Goal: Task Accomplishment & Management: Use online tool/utility

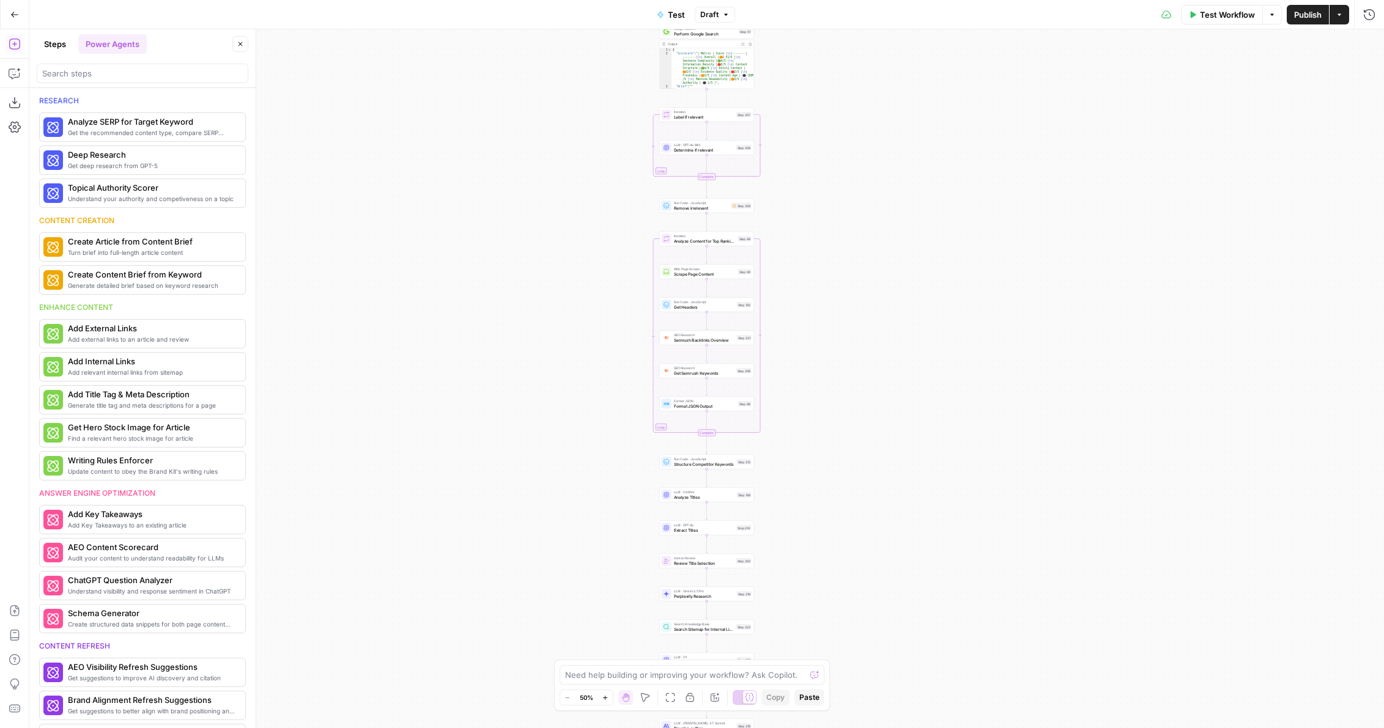
click at [1229, 19] on span "Test Workflow" at bounding box center [1227, 15] width 55 height 12
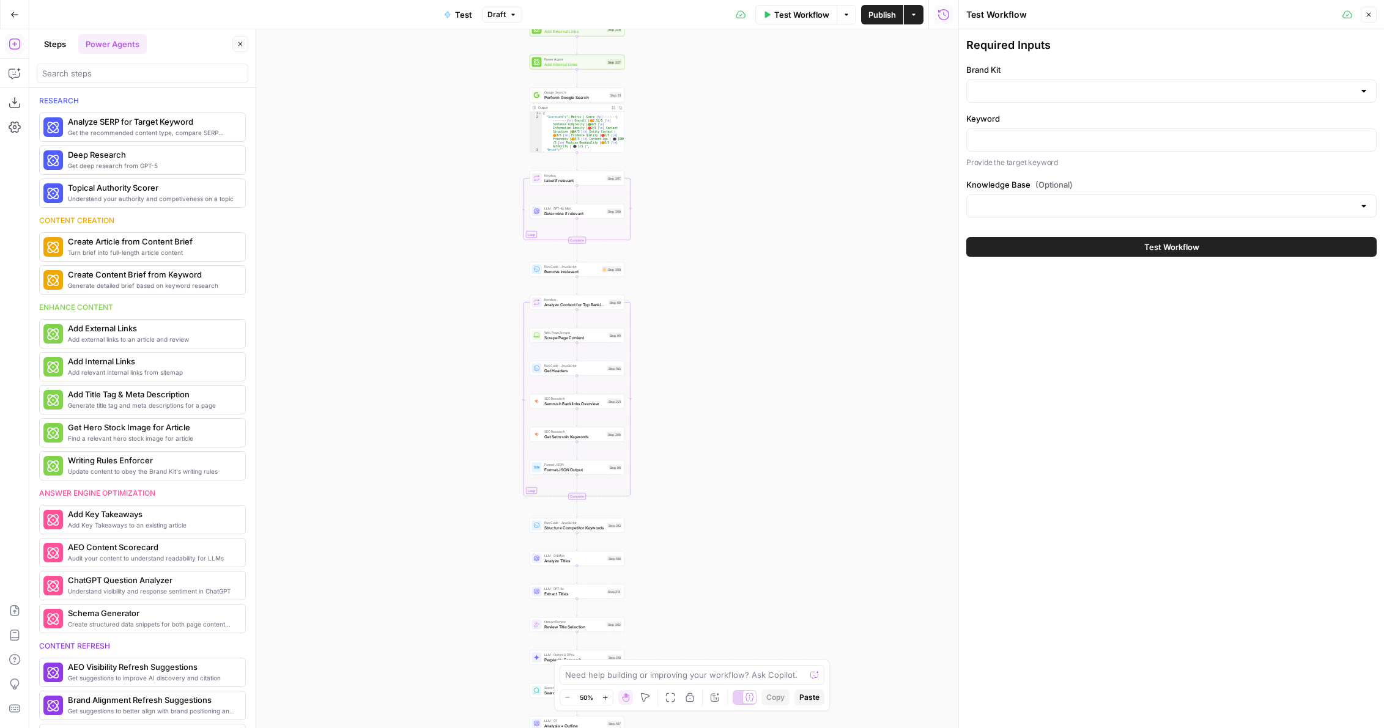
drag, startPoint x: 870, startPoint y: 193, endPoint x: 741, endPoint y: 256, distance: 144.4
click at [741, 256] on div "Workflow Set Inputs Inputs Power Agent Create Content Brief from Keyword Step 2…" at bounding box center [493, 378] width 929 height 699
drag, startPoint x: 764, startPoint y: 191, endPoint x: 764, endPoint y: 421, distance: 229.9
click at [764, 421] on div "Workflow Set Inputs Inputs Power Agent Create Content Brief from Keyword Step 2…" at bounding box center [493, 378] width 929 height 699
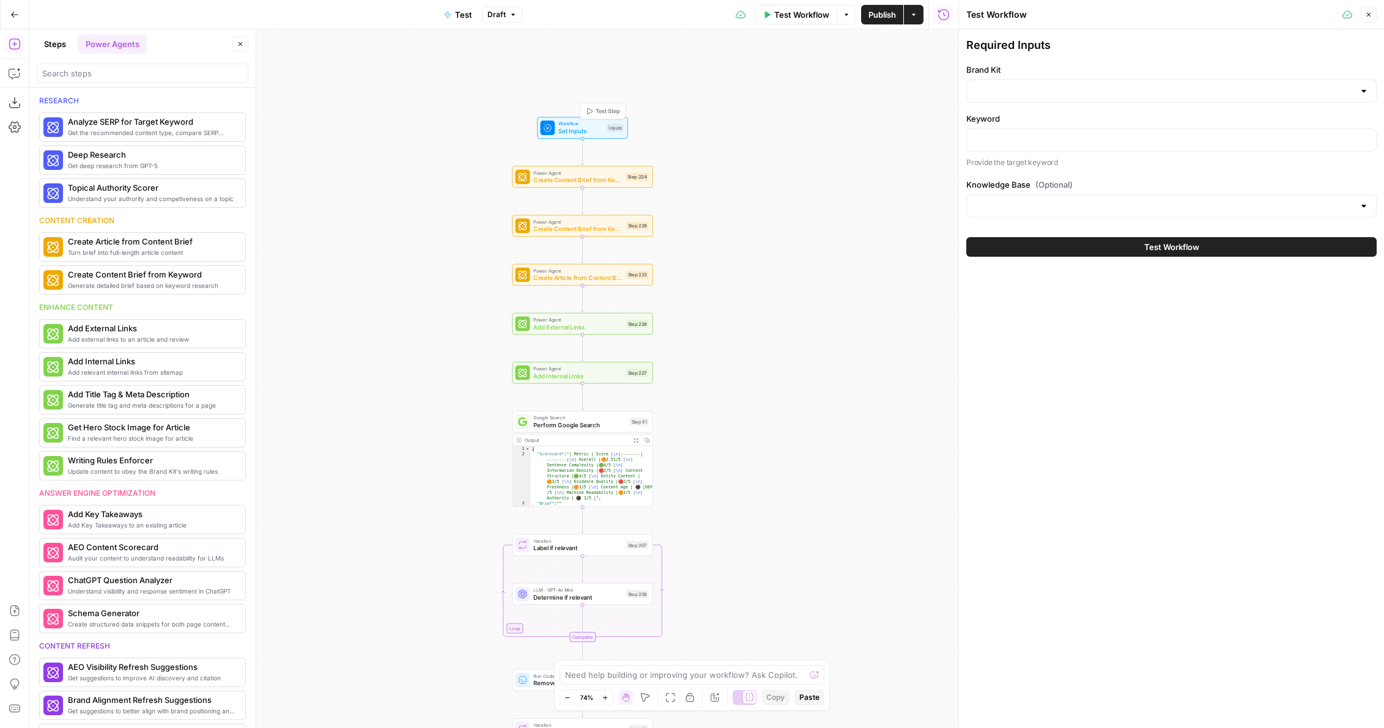
click at [582, 124] on span "Workflow" at bounding box center [580, 123] width 45 height 7
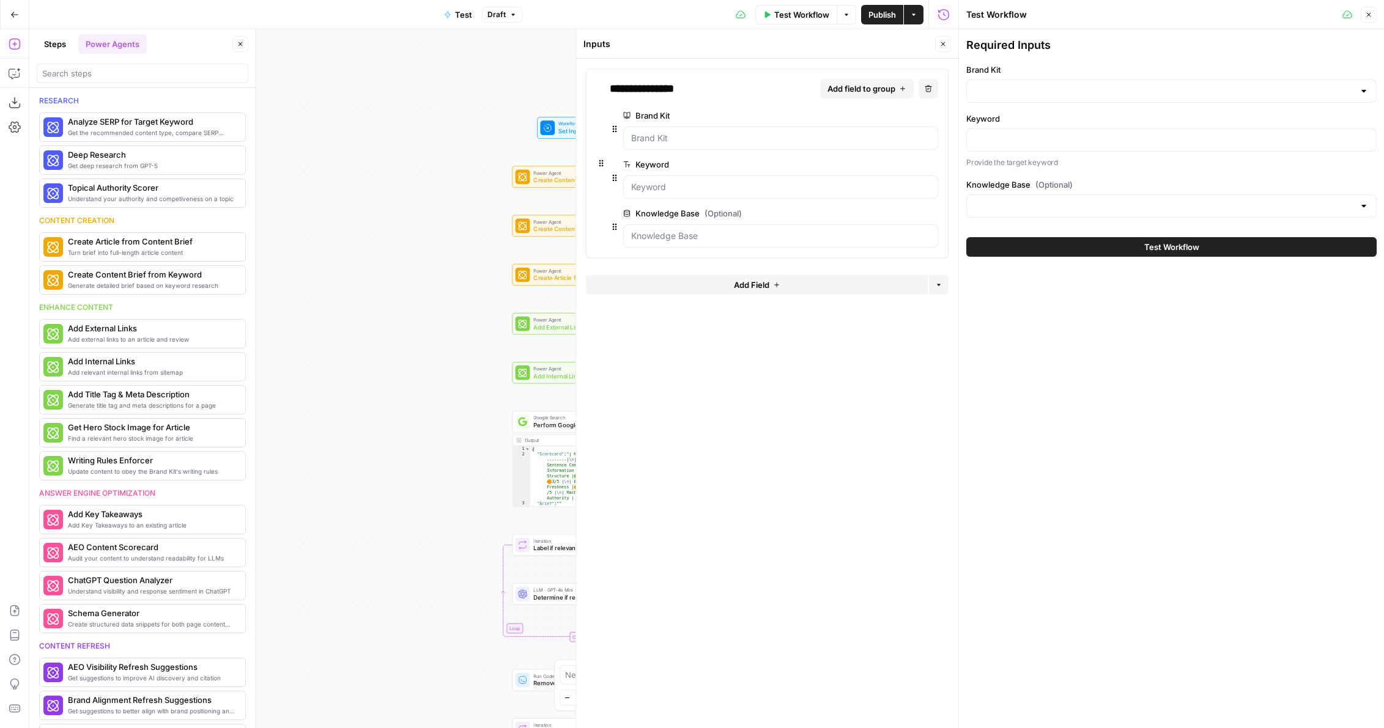
click at [952, 41] on header "Inputs Close" at bounding box center [767, 43] width 382 height 29
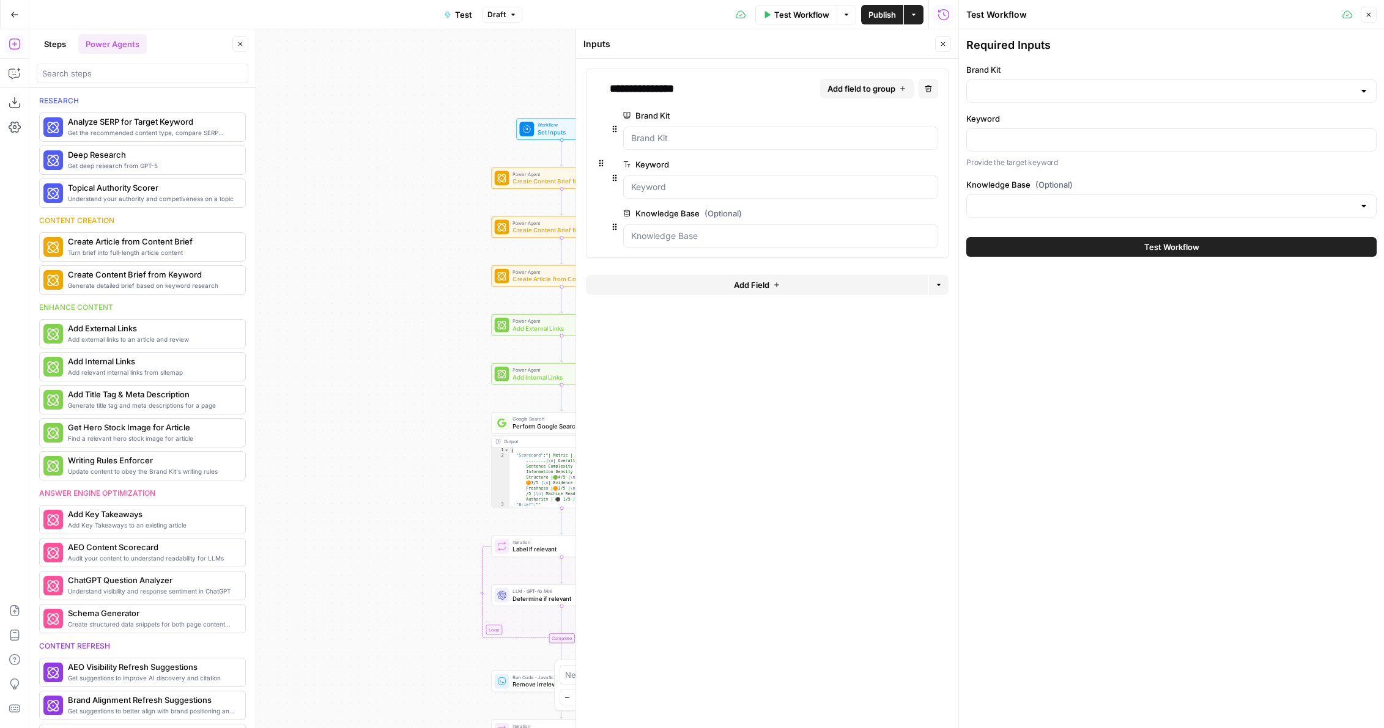
drag, startPoint x: 419, startPoint y: 203, endPoint x: 241, endPoint y: 218, distance: 178.6
click at [241, 218] on body "AirOps Builders New Home Browse Insights Opportunities Your Data Flightpath Rec…" at bounding box center [692, 364] width 1384 height 728
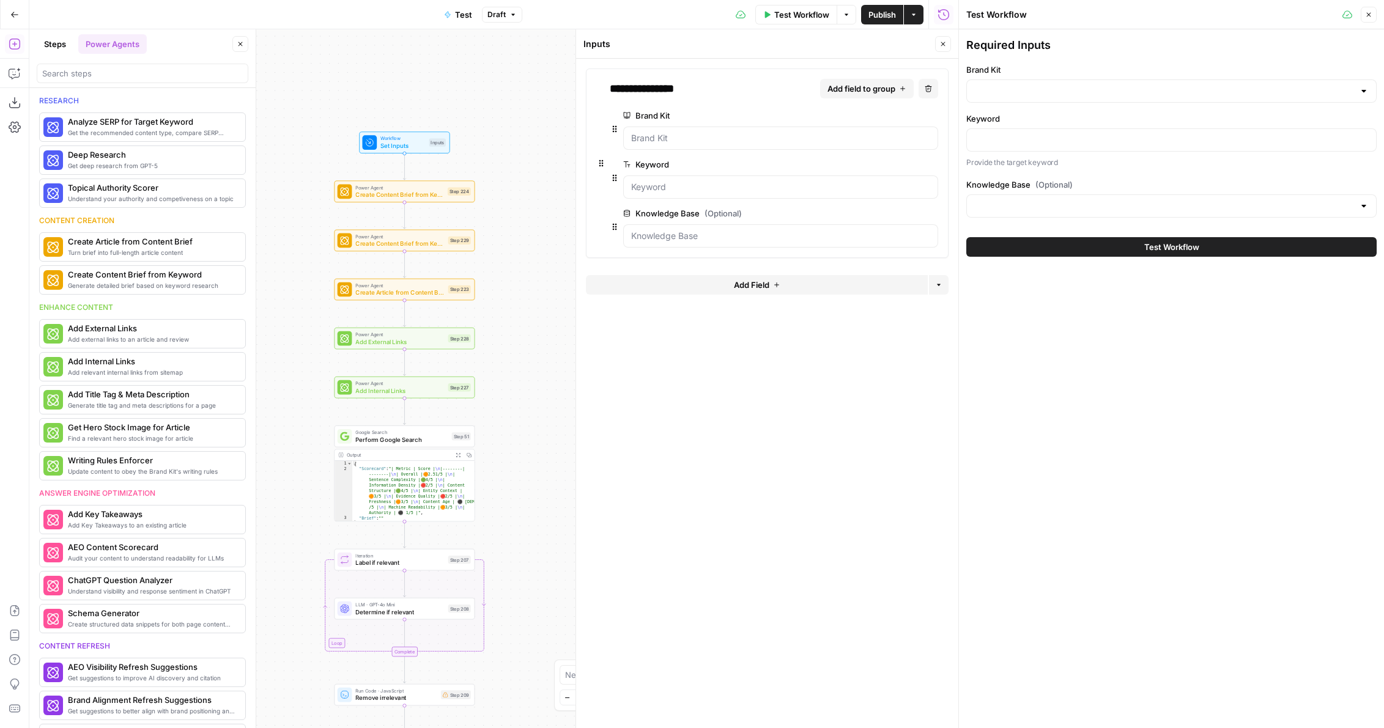
click at [353, 200] on div "Power Agent Create Content Brief from Keyword Step 224 Copy step Delete step Ad…" at bounding box center [404, 191] width 141 height 22
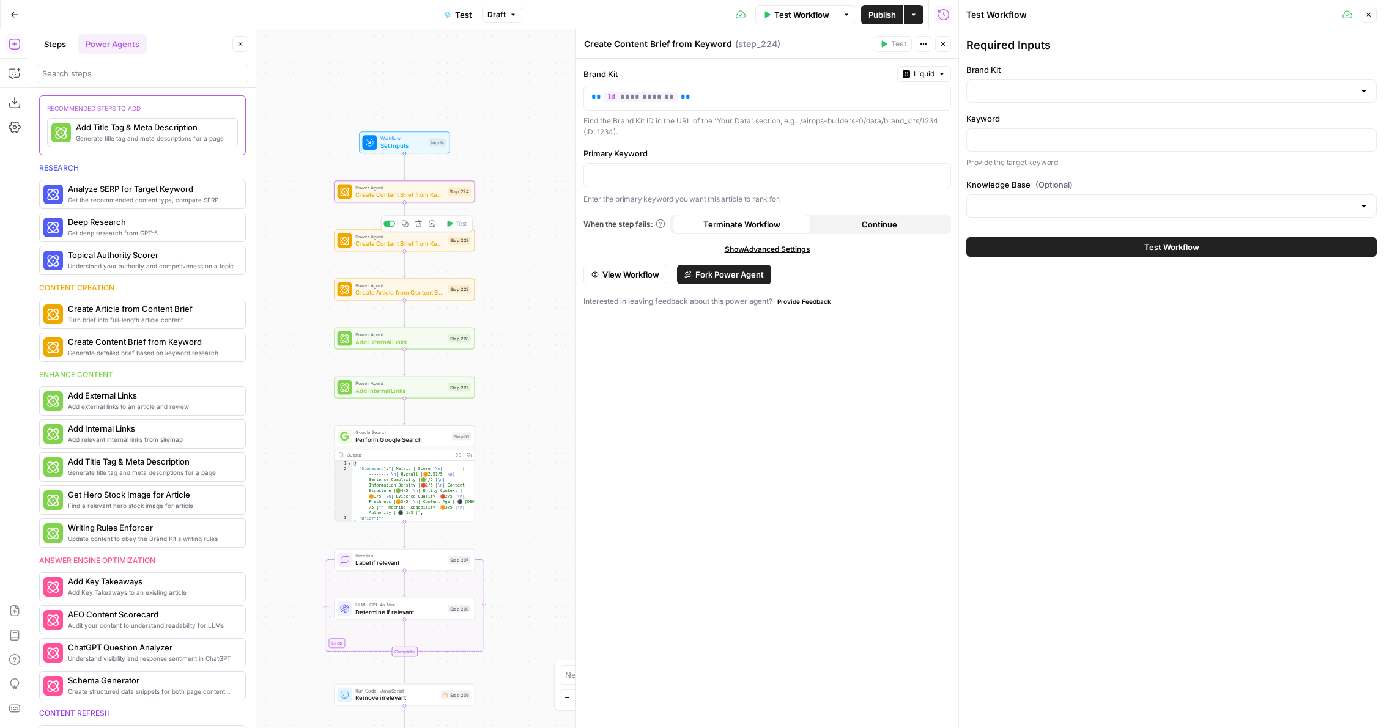
click at [354, 243] on div "Power Agent Create Content Brief from Keyword Step 229 Copy step Delete step Ad…" at bounding box center [404, 240] width 133 height 15
click at [361, 290] on span "Create Article from Content Brief" at bounding box center [399, 292] width 89 height 9
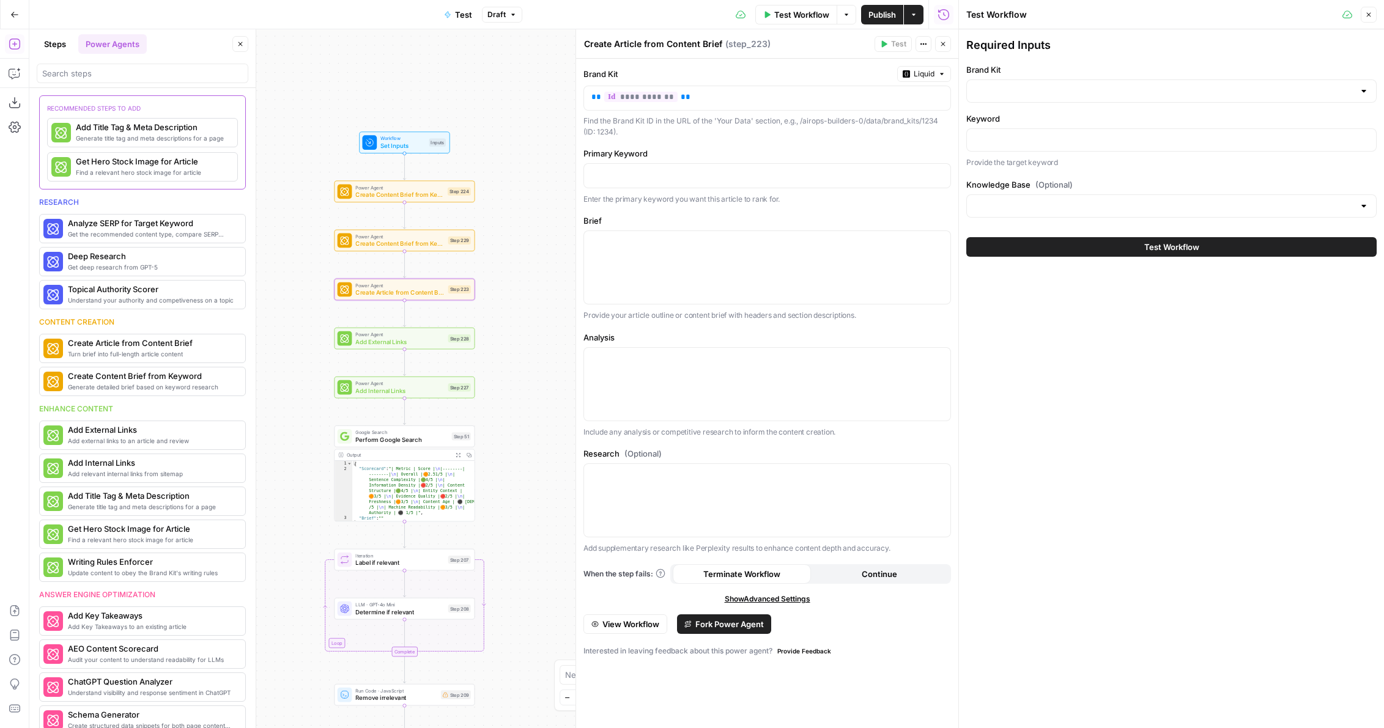
click at [360, 348] on div "Power Agent Add External Links Step 228" at bounding box center [404, 339] width 141 height 22
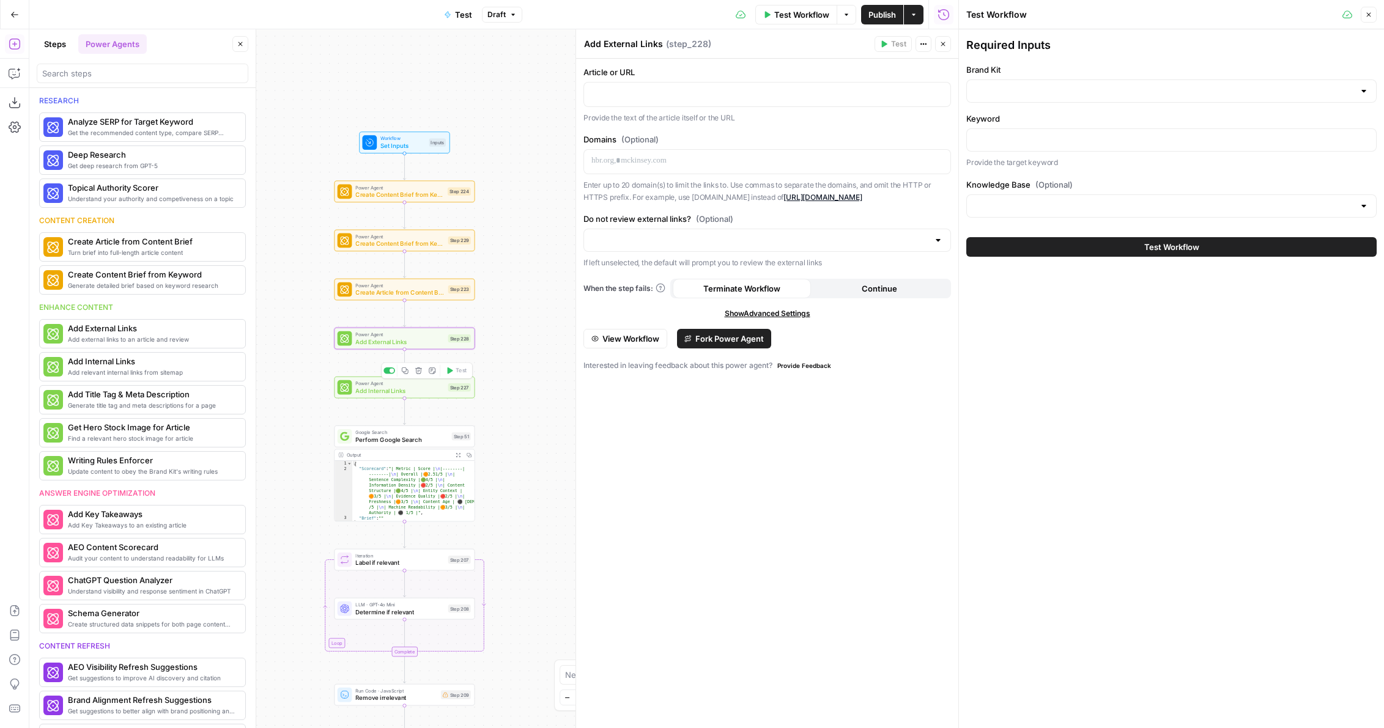
click at [358, 391] on span "Add Internal Links" at bounding box center [399, 390] width 89 height 9
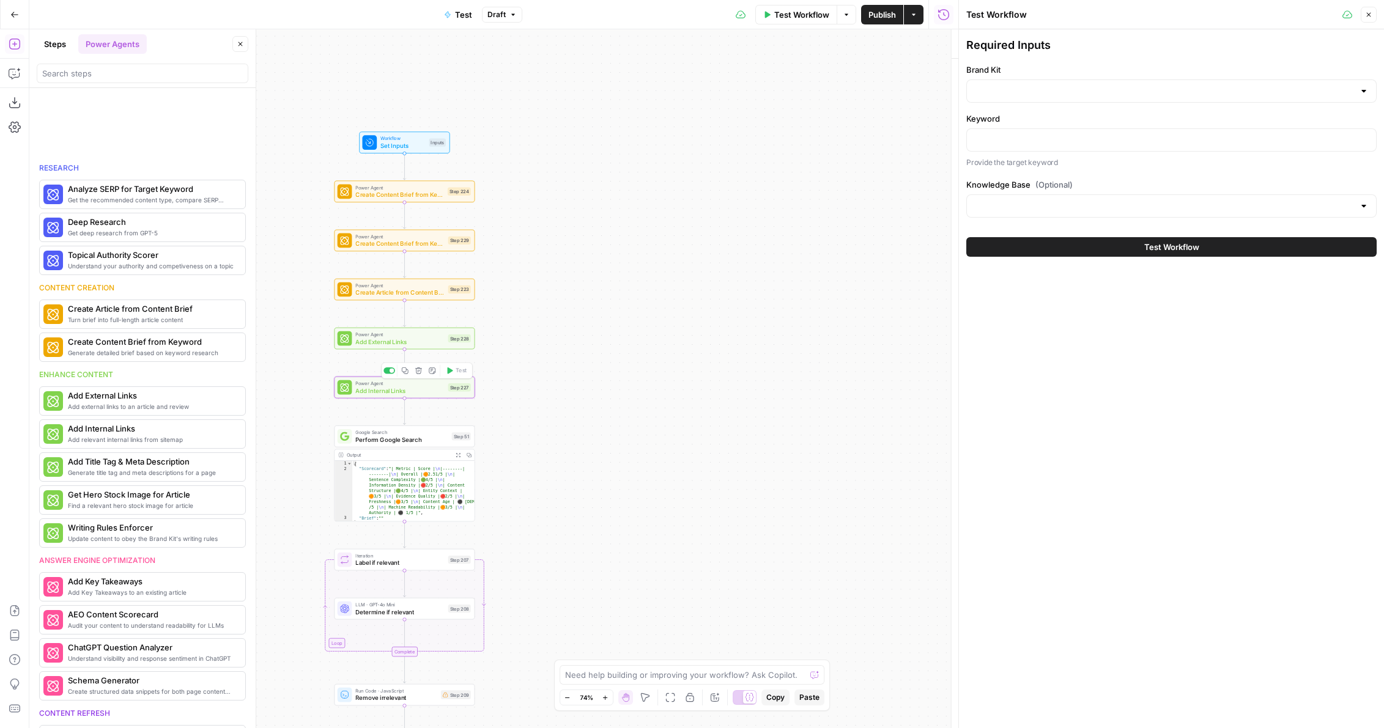
type textarea "Add Internal Links"
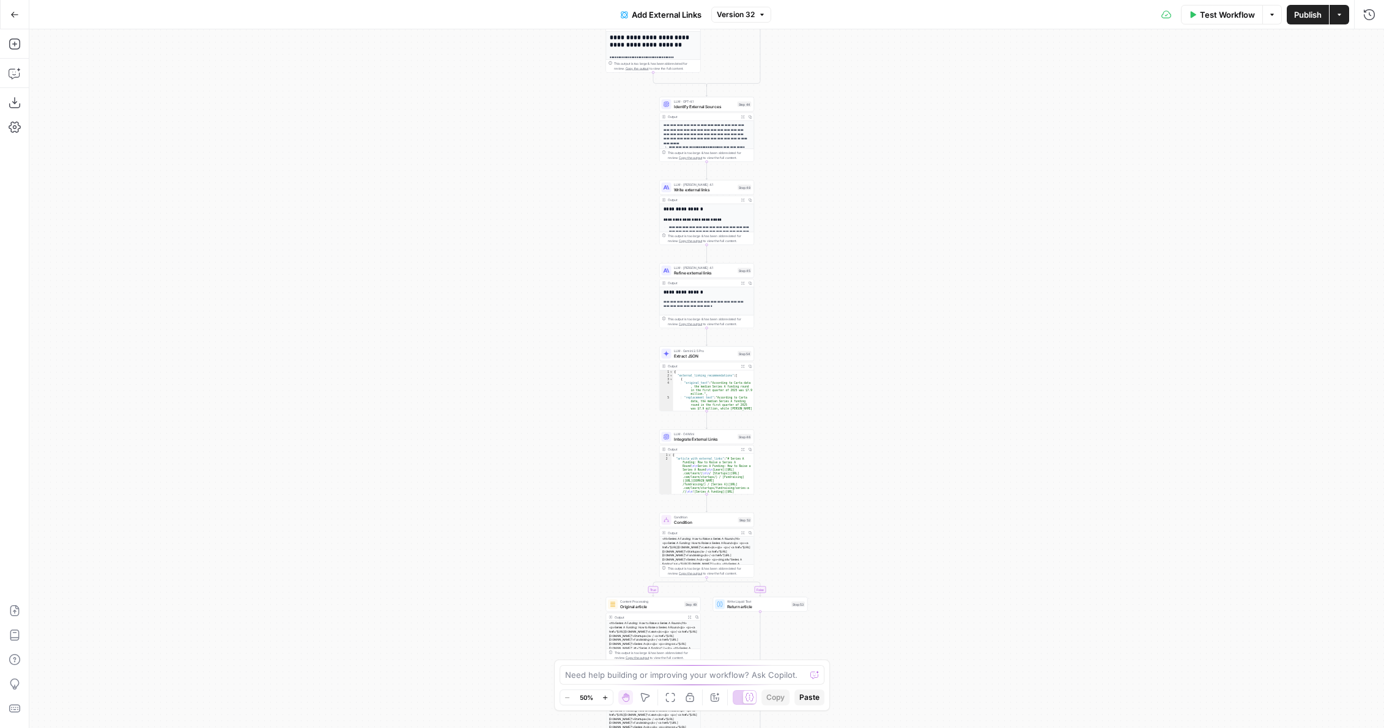
click at [1222, 25] on div "Test Workflow Options Publish Actions Run History" at bounding box center [1077, 14] width 613 height 29
click at [1215, 18] on span "Test Workflow" at bounding box center [1227, 15] width 55 height 12
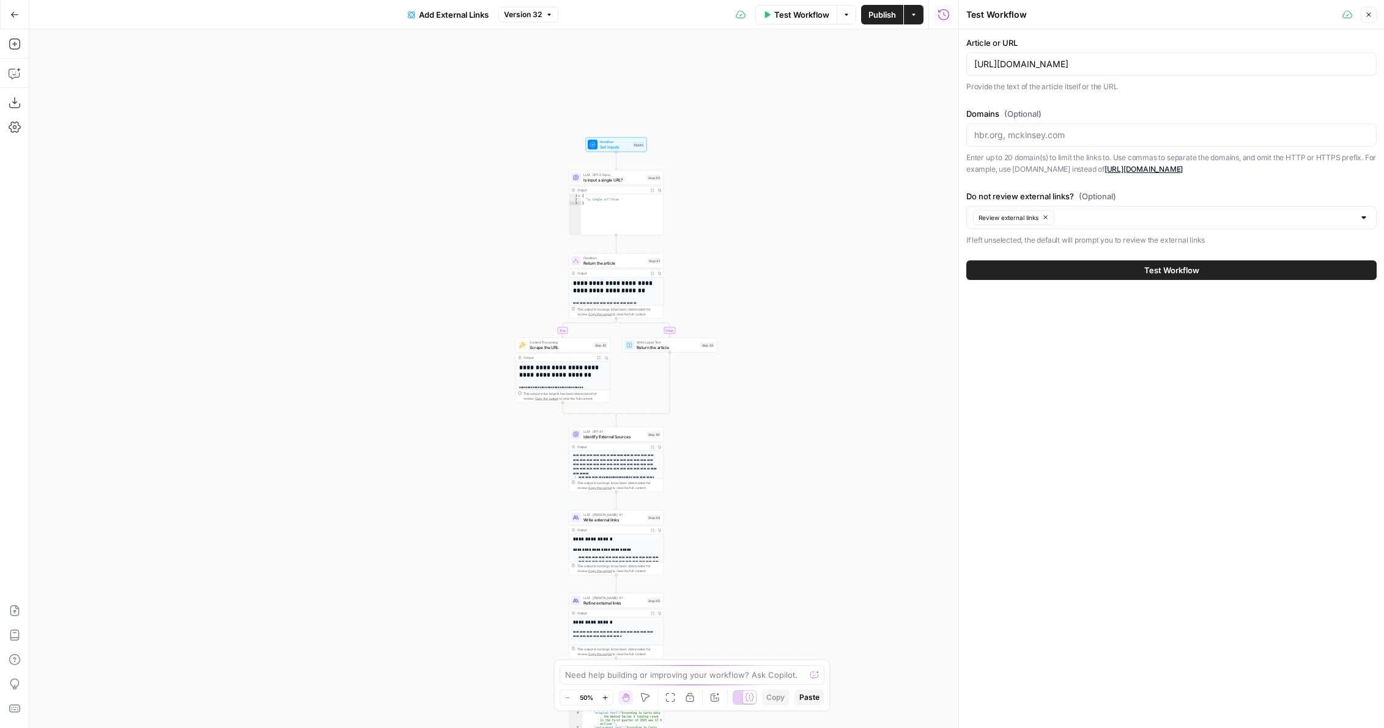
drag, startPoint x: 877, startPoint y: 184, endPoint x: 786, endPoint y: 545, distance: 372.0
click at [786, 544] on div "**********" at bounding box center [493, 378] width 929 height 699
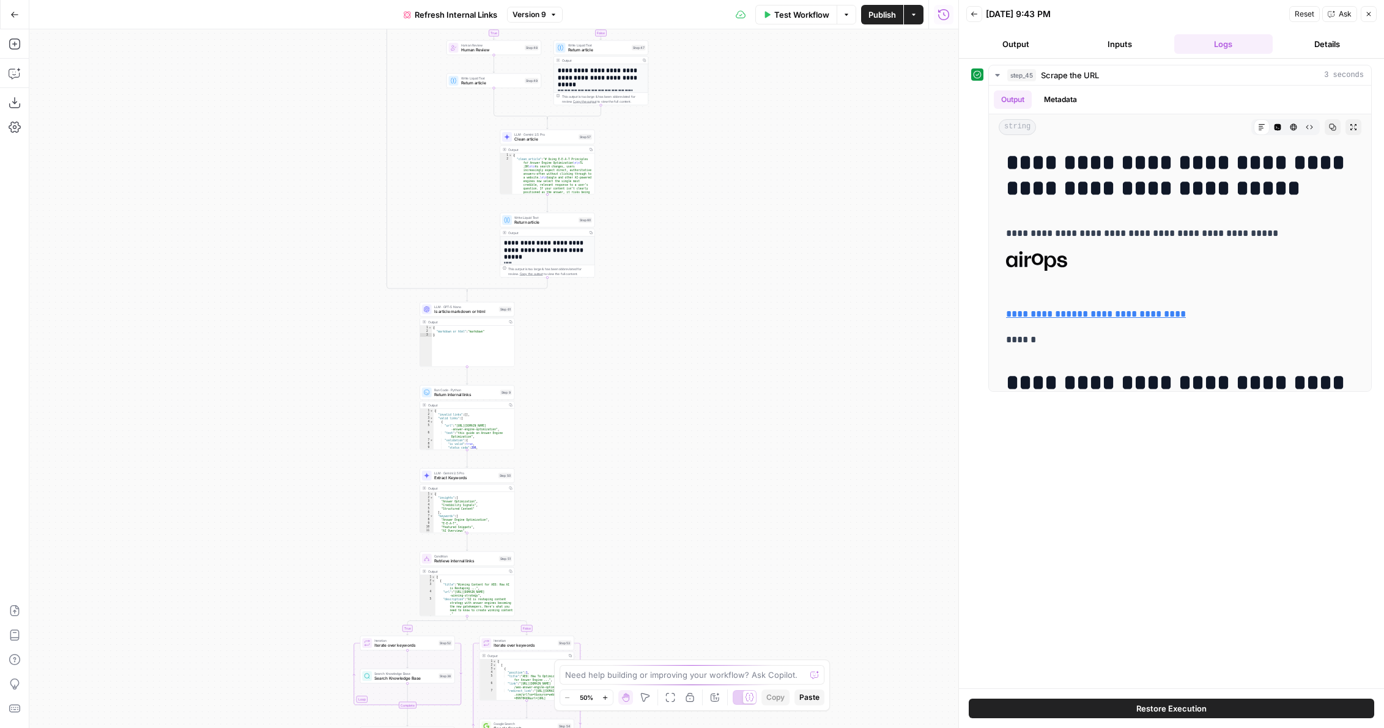
drag, startPoint x: 735, startPoint y: 394, endPoint x: 735, endPoint y: 506, distance: 111.9
click at [735, 506] on div "**********" at bounding box center [493, 378] width 929 height 699
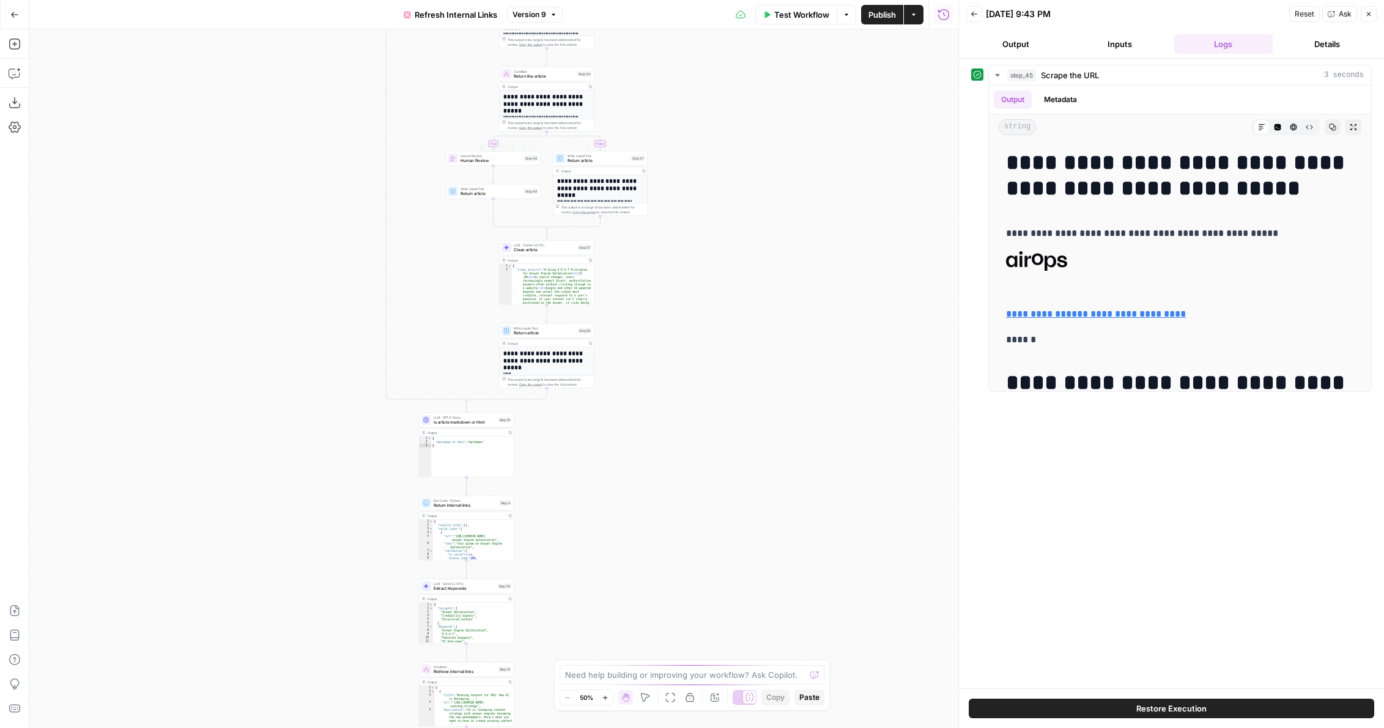
drag, startPoint x: 717, startPoint y: 153, endPoint x: 716, endPoint y: 635, distance: 481.3
click at [716, 635] on div "**********" at bounding box center [493, 378] width 929 height 699
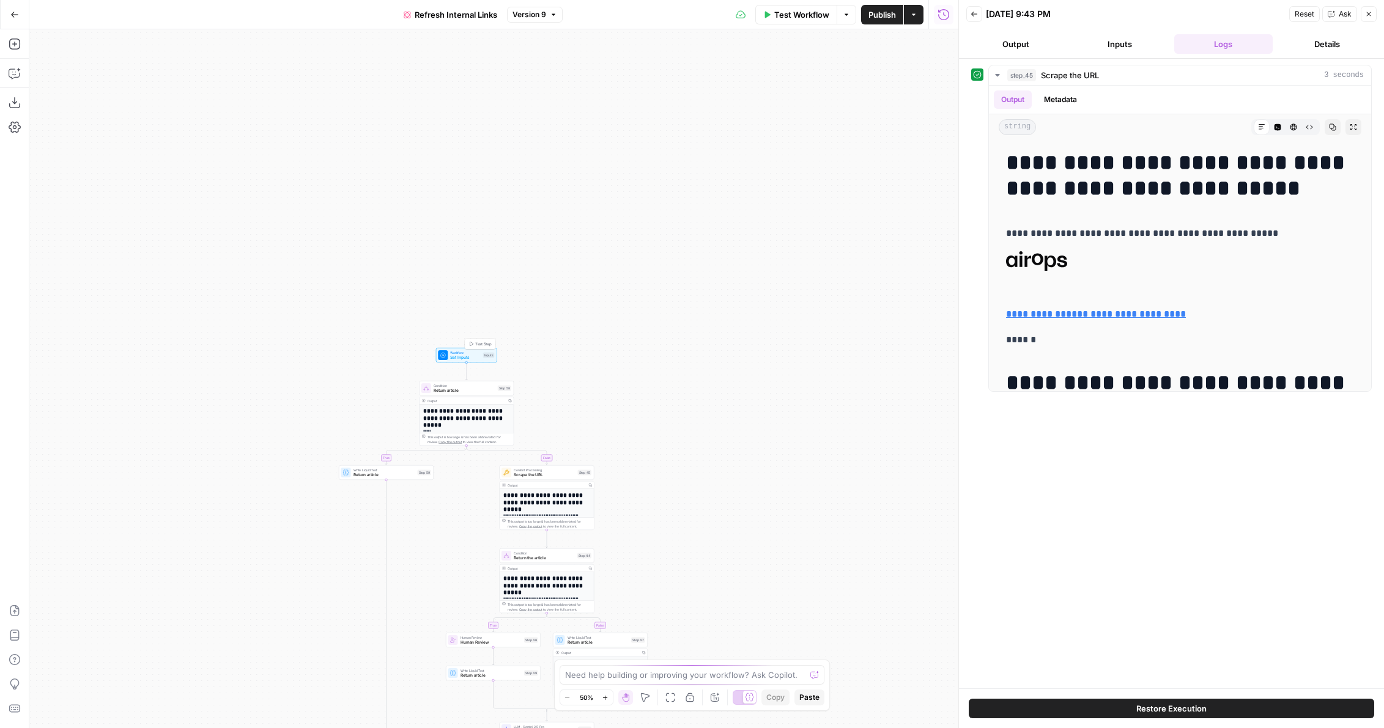
click at [480, 341] on span "Test Step" at bounding box center [483, 344] width 17 height 6
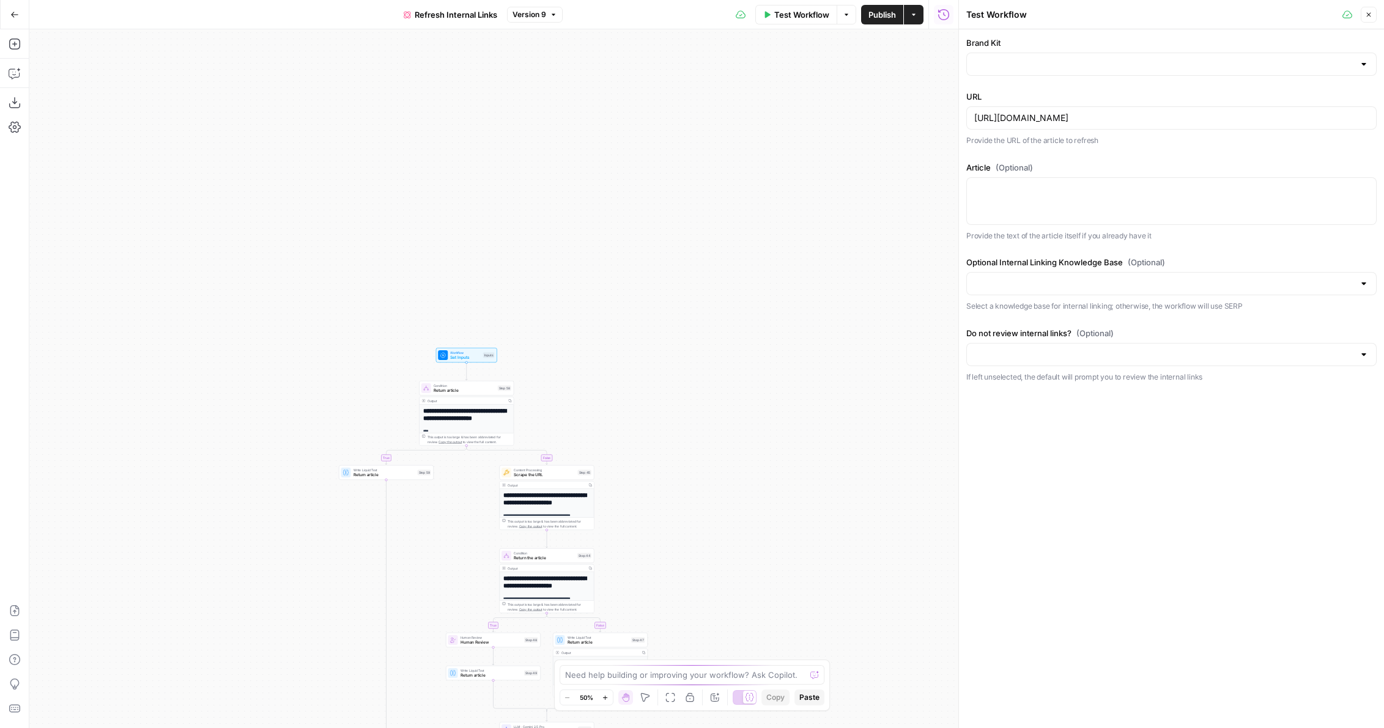
type input "AirOps"
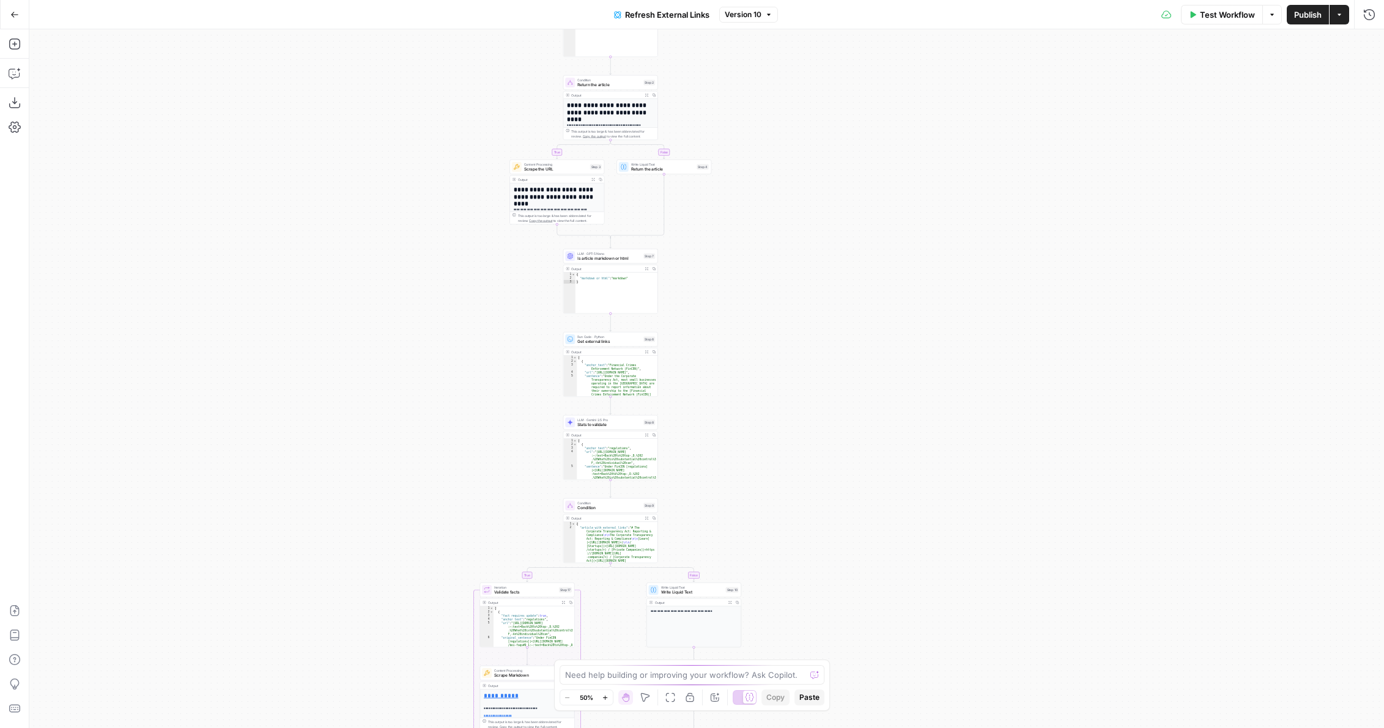
drag, startPoint x: 411, startPoint y: 410, endPoint x: 703, endPoint y: 97, distance: 427.9
click at [371, 571] on div "**********" at bounding box center [706, 378] width 1355 height 699
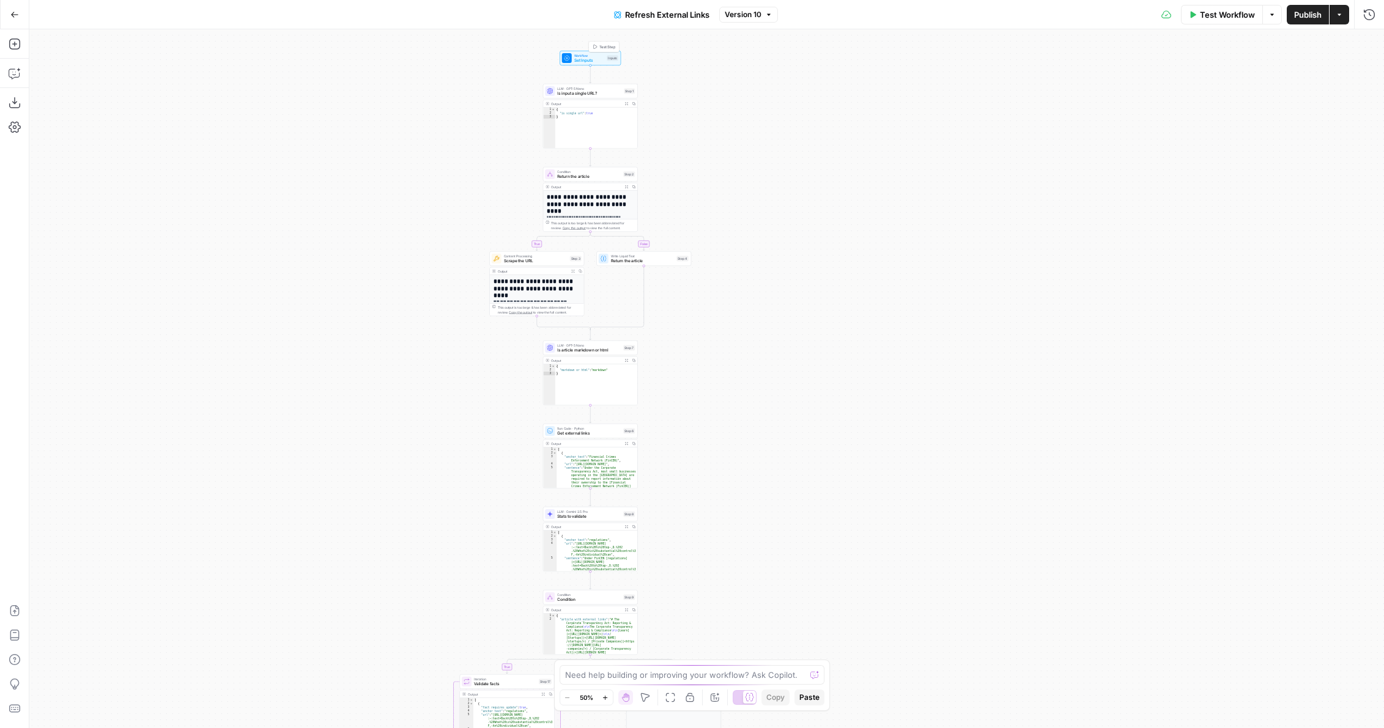
click at [607, 45] on span "Test Step" at bounding box center [607, 47] width 17 height 6
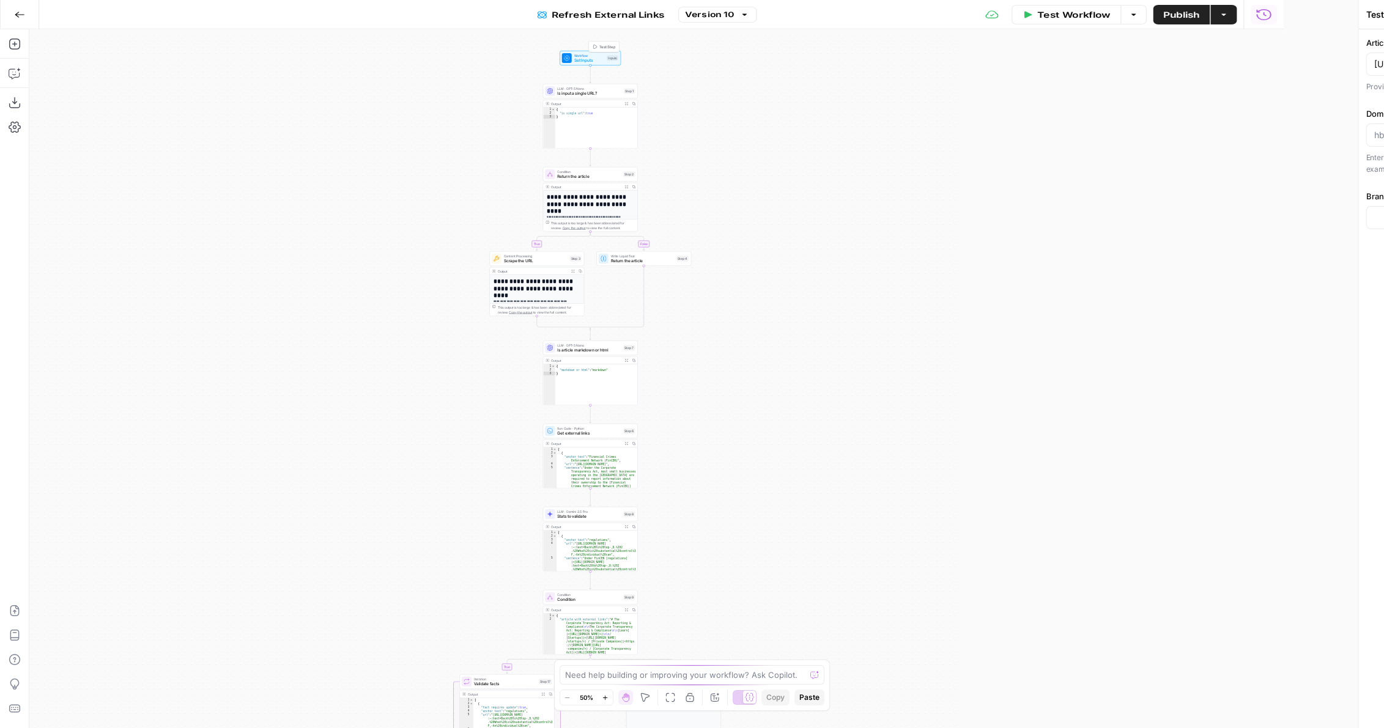
type input "Carta"
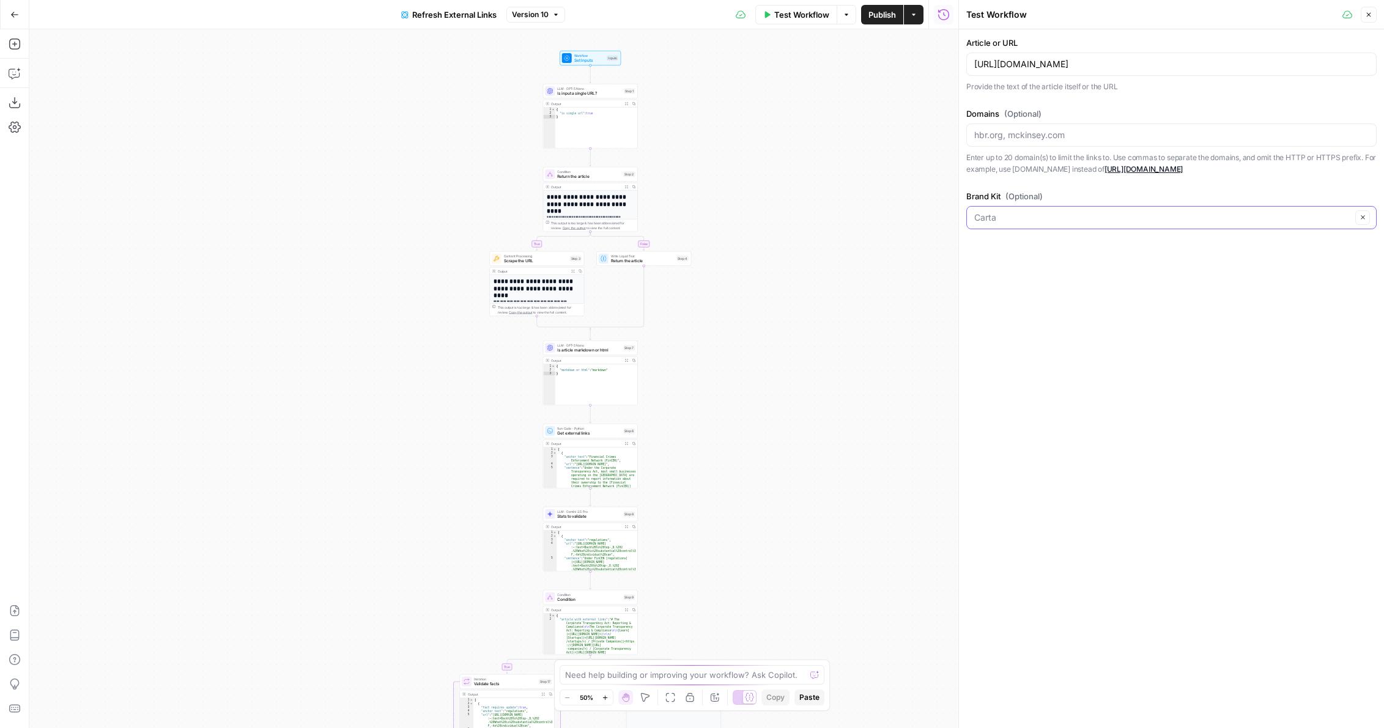
click at [1075, 223] on input "Brand Kit (Optional)" at bounding box center [1162, 218] width 377 height 12
type input "Carta"
click at [1034, 193] on span "(Optional)" at bounding box center [1023, 196] width 37 height 12
click at [1034, 212] on input "Carta" at bounding box center [1162, 218] width 377 height 12
type input "Carta"
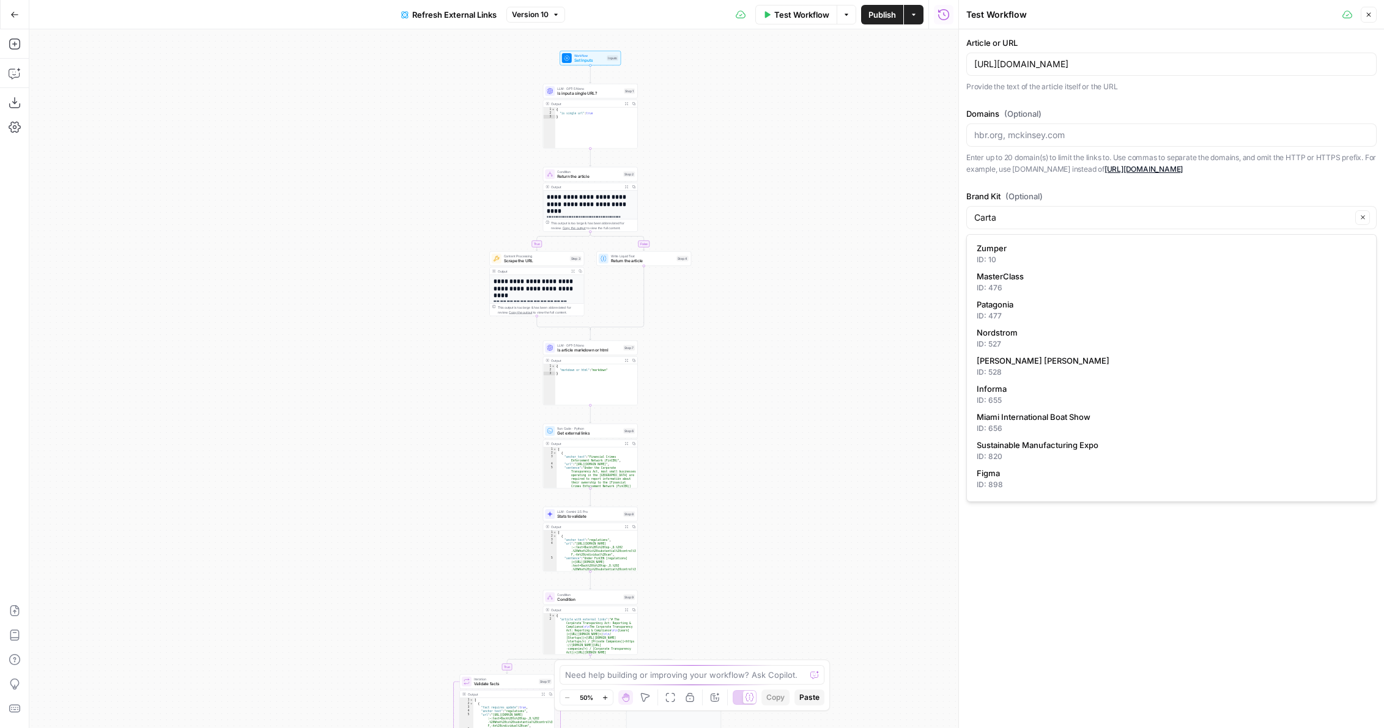
click at [894, 188] on div "**********" at bounding box center [493, 378] width 929 height 699
click at [1017, 209] on div "Carta Clear" at bounding box center [1171, 217] width 410 height 23
type input "Carta"
click at [1009, 192] on span "(Optional)" at bounding box center [1023, 196] width 37 height 12
click at [1009, 212] on input "Carta" at bounding box center [1162, 218] width 377 height 12
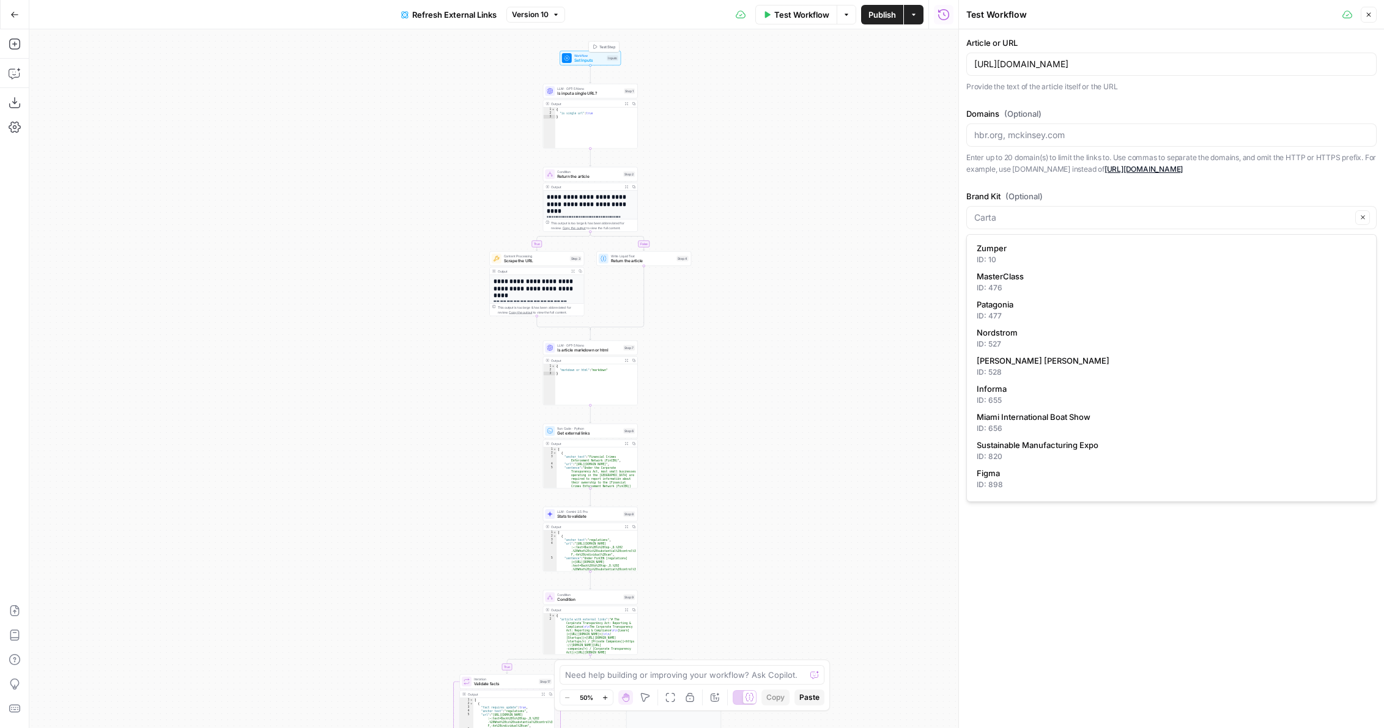
type input "Carta"
click at [614, 53] on div "Workflow Set Inputs Inputs Test Step" at bounding box center [590, 58] width 56 height 10
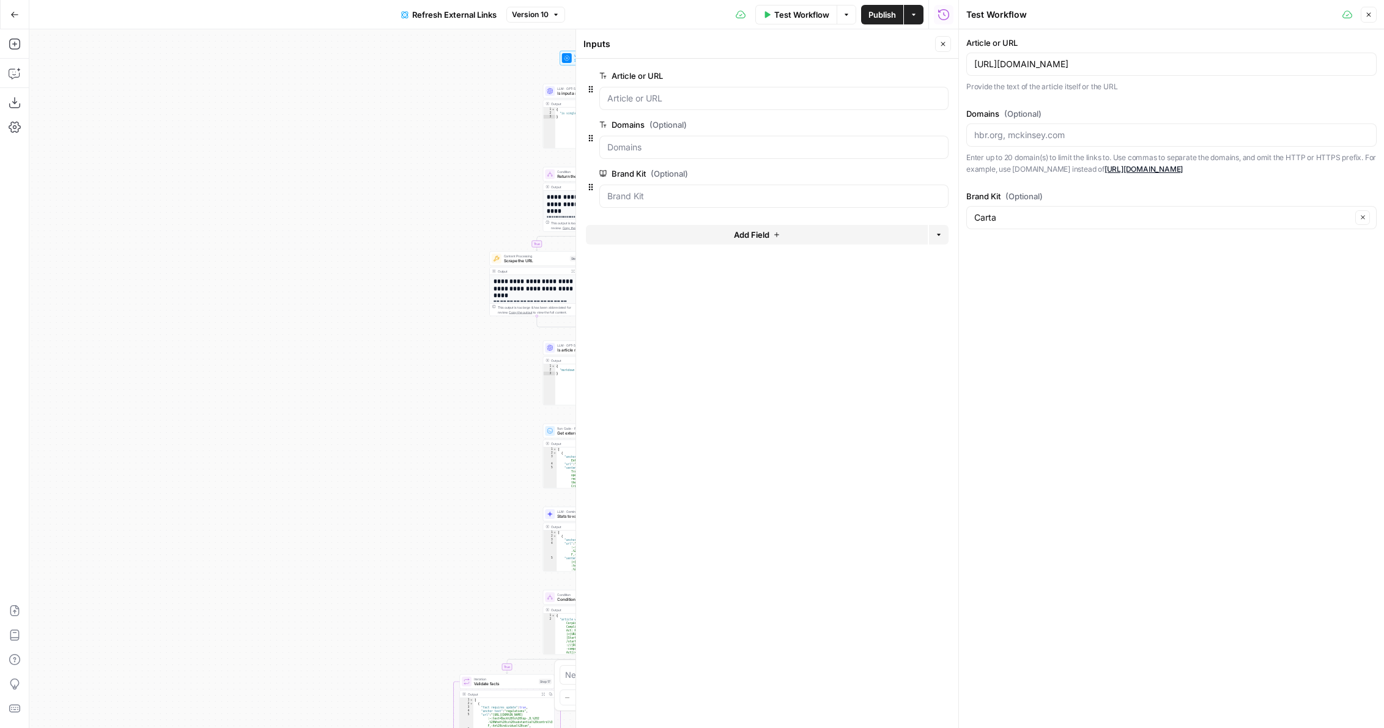
click at [384, 106] on div "**********" at bounding box center [493, 378] width 929 height 699
drag, startPoint x: 429, startPoint y: 76, endPoint x: 320, endPoint y: 172, distance: 145.1
click at [320, 172] on div "**********" at bounding box center [493, 378] width 929 height 699
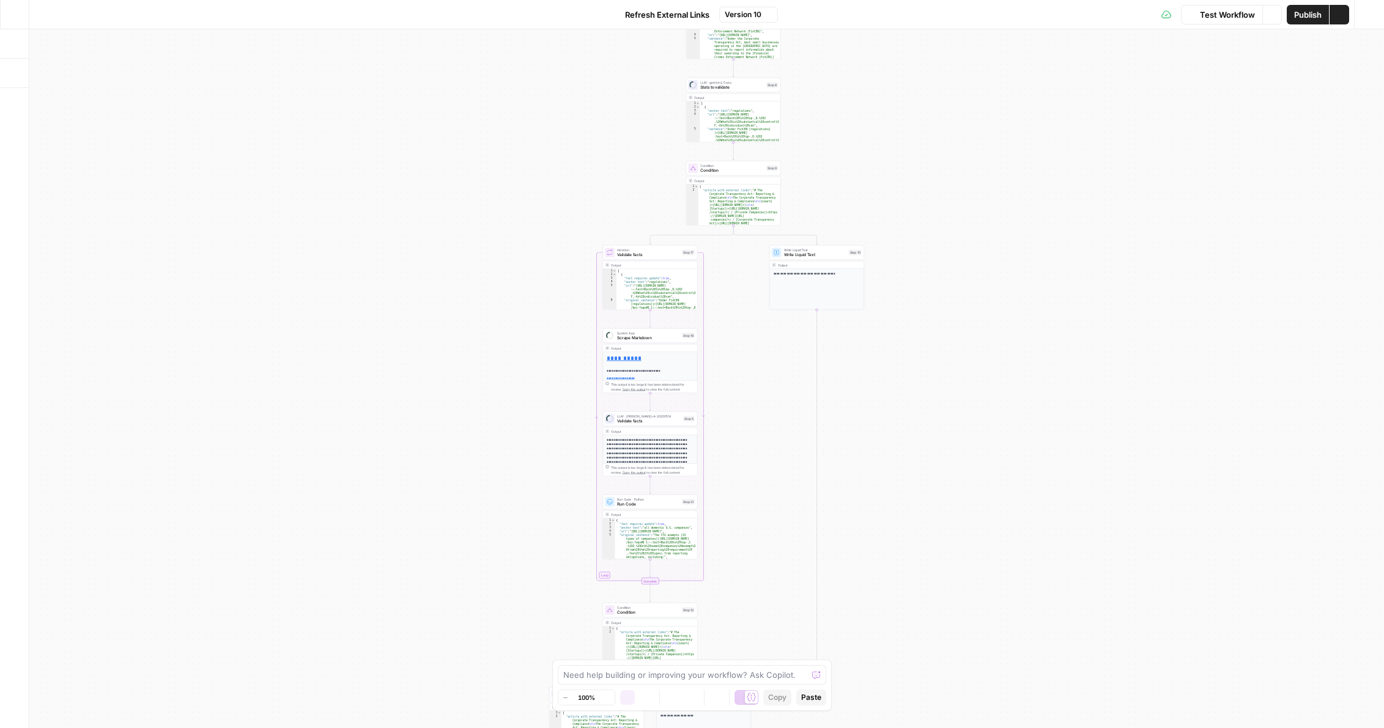
click at [23, 17] on button "Go Back" at bounding box center [15, 15] width 22 height 22
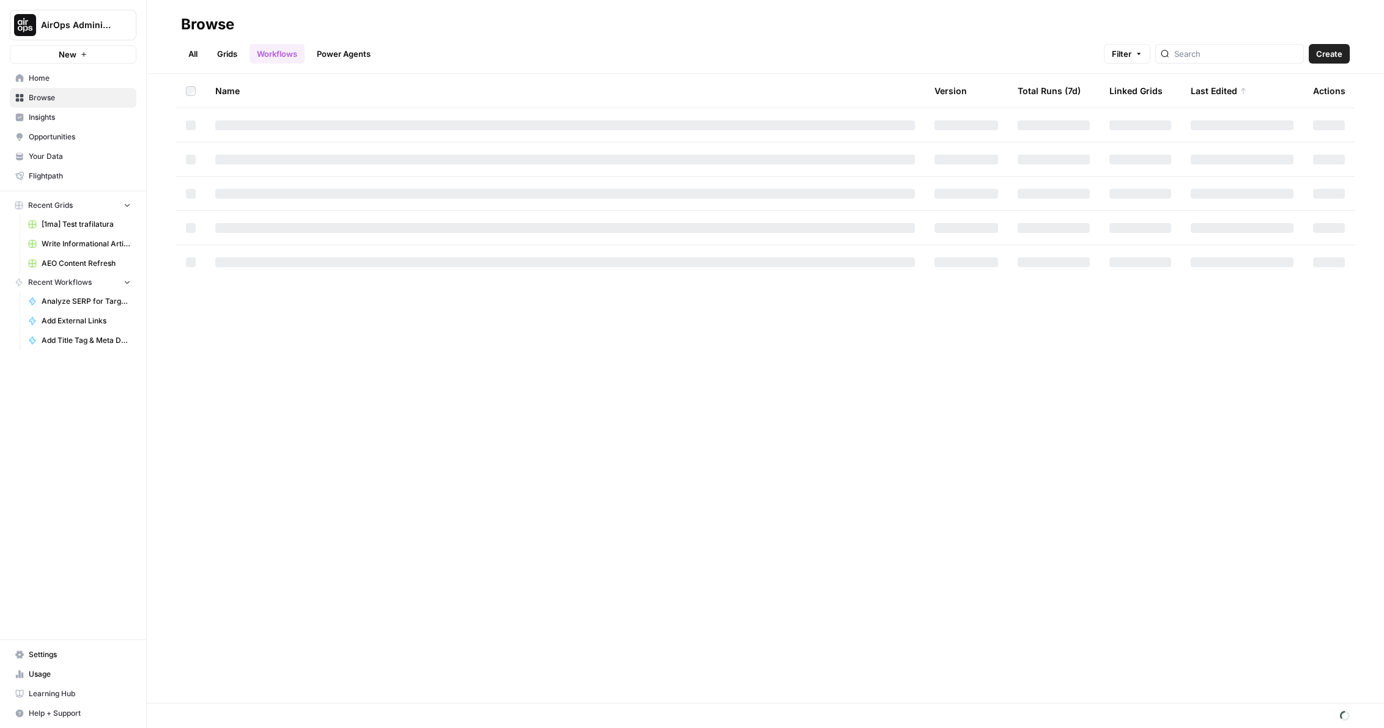
click at [265, 52] on link "Workflows" at bounding box center [277, 54] width 55 height 20
click at [1216, 51] on input "search" at bounding box center [1236, 54] width 124 height 12
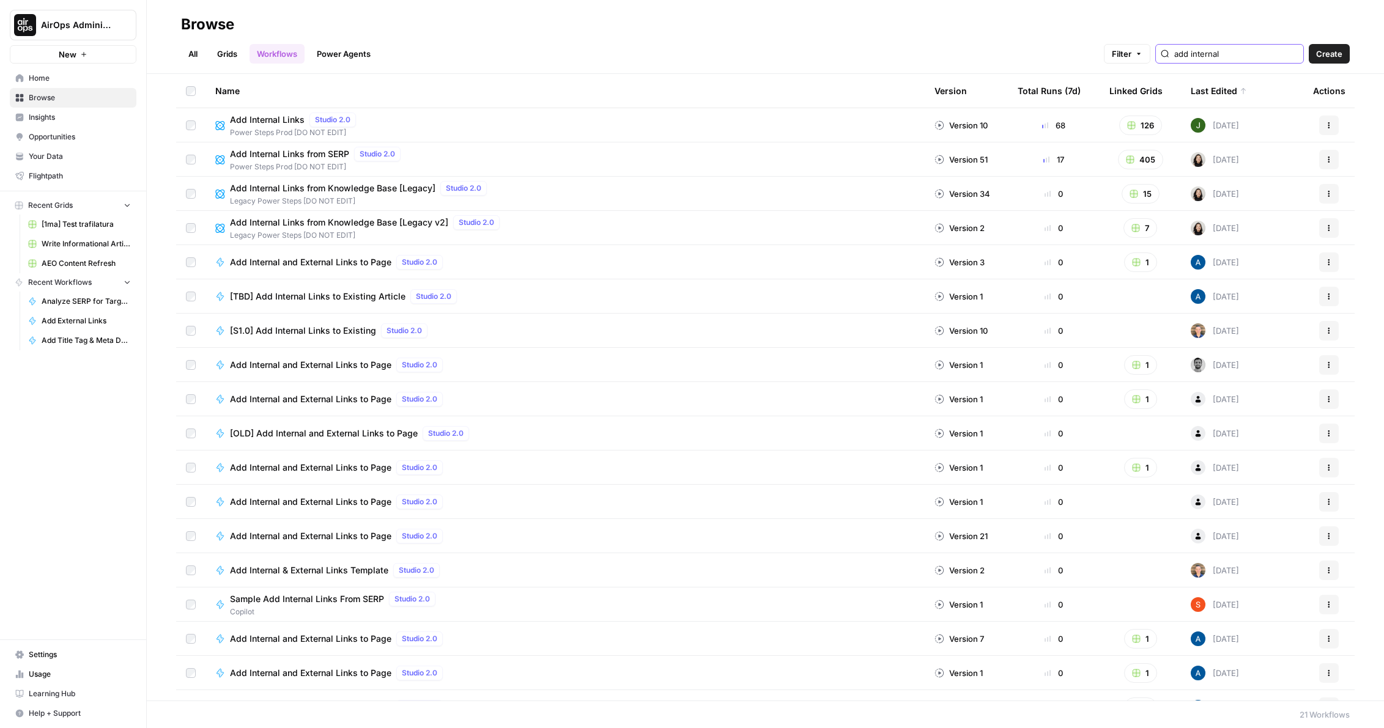
type input "add internal"
click at [268, 118] on span "Add Internal Links" at bounding box center [267, 120] width 75 height 12
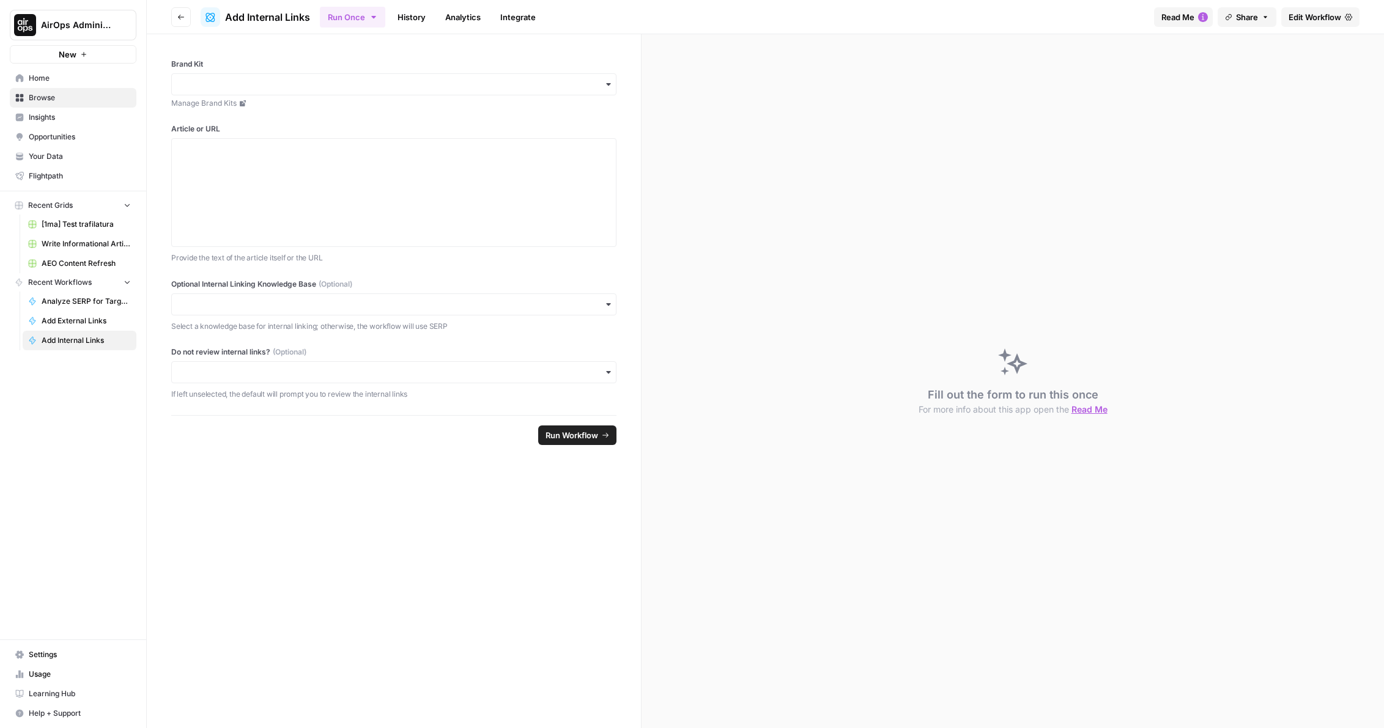
click at [1288, 23] on link "Edit Workflow" at bounding box center [1320, 17] width 78 height 20
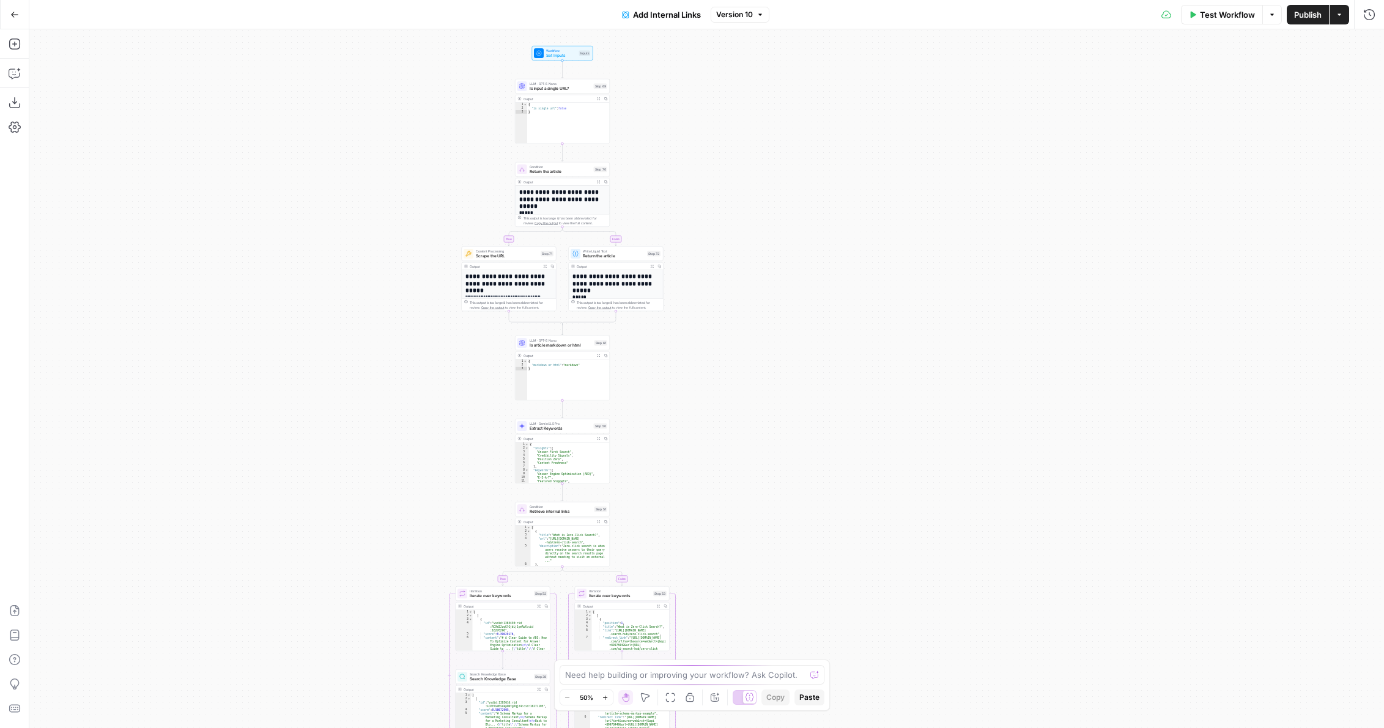
drag, startPoint x: 927, startPoint y: 110, endPoint x: 784, endPoint y: 540, distance: 453.1
click at [784, 540] on div "**********" at bounding box center [706, 378] width 1355 height 699
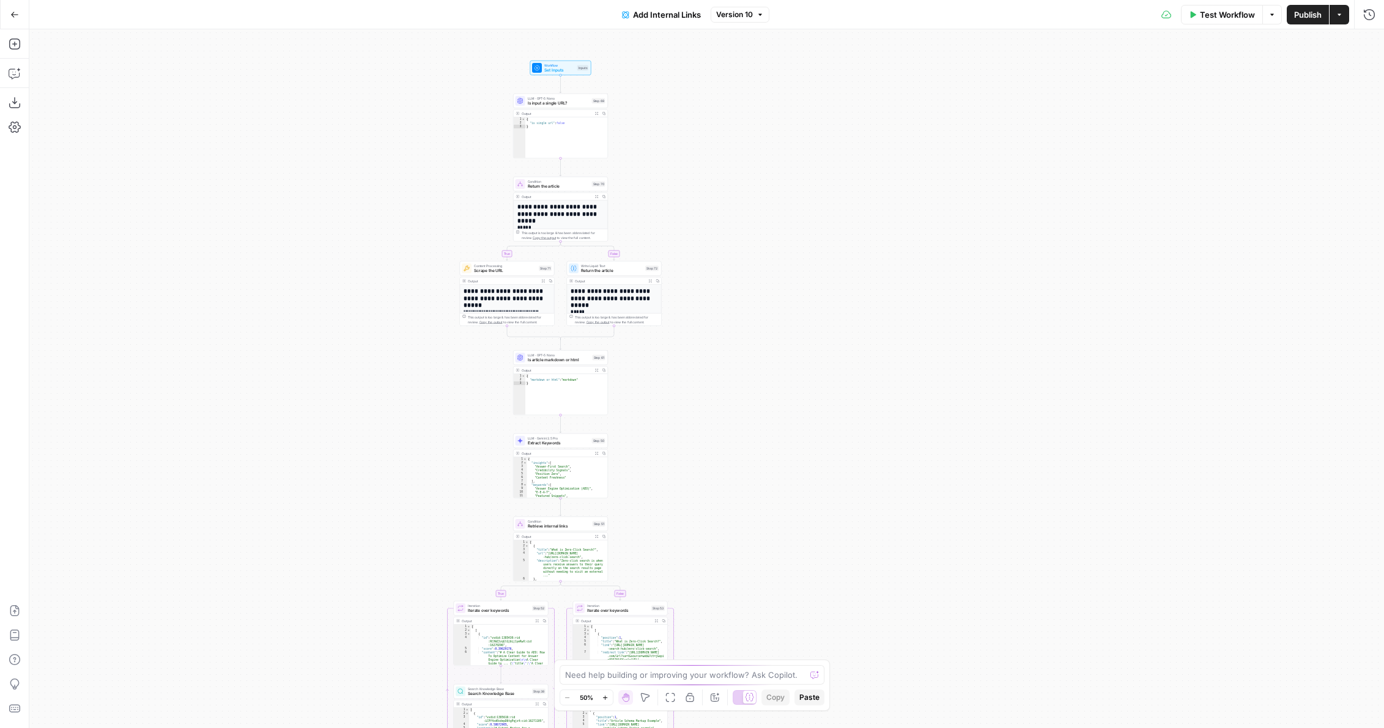
click at [1205, 12] on span "Test Workflow" at bounding box center [1227, 15] width 55 height 12
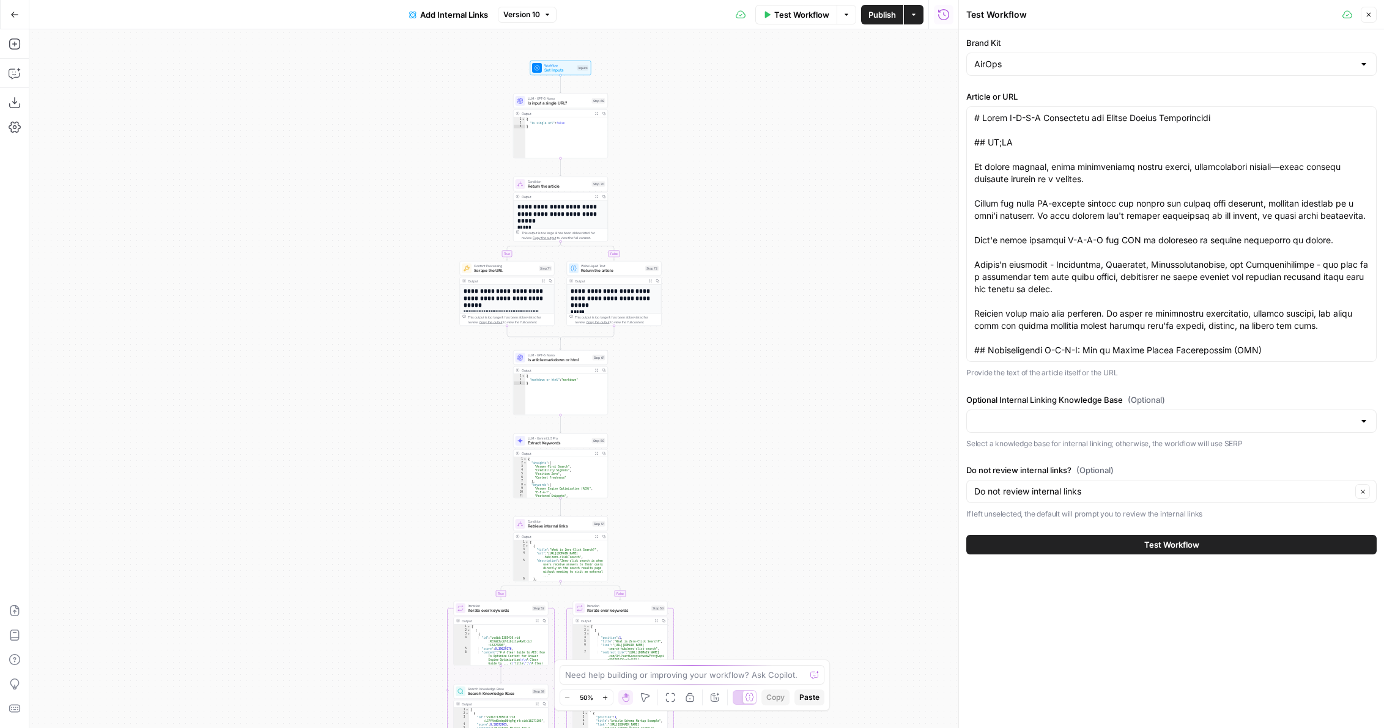
drag, startPoint x: 828, startPoint y: 349, endPoint x: 828, endPoint y: 520, distance: 171.2
click at [828, 519] on div "**********" at bounding box center [493, 378] width 929 height 699
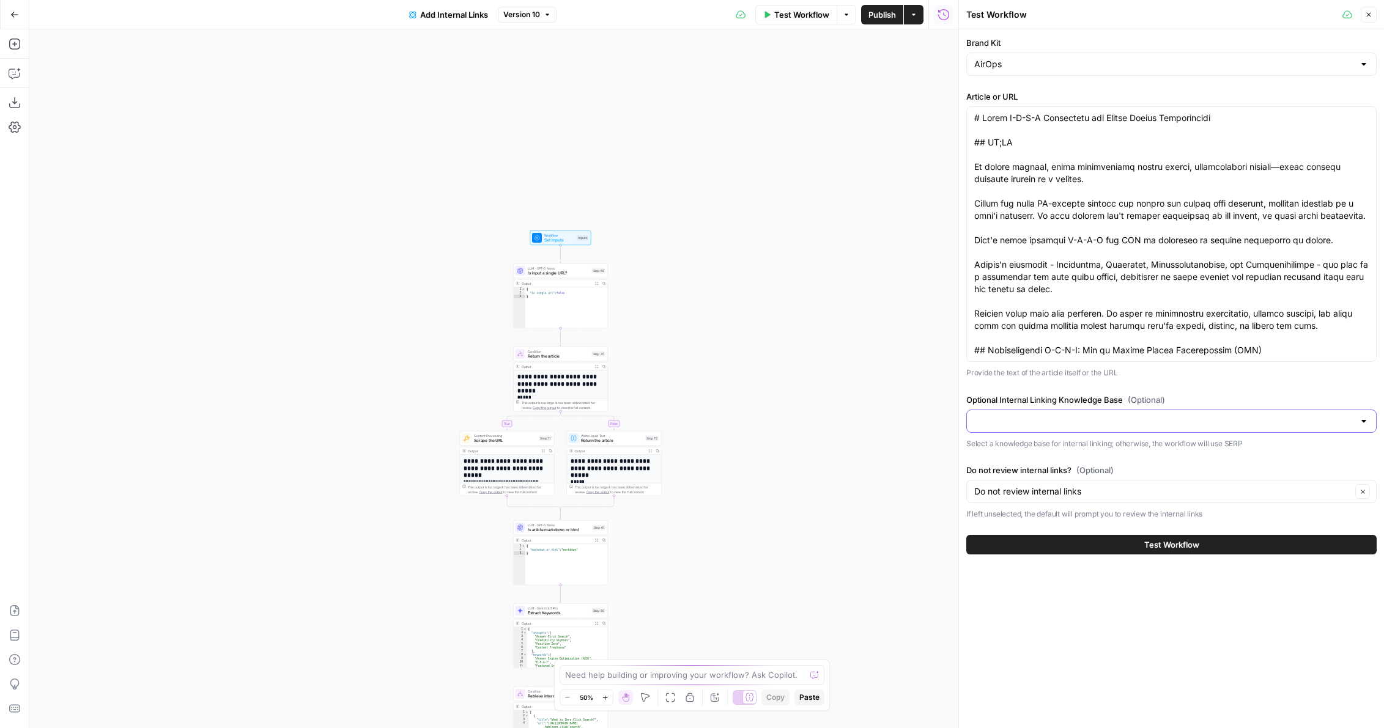
click at [1006, 421] on input "Optional Internal Linking Knowledge Base (Optional)" at bounding box center [1164, 421] width 380 height 12
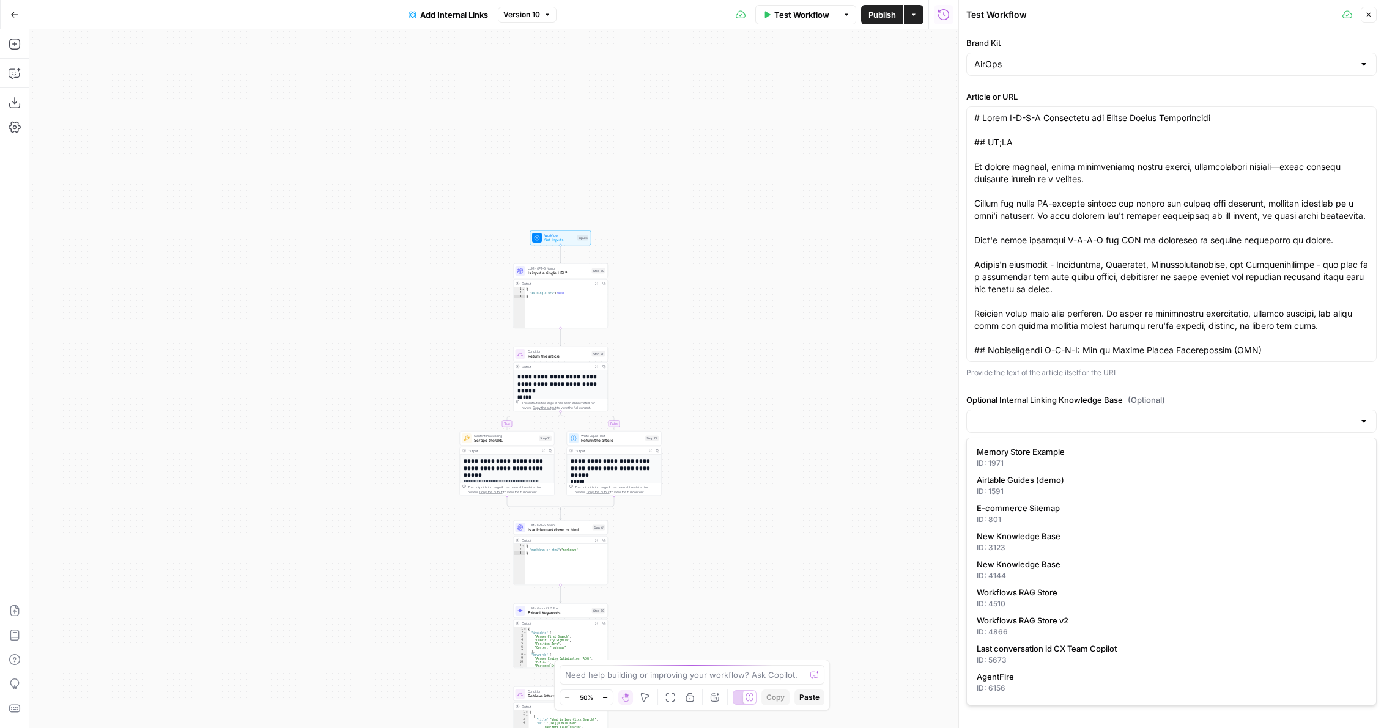
click at [1013, 394] on label "Optional Internal Linking Knowledge Base (Optional)" at bounding box center [1171, 400] width 410 height 12
click at [1013, 415] on input "Optional Internal Linking Knowledge Base (Optional)" at bounding box center [1164, 421] width 380 height 12
click at [875, 412] on div "**********" at bounding box center [493, 378] width 929 height 699
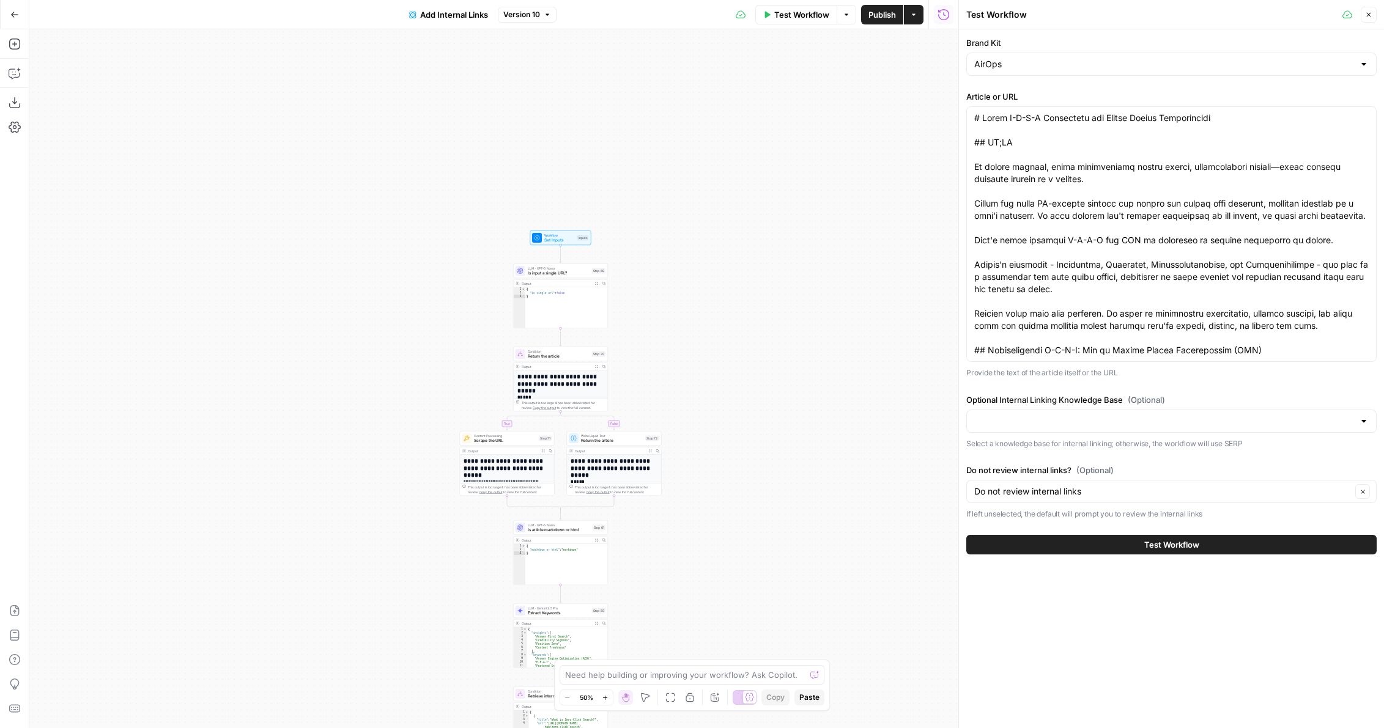
click at [1078, 407] on div "Optional Internal Linking Knowledge Base (Optional) Select a knowledge base for…" at bounding box center [1171, 422] width 410 height 56
click at [1076, 412] on div at bounding box center [1171, 421] width 410 height 23
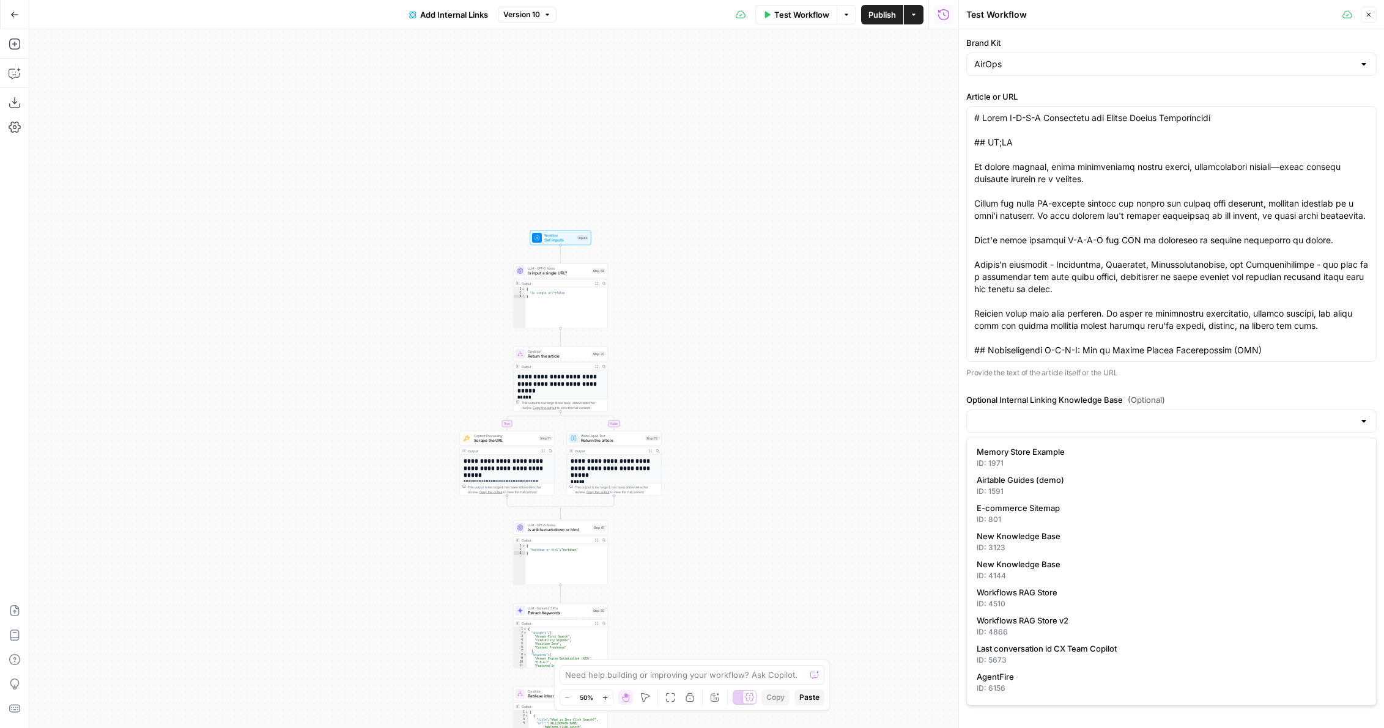
click at [1071, 388] on div "Brand Kit AirOps Article or URL Provide the text of the article itself or the U…" at bounding box center [1171, 279] width 410 height 484
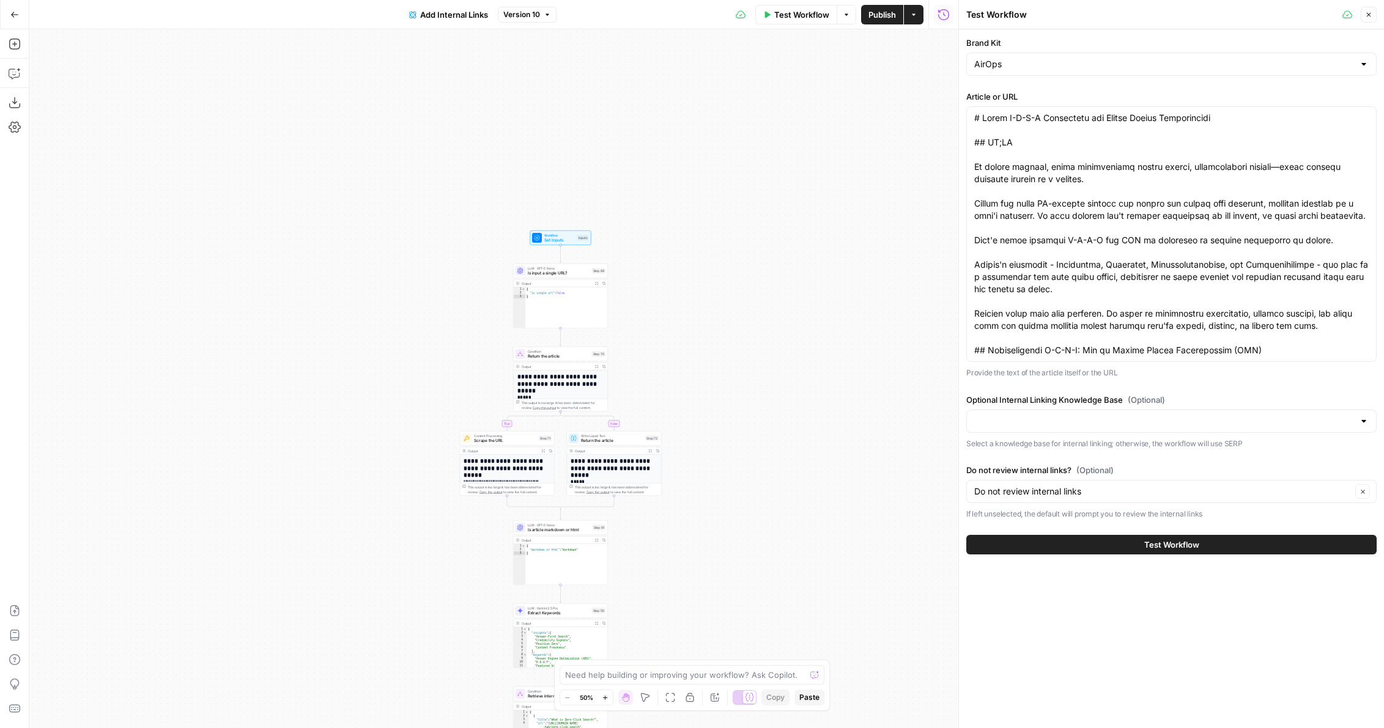
click at [1017, 71] on div "AirOps" at bounding box center [1171, 64] width 410 height 23
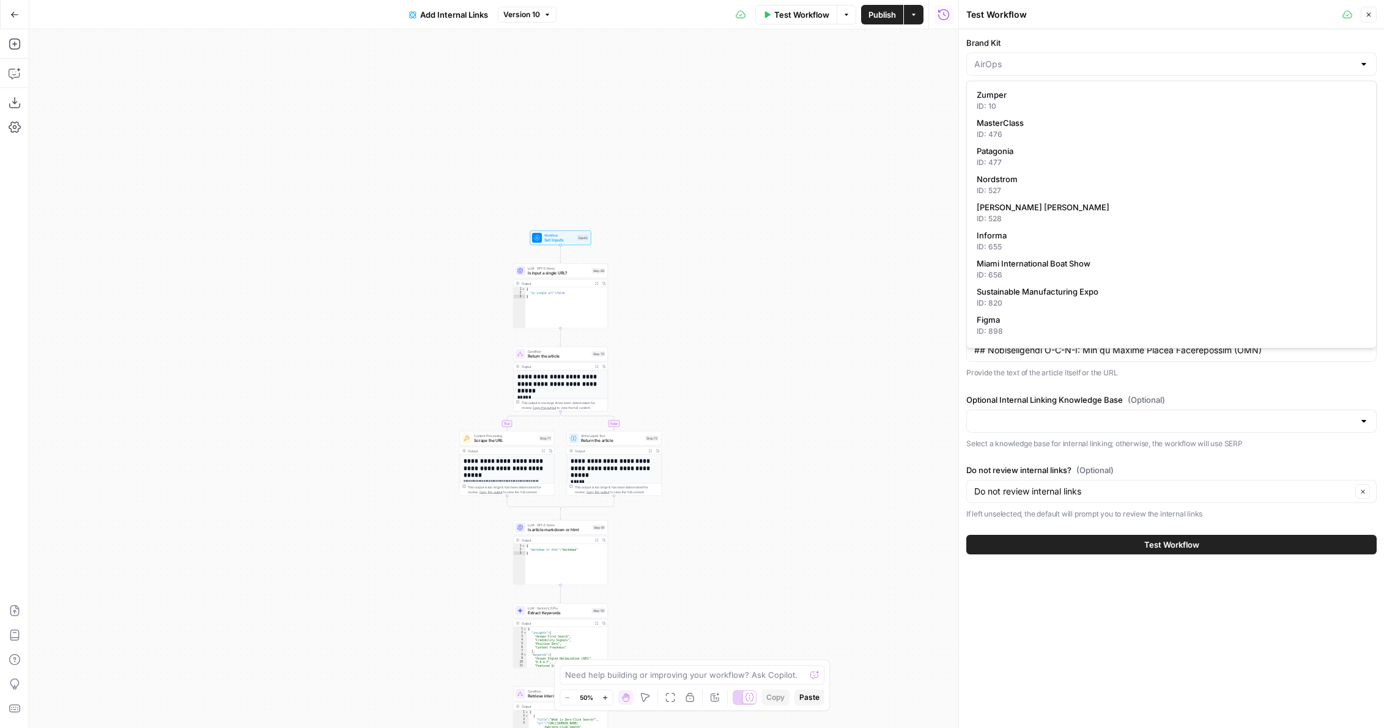
click at [824, 131] on div "**********" at bounding box center [493, 378] width 929 height 699
type input "AirOps"
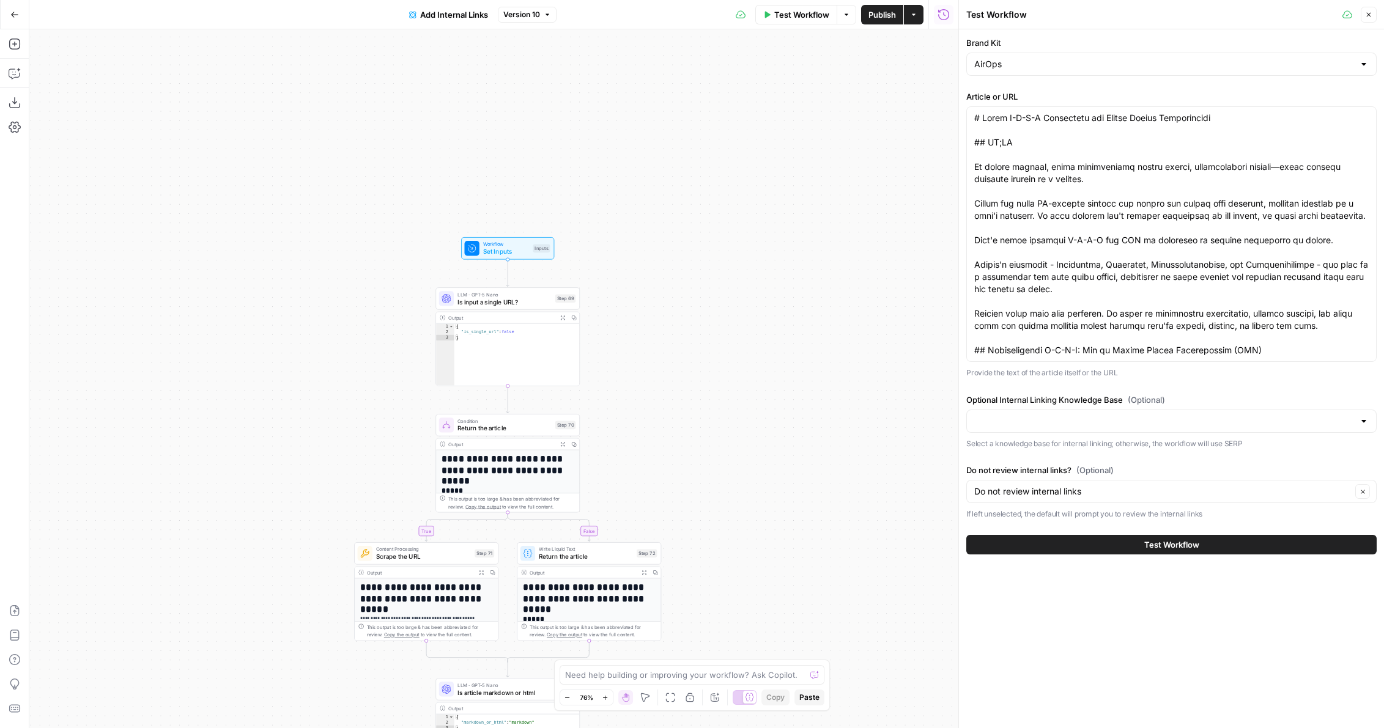
click at [17, 13] on icon "button" at bounding box center [14, 14] width 9 height 9
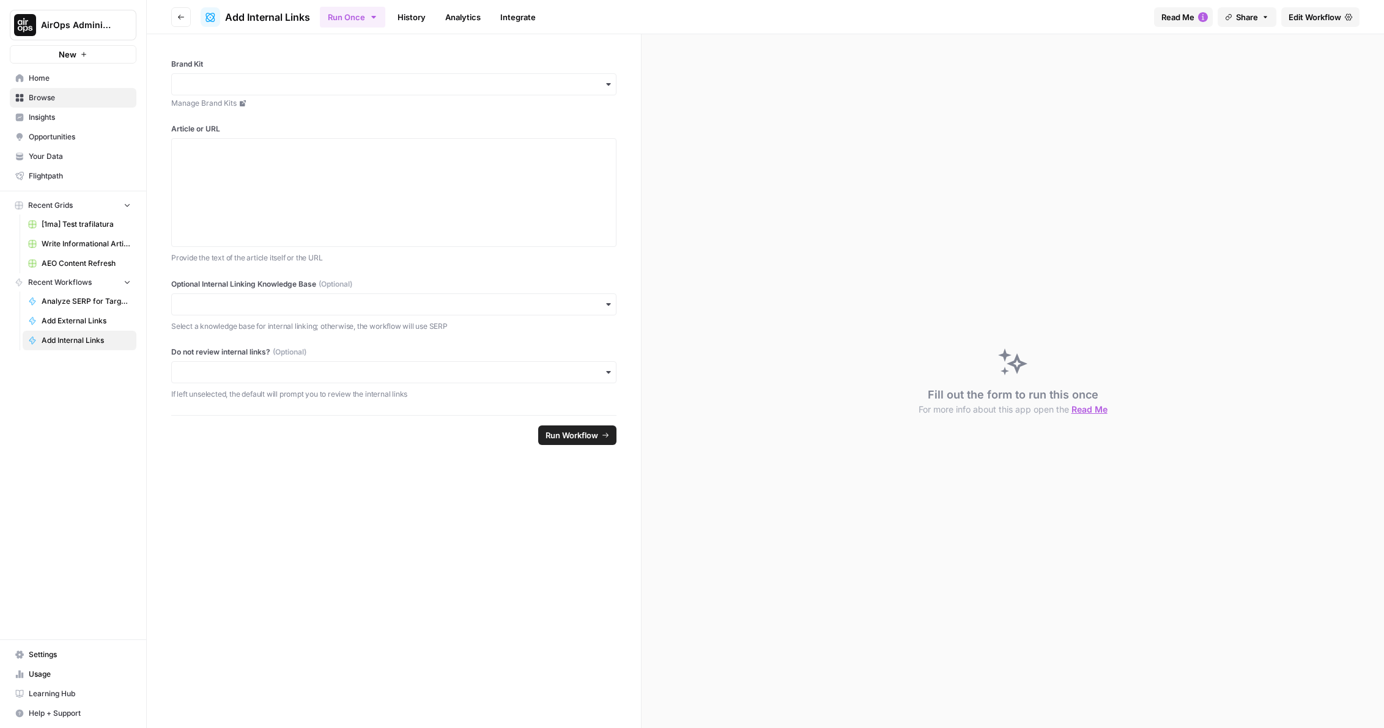
click at [57, 99] on span "Browse" at bounding box center [80, 97] width 102 height 11
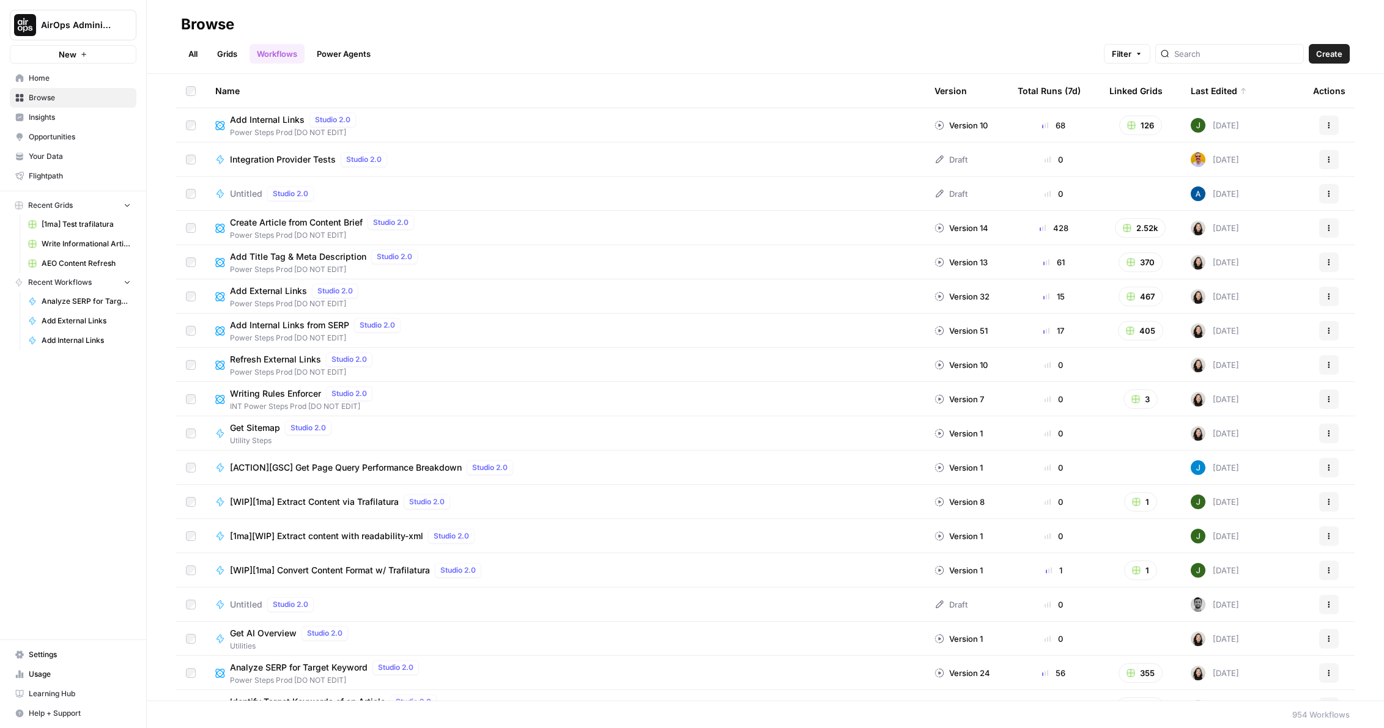
click at [324, 226] on span "Create Article from Content Brief" at bounding box center [296, 222] width 133 height 12
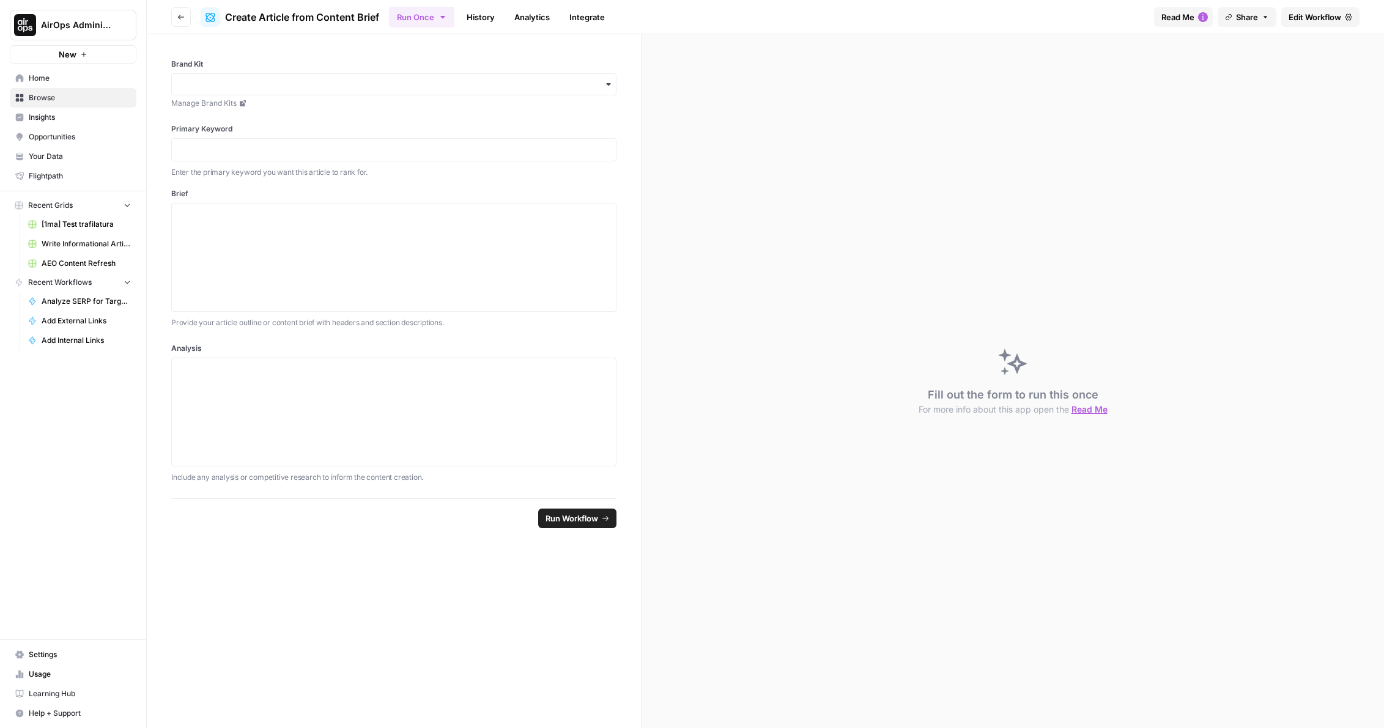
click at [1294, 20] on span "Edit Workflow" at bounding box center [1315, 17] width 53 height 12
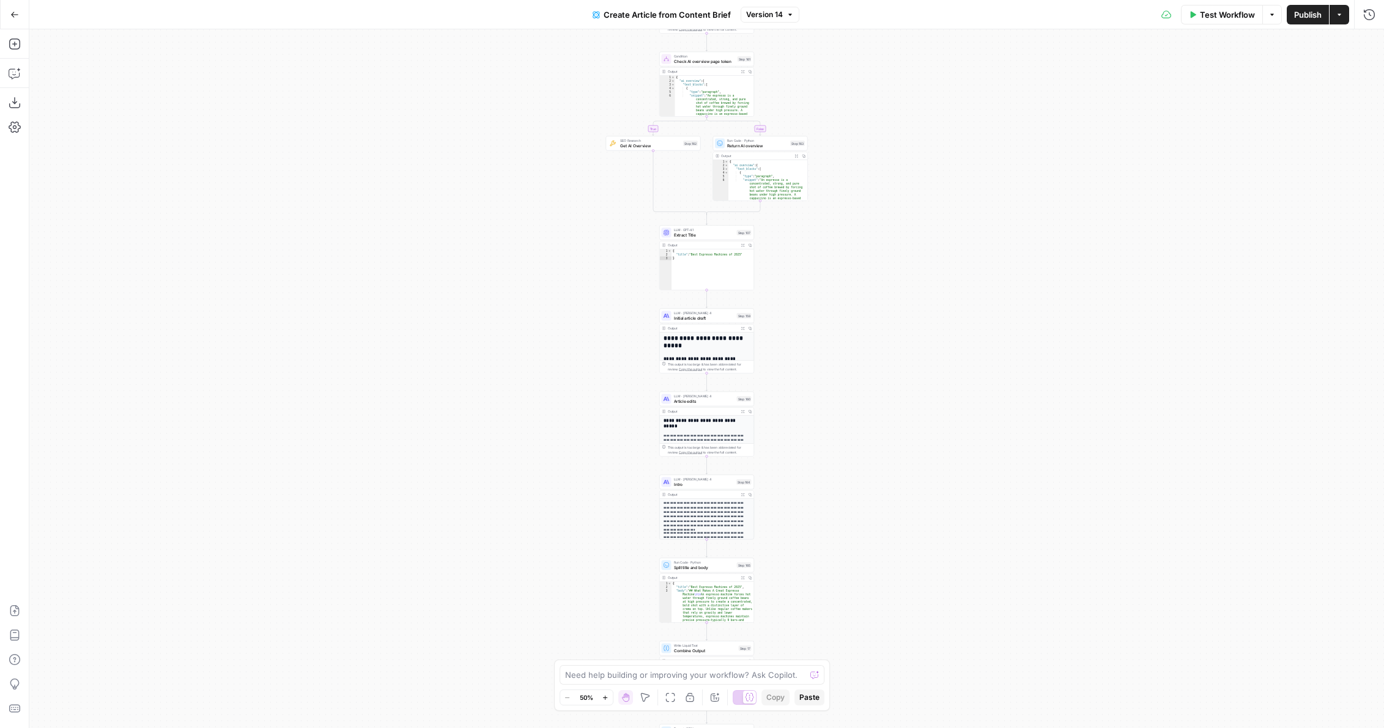
drag, startPoint x: 803, startPoint y: 320, endPoint x: 709, endPoint y: 589, distance: 284.9
click at [710, 588] on div "true false Workflow Set Inputs Inputs Google Search Google Search Step 139 Outp…" at bounding box center [706, 378] width 1355 height 699
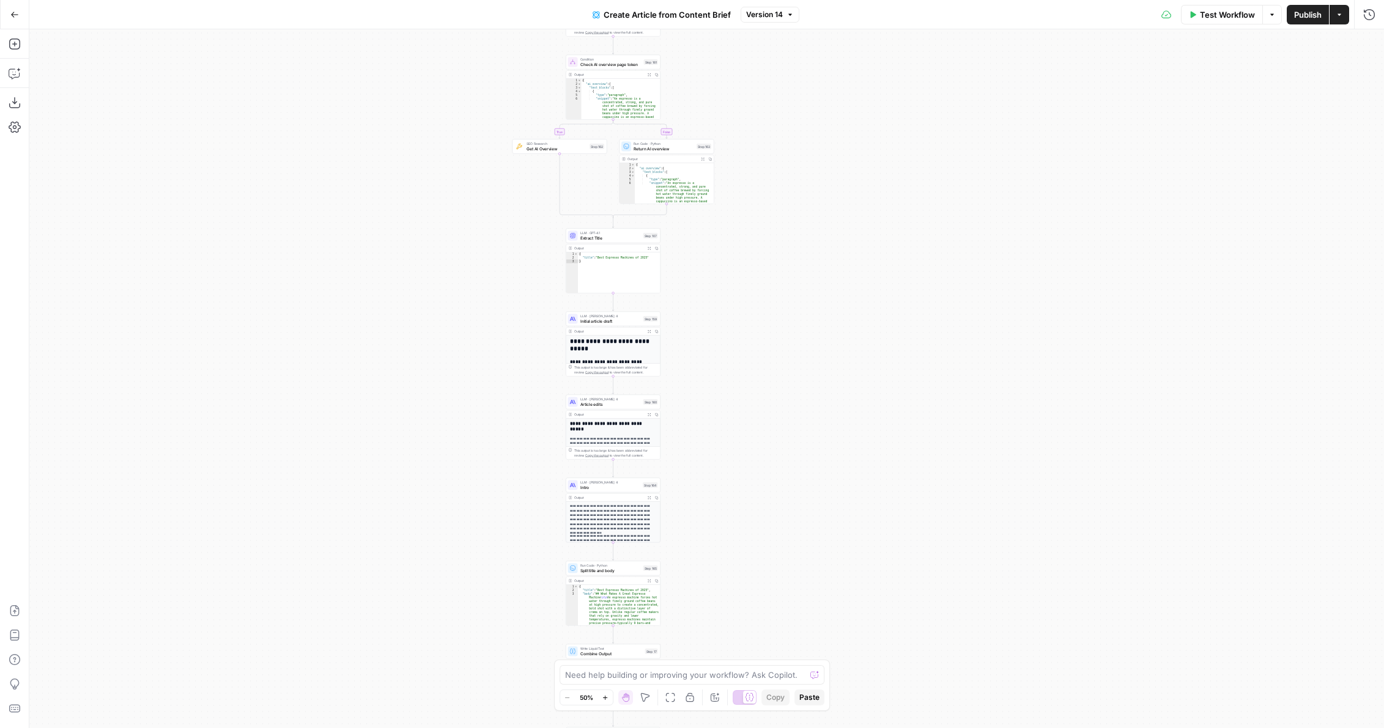
drag, startPoint x: 525, startPoint y: 623, endPoint x: 525, endPoint y: 337, distance: 286.2
click at [525, 338] on div "true false Workflow Set Inputs Inputs Google Search Google Search Step 139 Outp…" at bounding box center [706, 378] width 1355 height 699
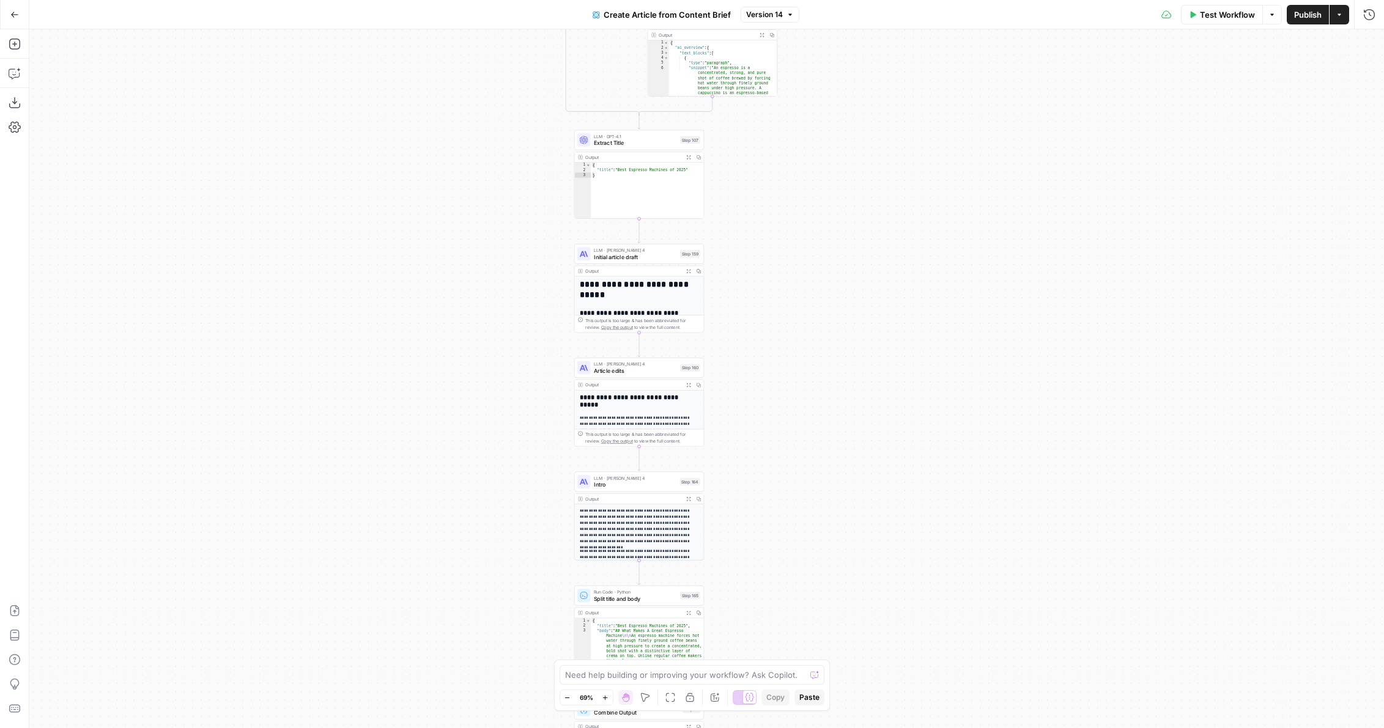
drag, startPoint x: 533, startPoint y: 432, endPoint x: 505, endPoint y: 349, distance: 88.6
click at [505, 349] on div "true false Workflow Set Inputs Inputs Google Search Google Search Step 139 Outp…" at bounding box center [706, 378] width 1355 height 699
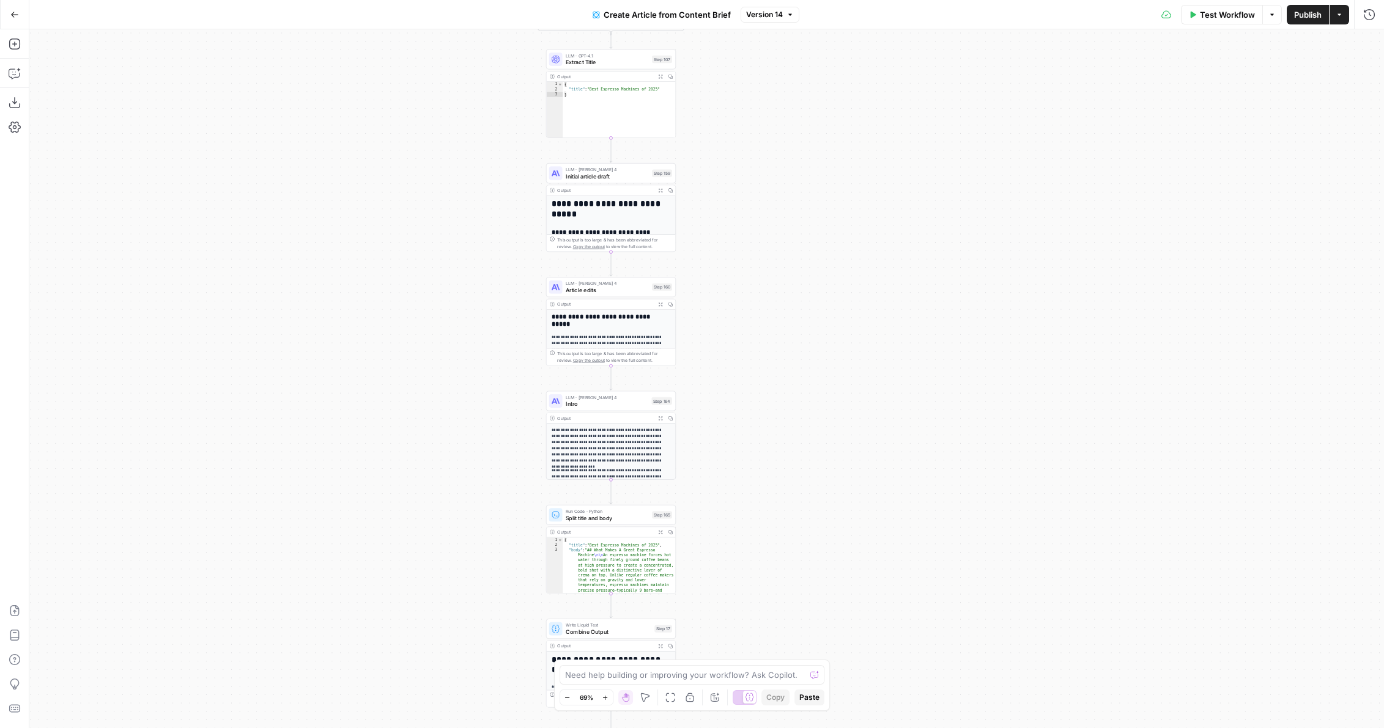
click at [587, 290] on span "Article edits" at bounding box center [607, 290] width 83 height 9
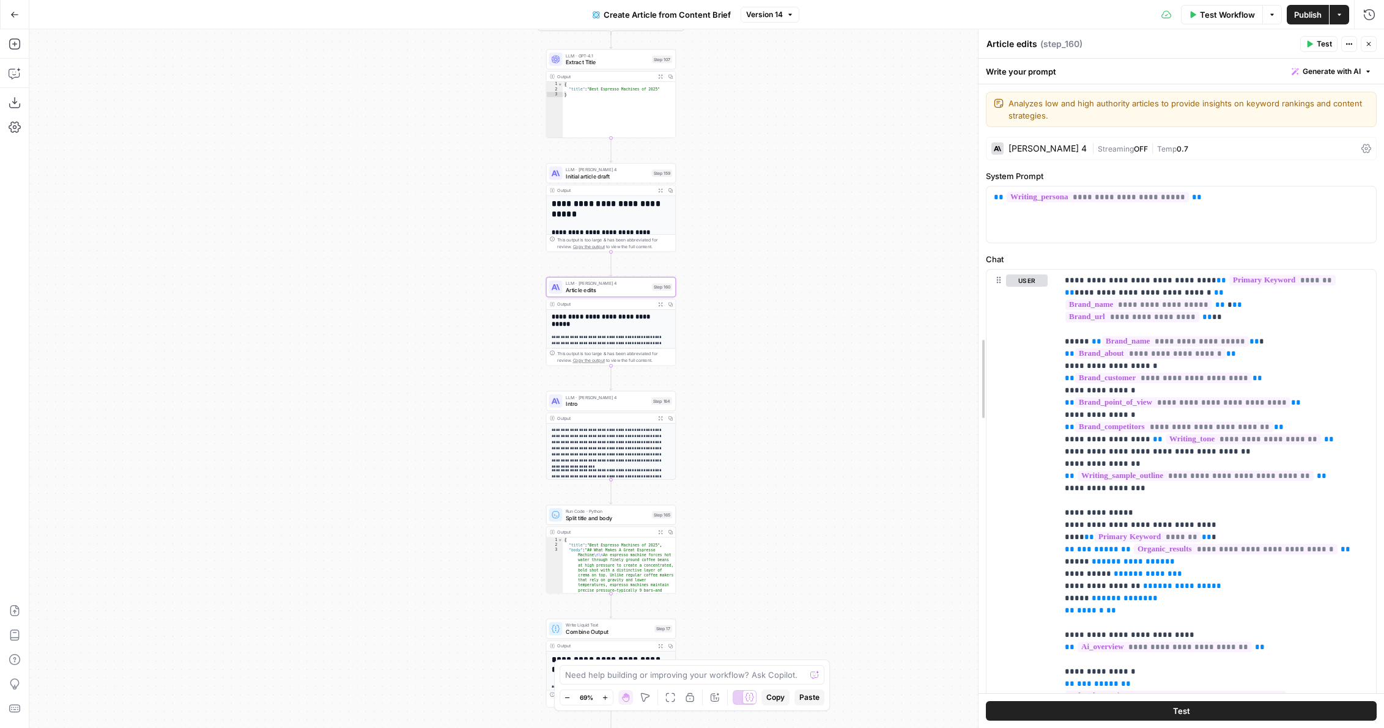
drag, startPoint x: 1007, startPoint y: 558, endPoint x: 865, endPoint y: 558, distance: 141.3
click at [865, 558] on body "AirOps Administrative New Home Browse Insights Opportunities Your Data Flightpa…" at bounding box center [692, 364] width 1384 height 728
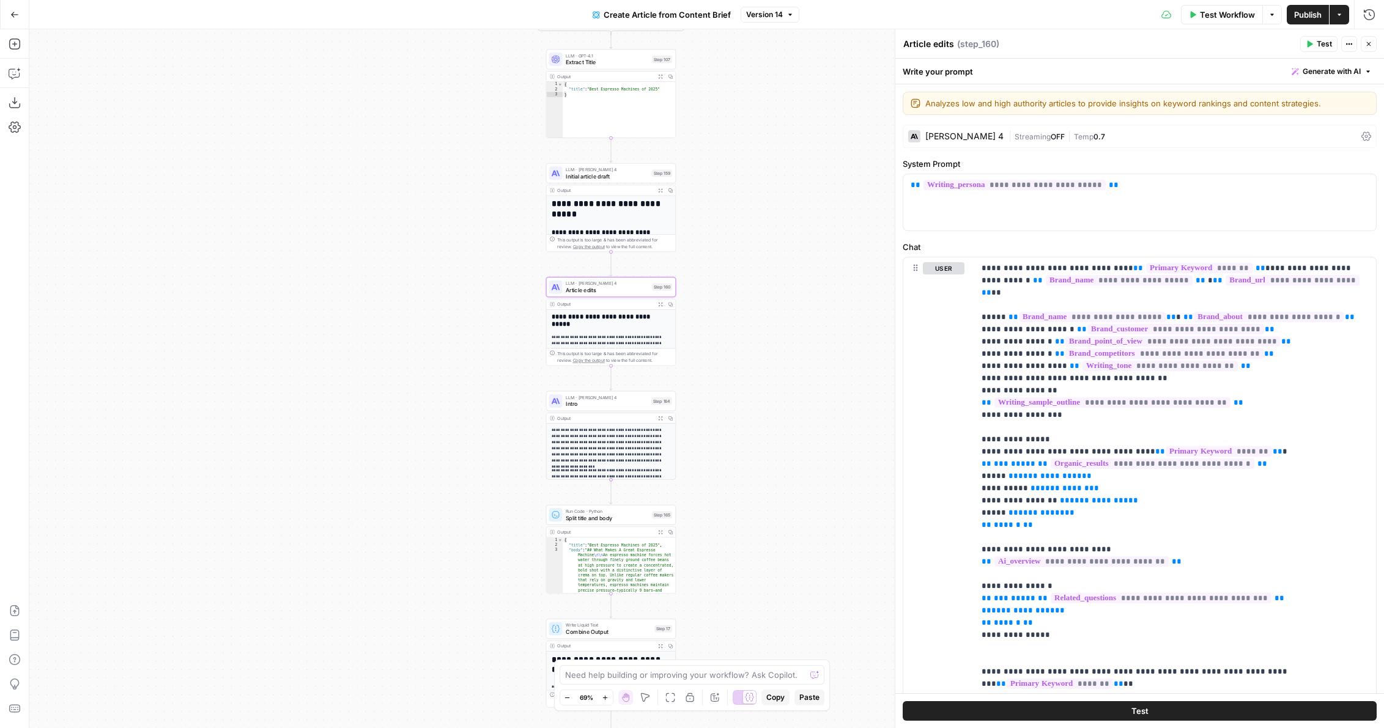
click at [879, 569] on div "true false Workflow Set Inputs Inputs Google Search Google Search Step 139 Outp…" at bounding box center [706, 378] width 1355 height 699
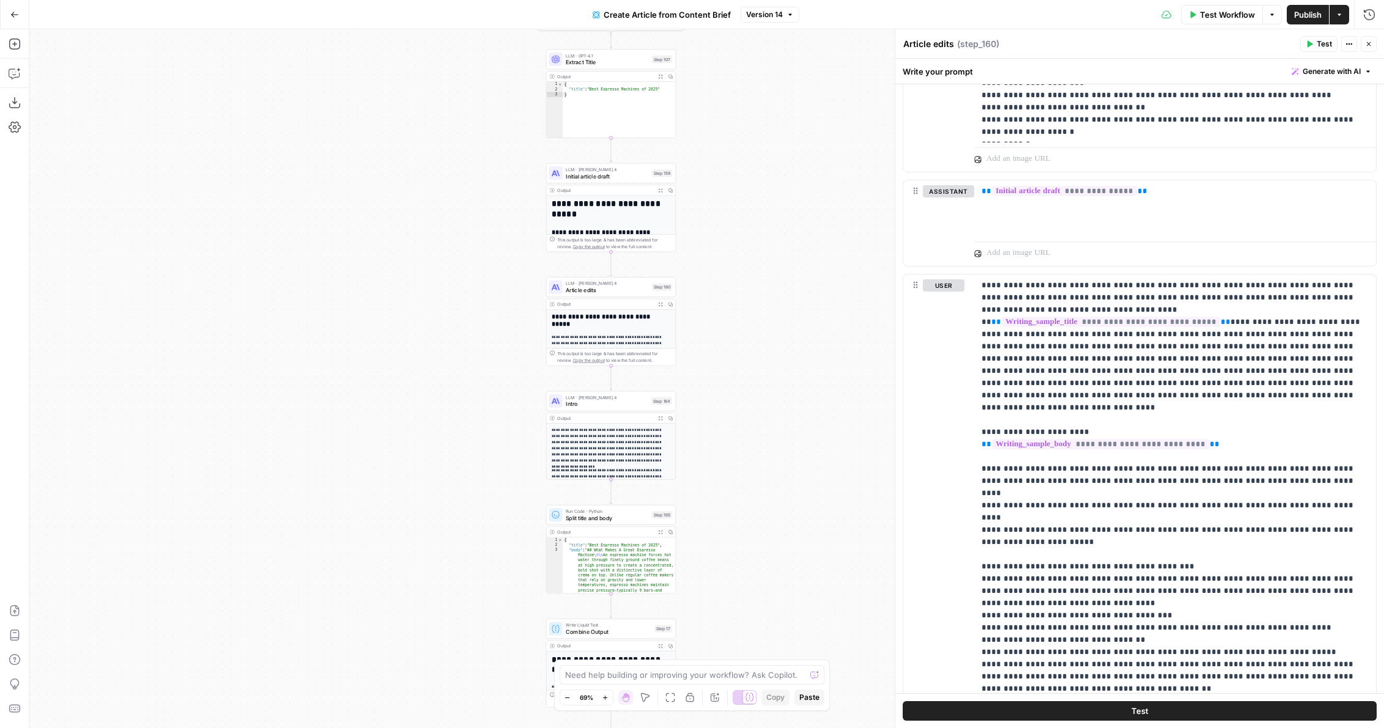
scroll to position [1407, 0]
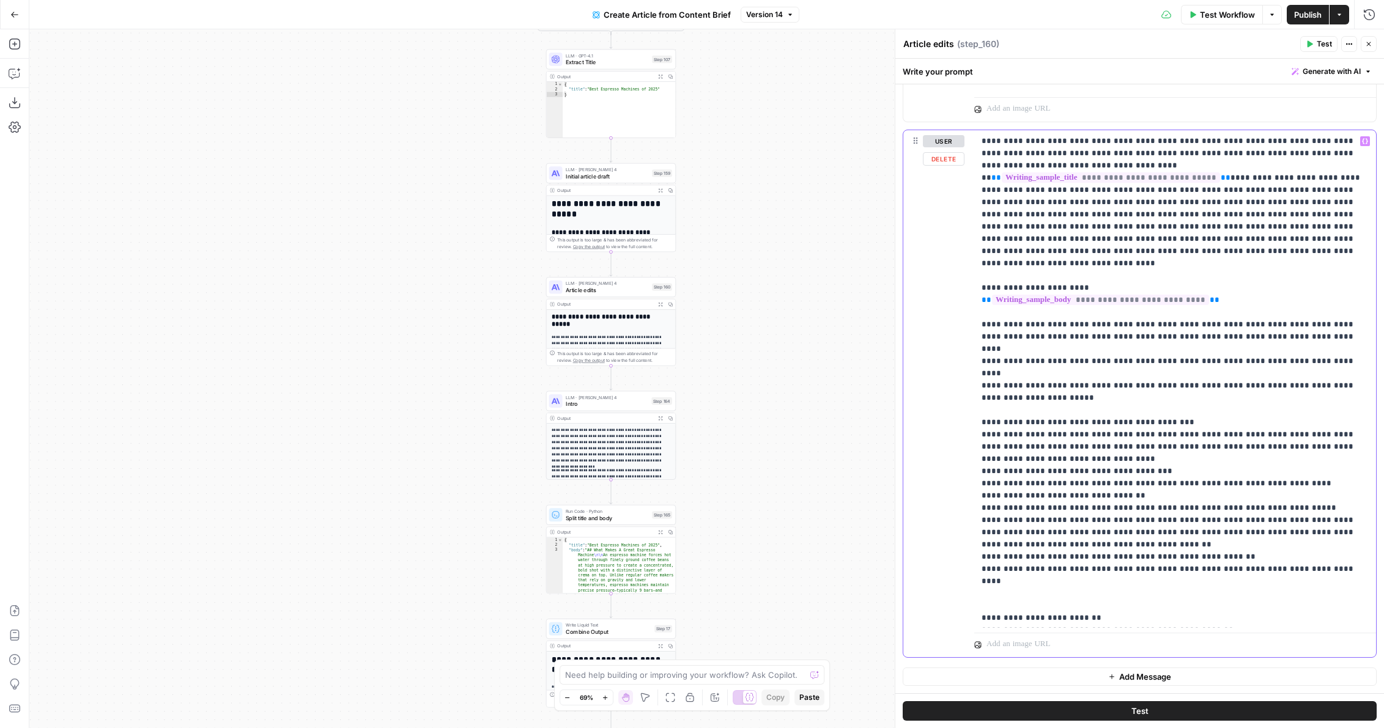
click at [1149, 360] on p "**********" at bounding box center [1175, 392] width 387 height 514
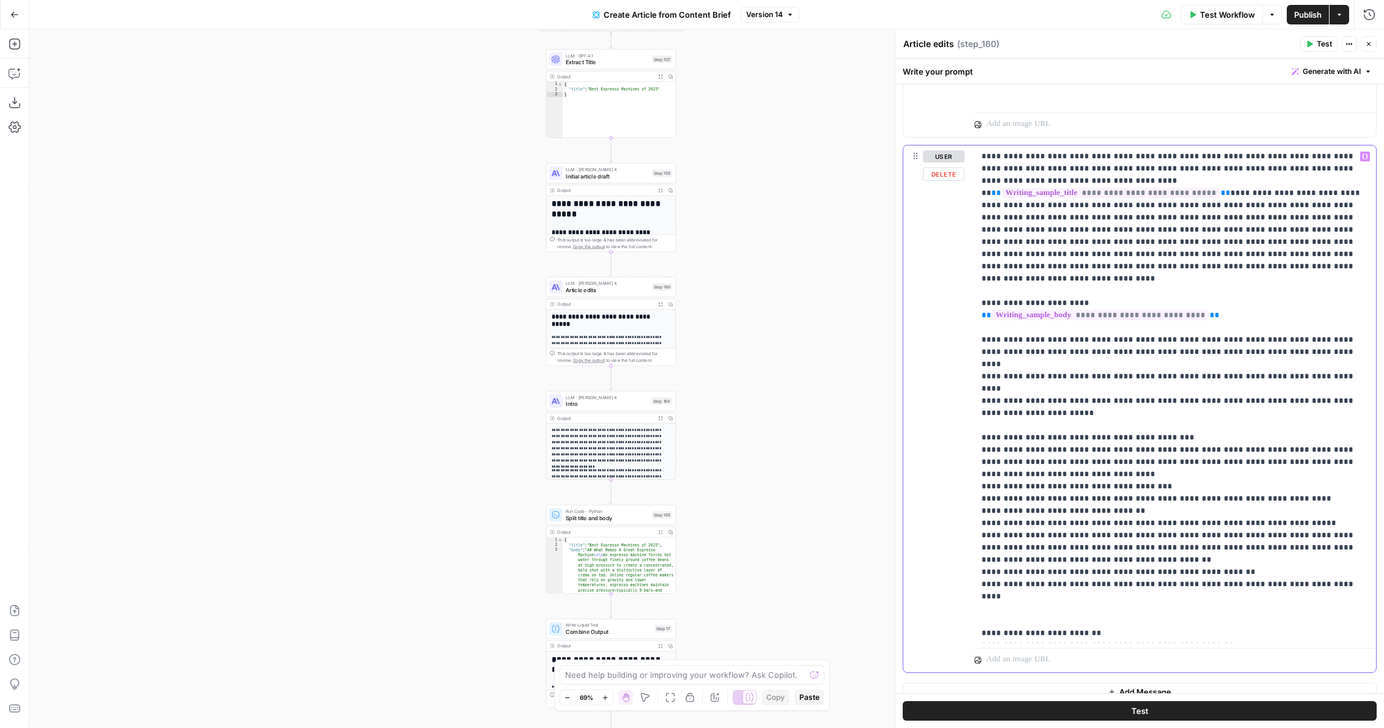
scroll to position [1387, 0]
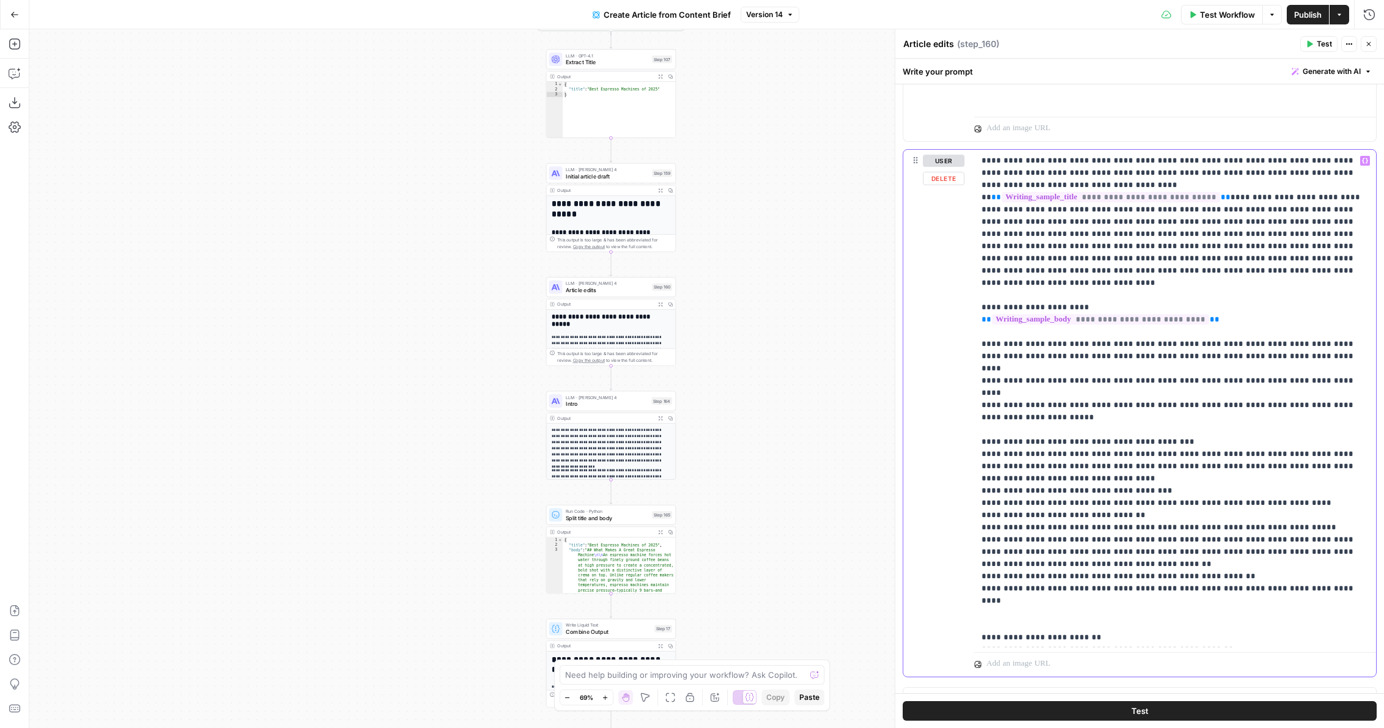
click at [1246, 260] on p "**********" at bounding box center [1175, 412] width 387 height 514
click at [1100, 195] on p "**********" at bounding box center [1175, 412] width 387 height 514
click at [1159, 256] on p "**********" at bounding box center [1175, 412] width 387 height 514
drag, startPoint x: 1054, startPoint y: 259, endPoint x: 1197, endPoint y: 260, distance: 143.7
click at [1198, 260] on p "**********" at bounding box center [1175, 412] width 387 height 514
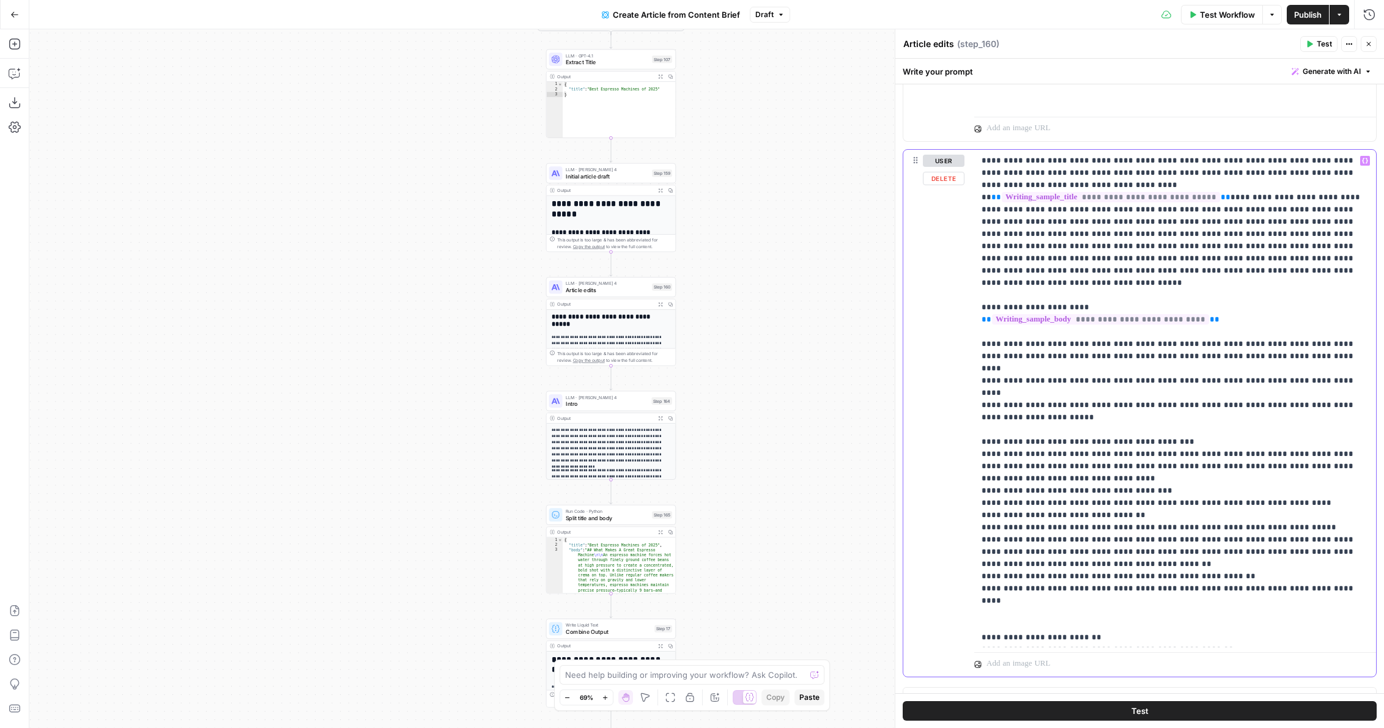
click at [1117, 401] on p "**********" at bounding box center [1175, 412] width 387 height 514
click at [1156, 446] on p "**********" at bounding box center [1175, 412] width 387 height 514
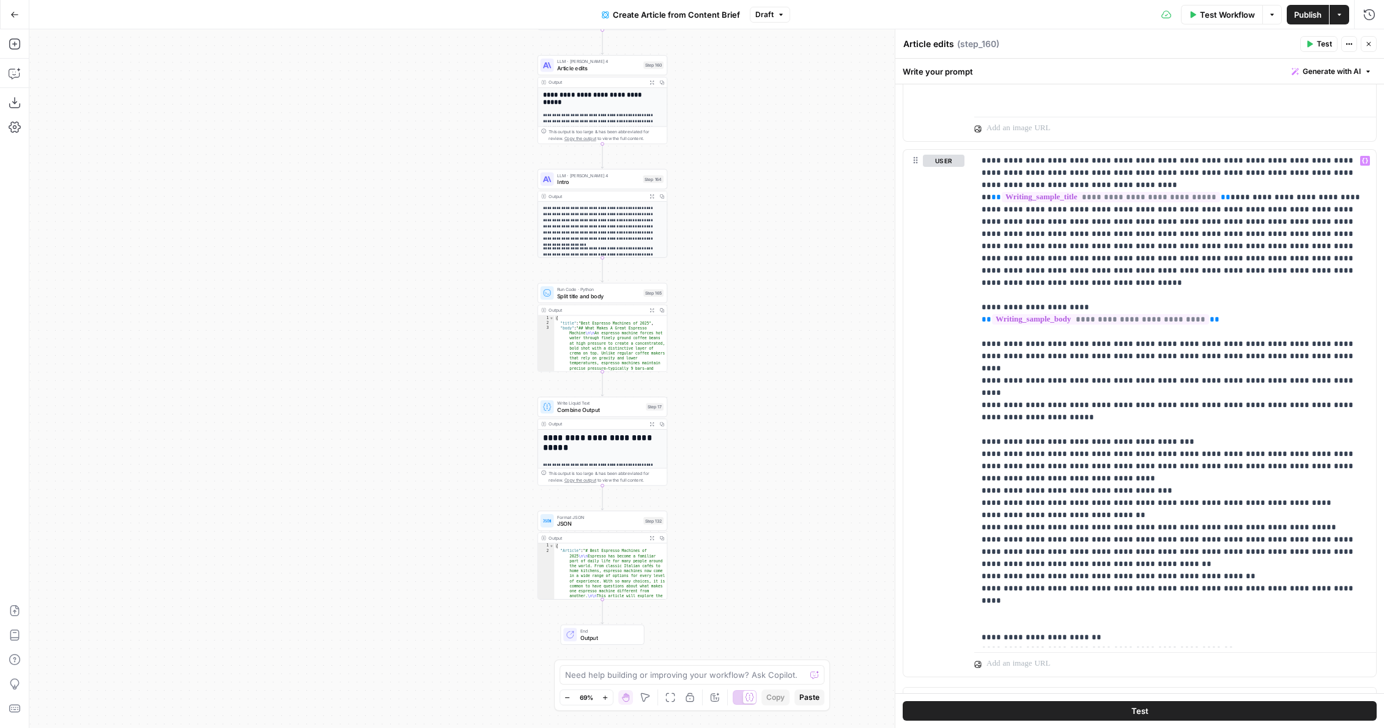
drag, startPoint x: 765, startPoint y: 470, endPoint x: 754, endPoint y: 264, distance: 207.0
click at [754, 264] on div "true false Workflow Set Inputs Inputs Google Search Google Search Step 139 Outp…" at bounding box center [706, 378] width 1355 height 699
drag, startPoint x: 993, startPoint y: 443, endPoint x: 1241, endPoint y: 443, distance: 247.7
click at [1241, 443] on p "**********" at bounding box center [1175, 412] width 387 height 514
click at [1302, 18] on span "Publish" at bounding box center [1308, 15] width 28 height 12
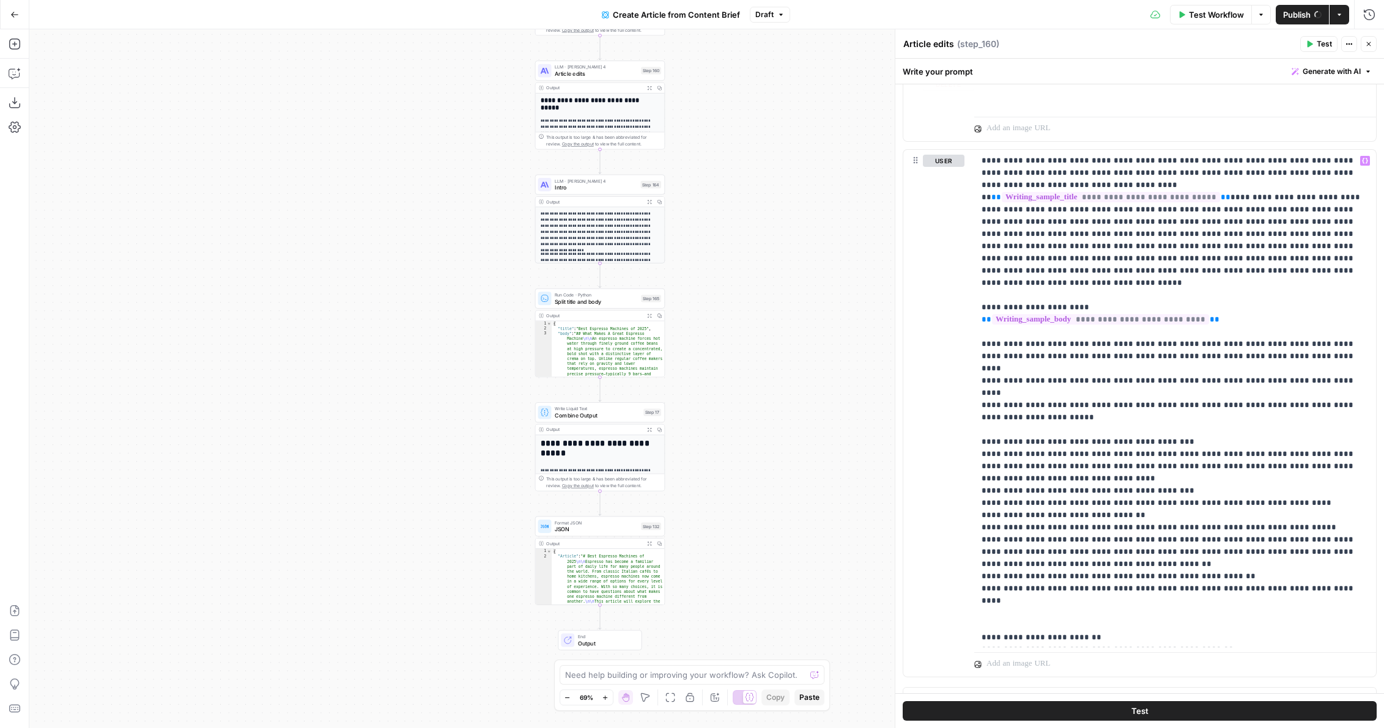
scroll to position [25, 0]
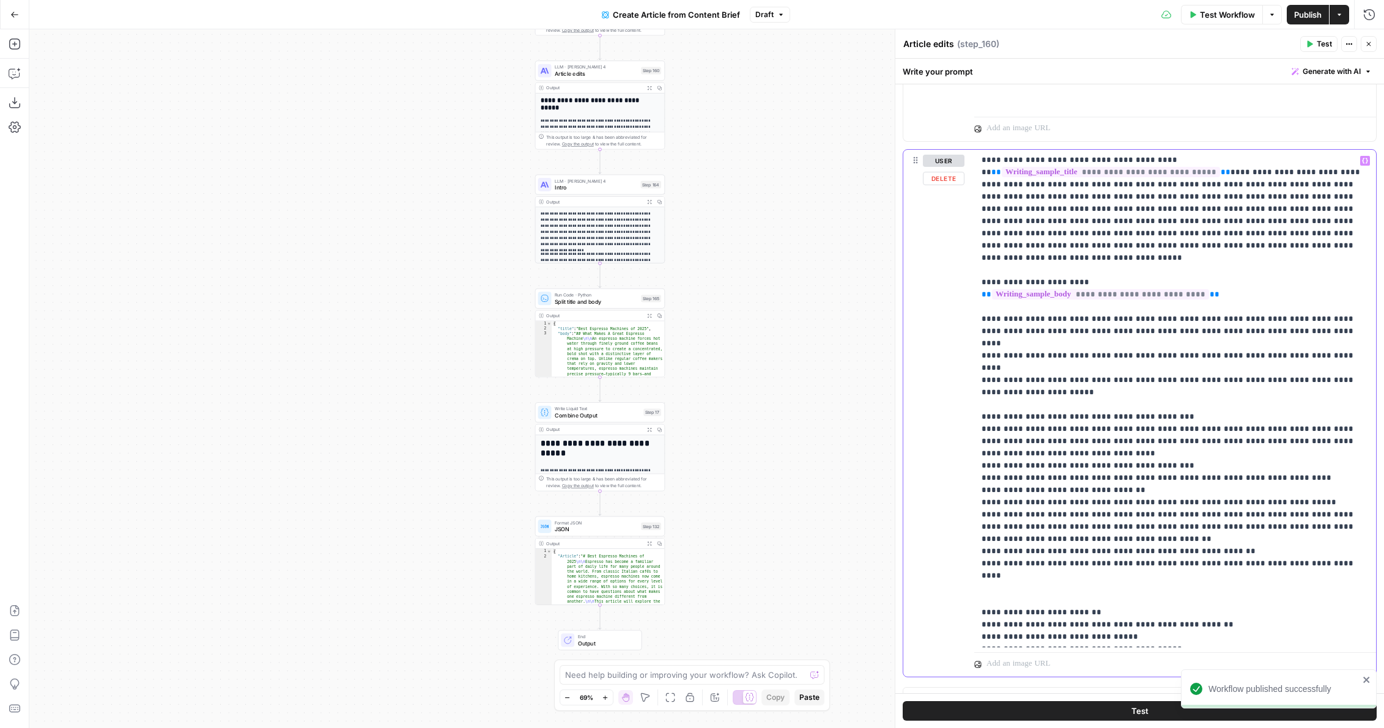
click at [1057, 279] on p "**********" at bounding box center [1175, 387] width 387 height 514
click at [12, 22] on button "Go Back" at bounding box center [15, 15] width 22 height 22
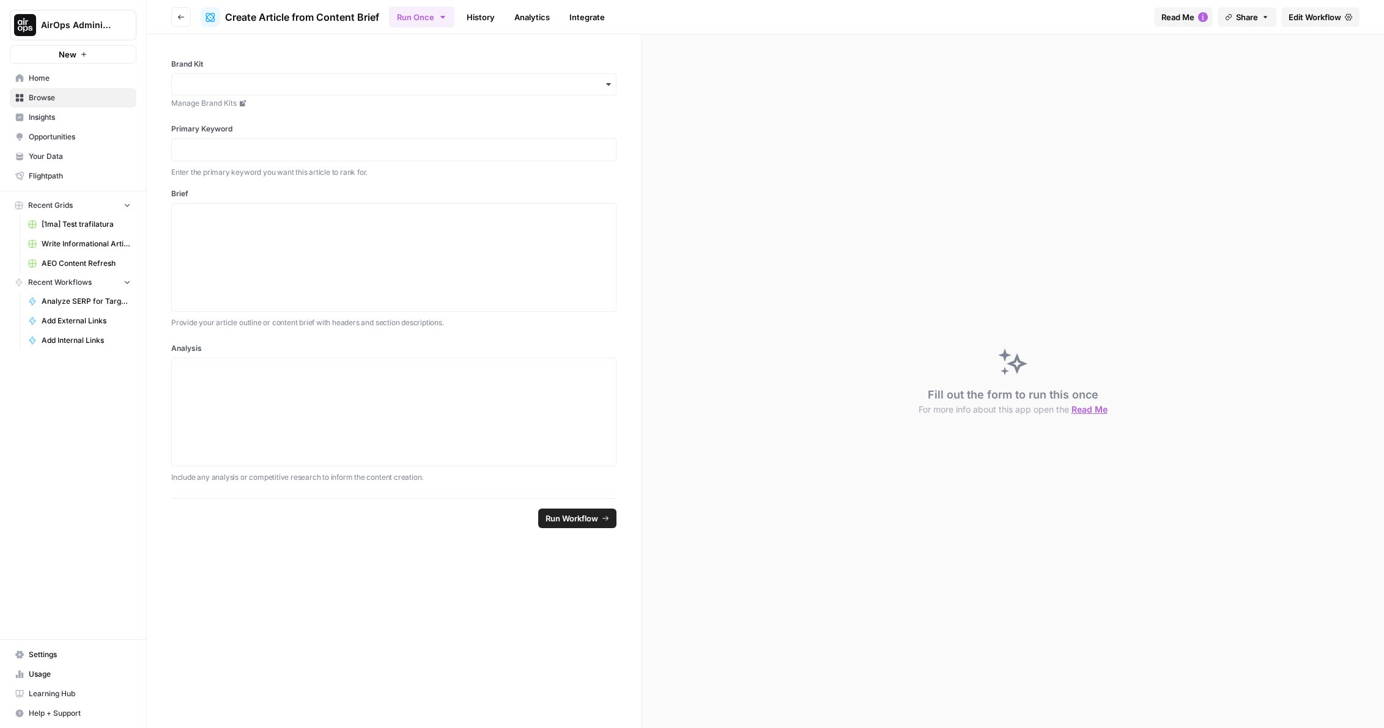
click at [95, 94] on span "Browse" at bounding box center [80, 97] width 102 height 11
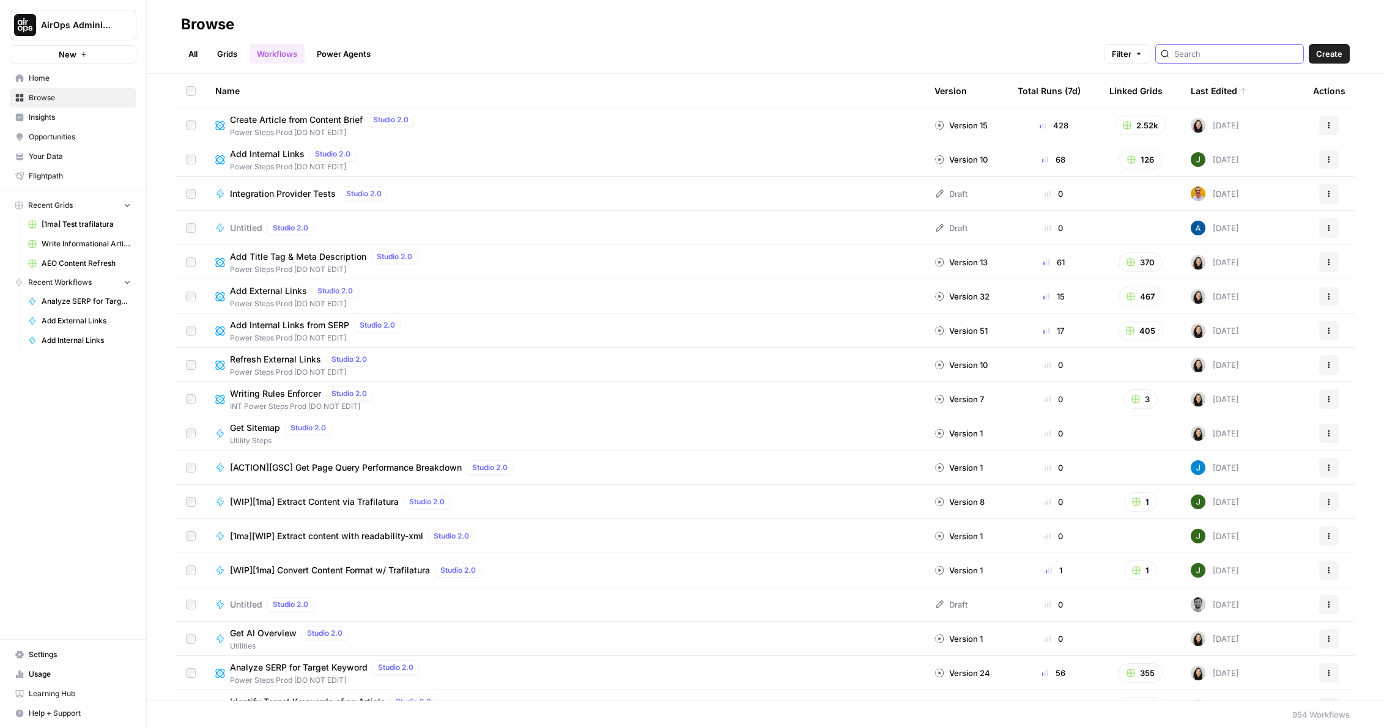
click at [1240, 56] on input "search" at bounding box center [1236, 54] width 124 height 12
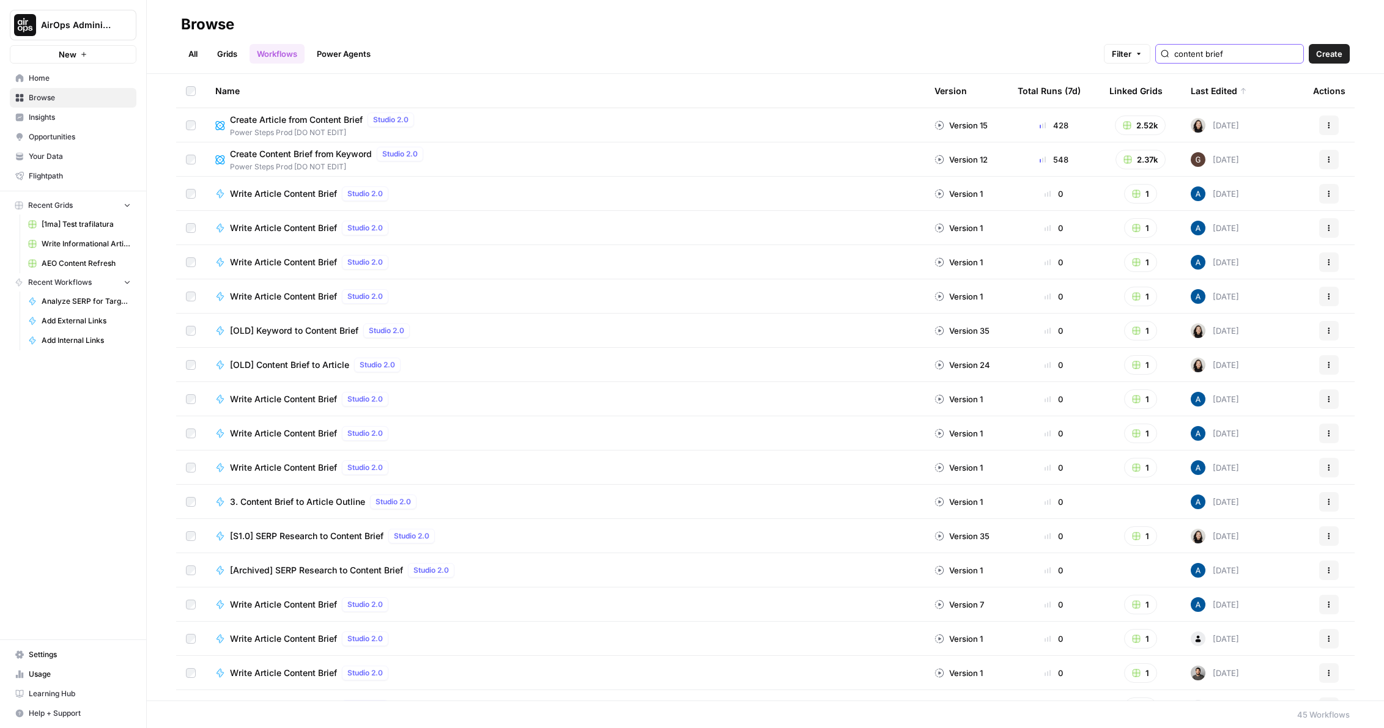
type input "content brief"
click at [327, 150] on span "Create Content Brief from Keyword" at bounding box center [301, 154] width 142 height 12
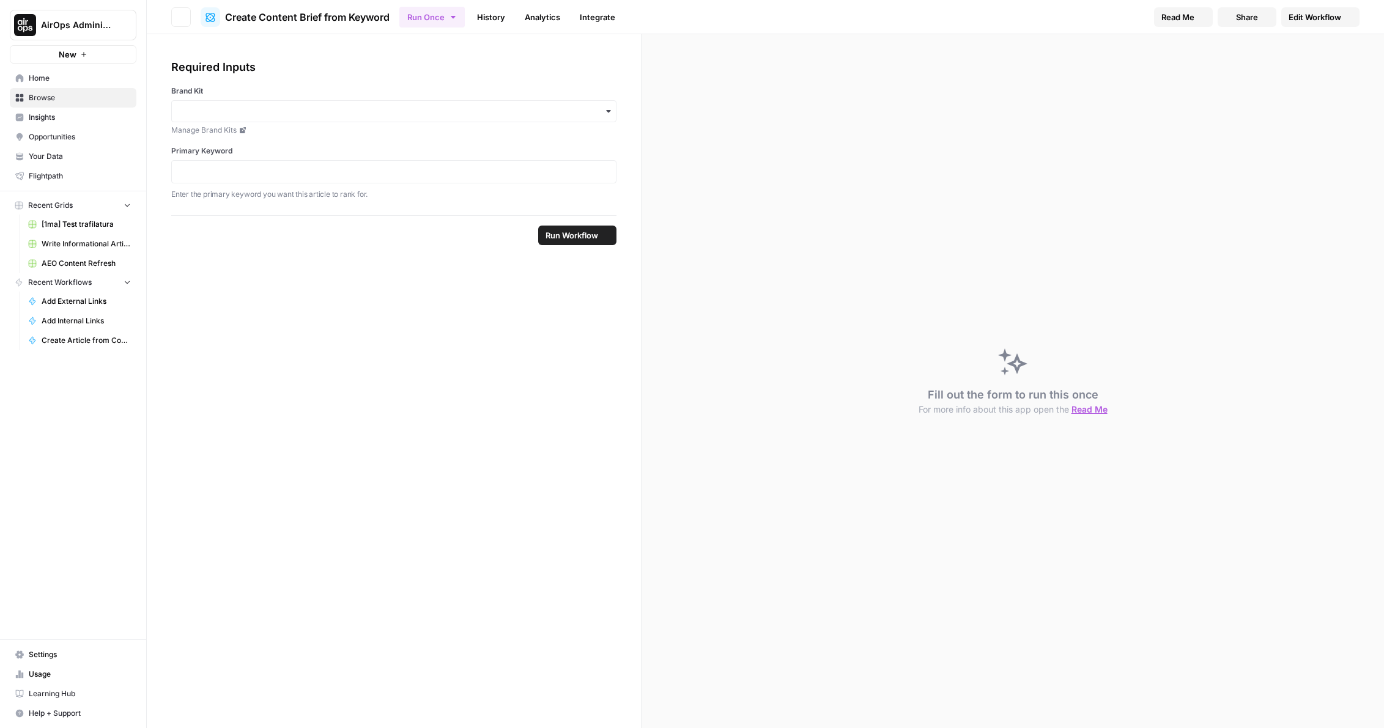
click at [1306, 23] on span "Edit Workflow" at bounding box center [1315, 17] width 53 height 12
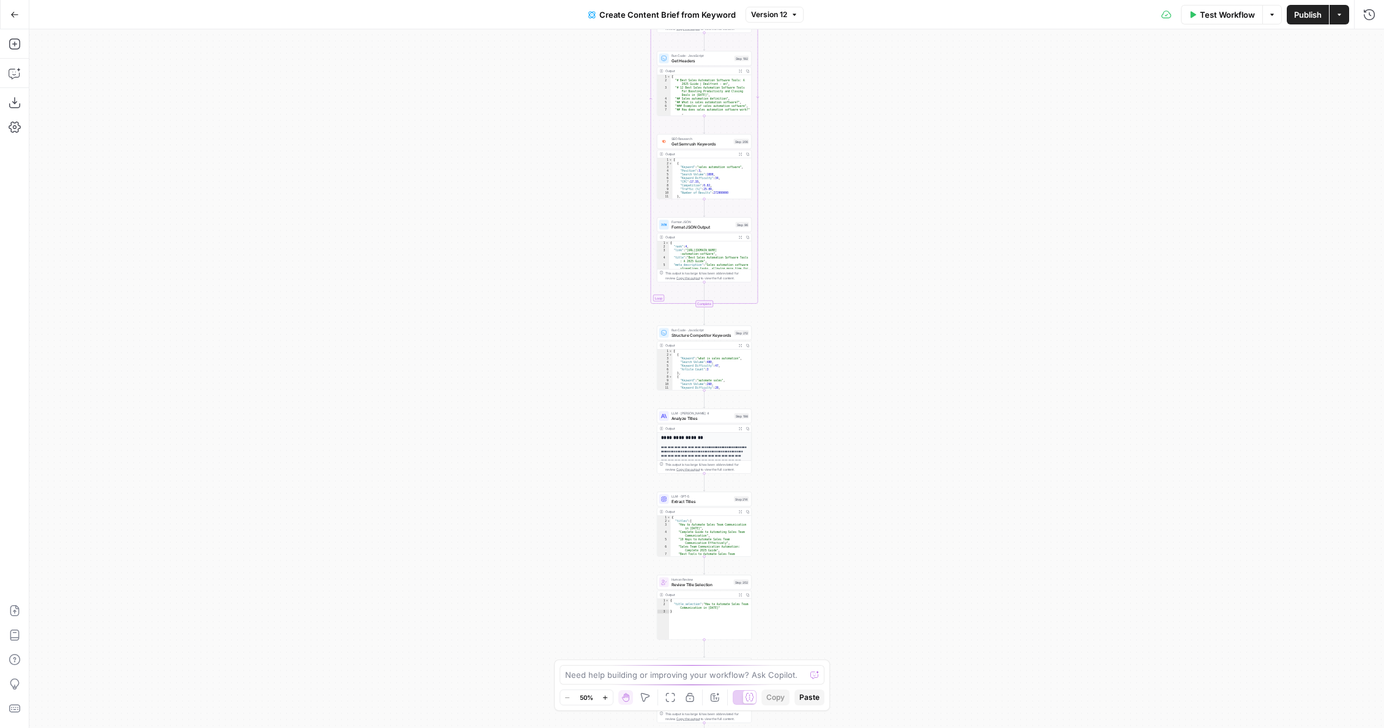
drag, startPoint x: 830, startPoint y: 415, endPoint x: 747, endPoint y: 261, distance: 174.6
click at [747, 262] on div "Workflow Set Inputs Inputs Google Search Perform Google Search Step 51 Output E…" at bounding box center [706, 378] width 1355 height 699
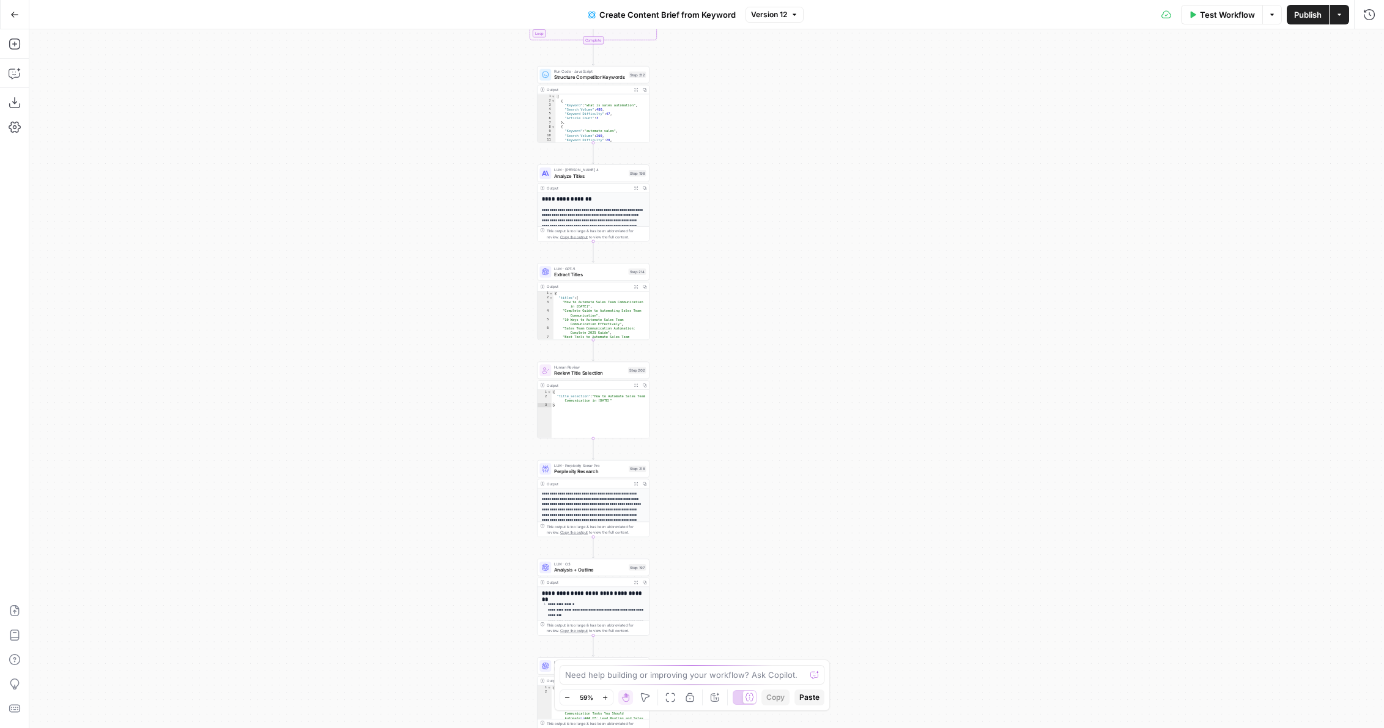
drag, startPoint x: 749, startPoint y: 514, endPoint x: 741, endPoint y: 336, distance: 178.1
click at [741, 336] on div "Workflow Set Inputs Inputs Google Search Perform Google Search Step 51 Output E…" at bounding box center [706, 378] width 1355 height 699
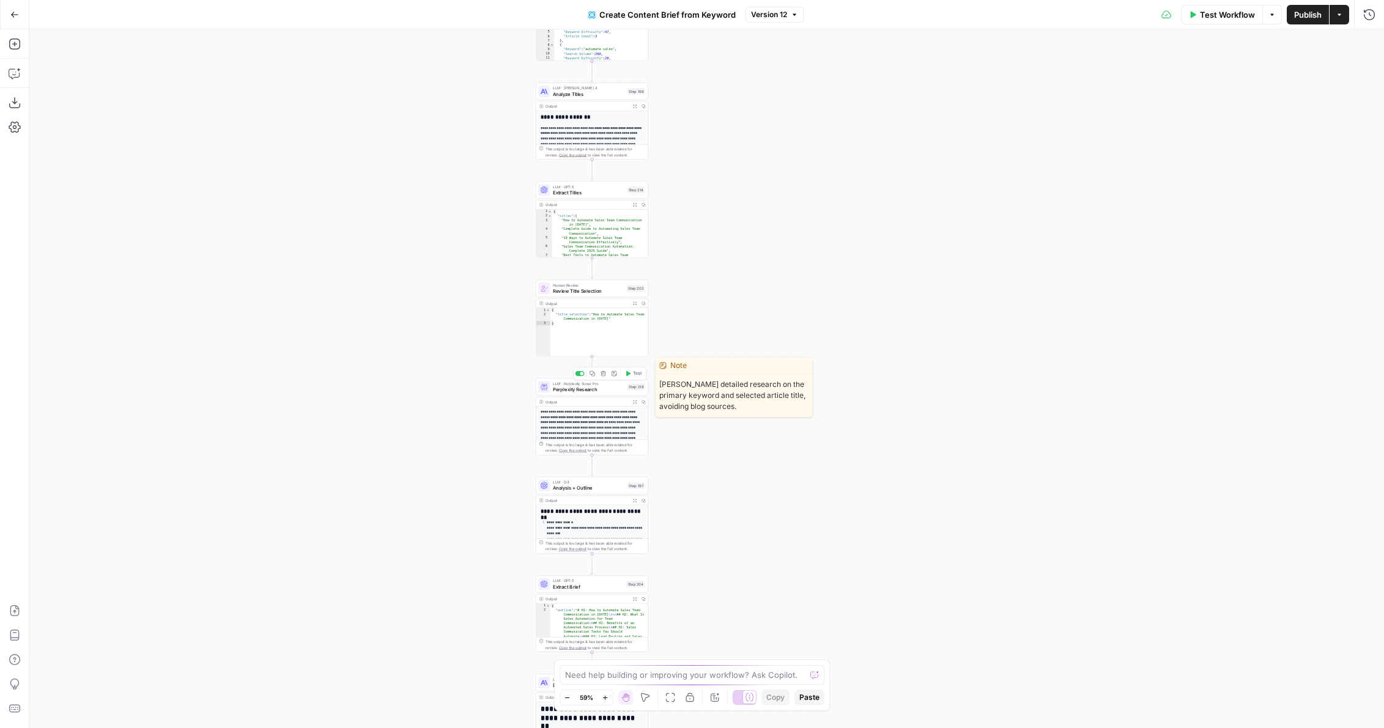
click at [601, 375] on icon "button" at bounding box center [604, 374] width 6 height 6
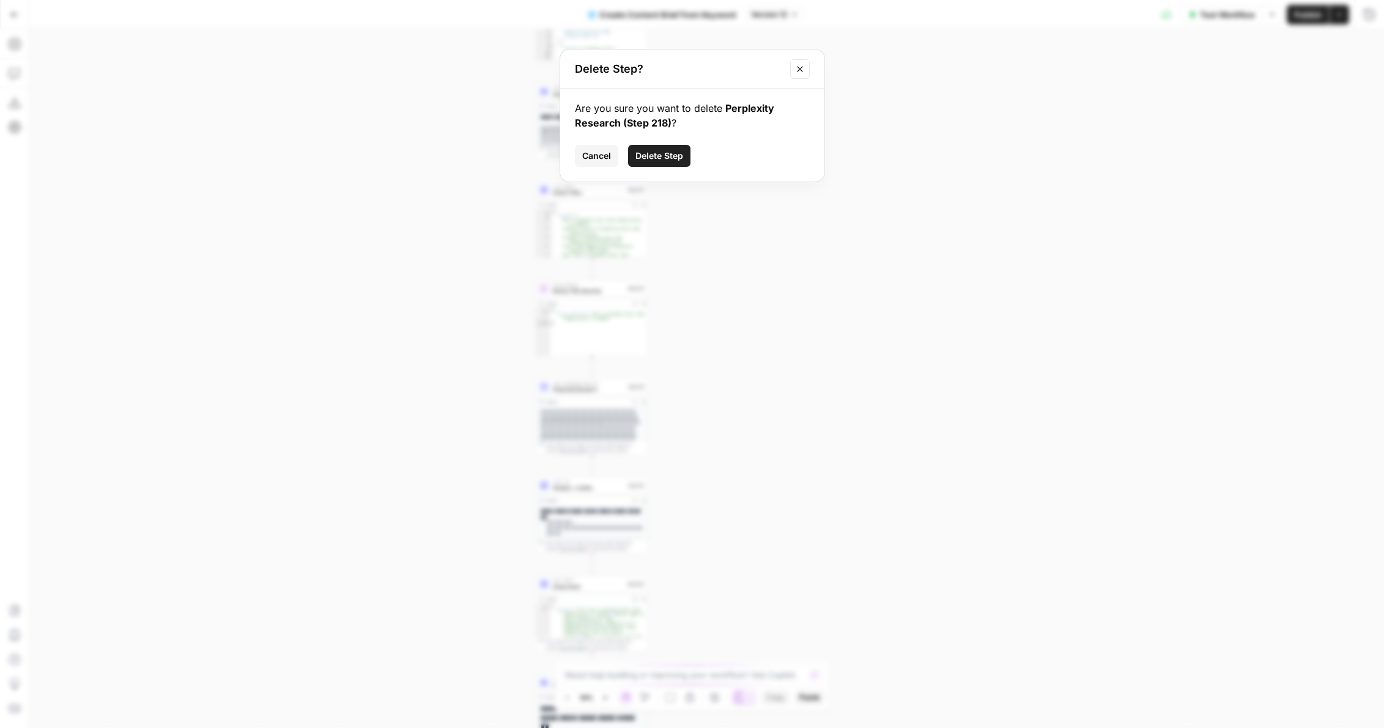
click at [659, 158] on span "Delete Step" at bounding box center [659, 156] width 48 height 12
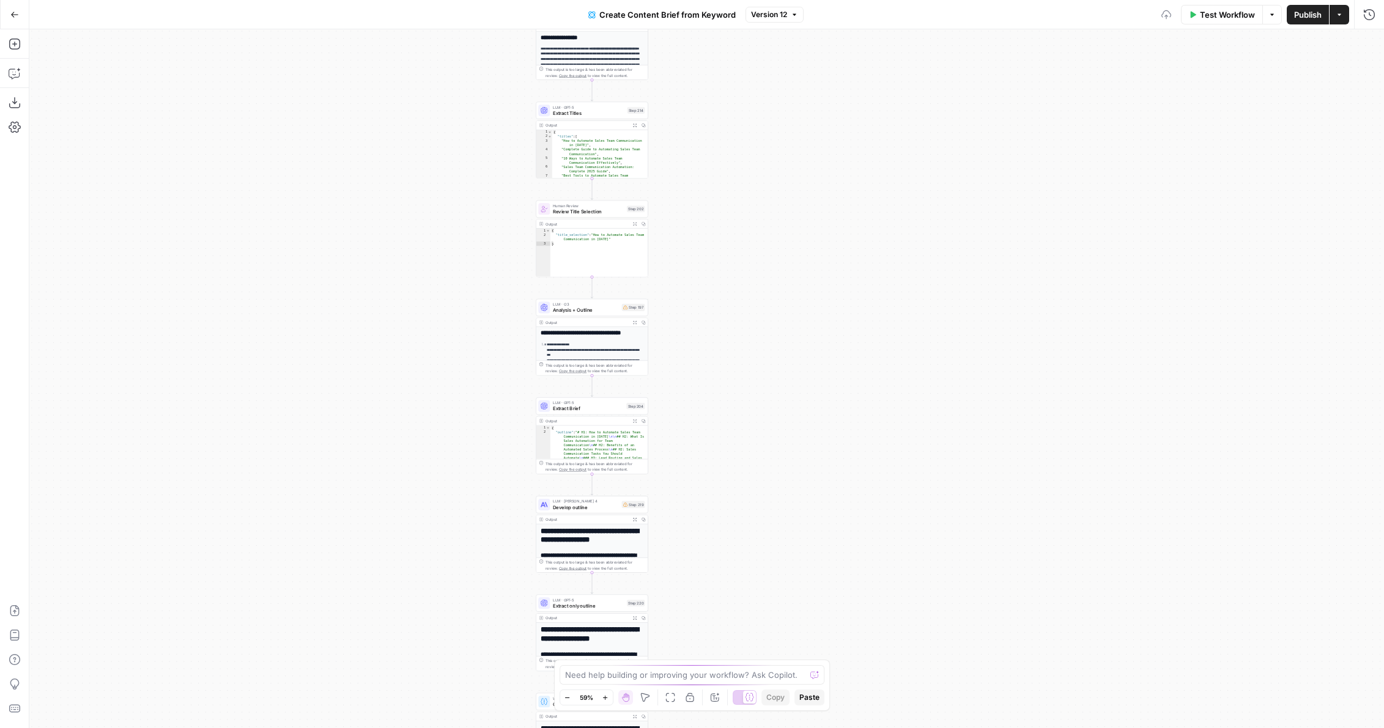
drag, startPoint x: 686, startPoint y: 462, endPoint x: 686, endPoint y: 366, distance: 96.0
click at [686, 367] on div "Workflow Set Inputs Inputs Google Search Perform Google Search Step 51 Output E…" at bounding box center [706, 378] width 1355 height 699
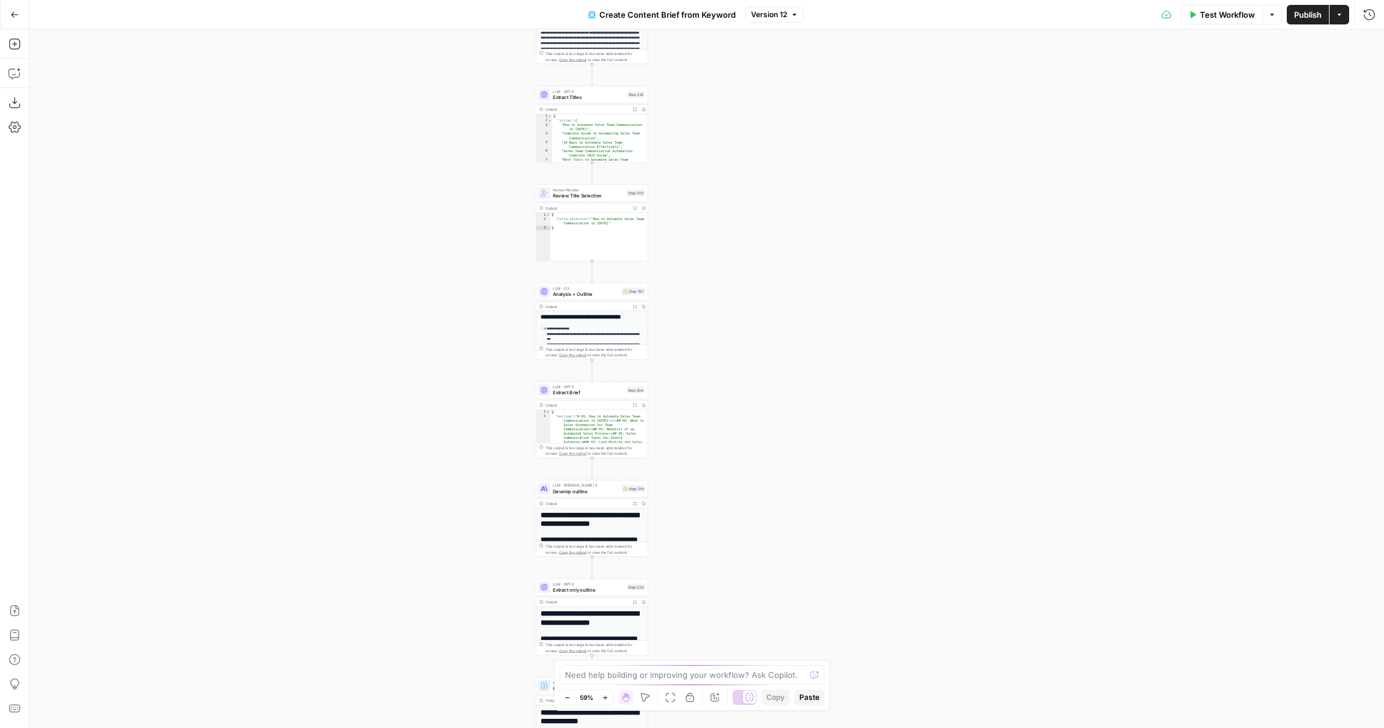
click at [582, 291] on span "Analysis + Outline" at bounding box center [586, 293] width 66 height 7
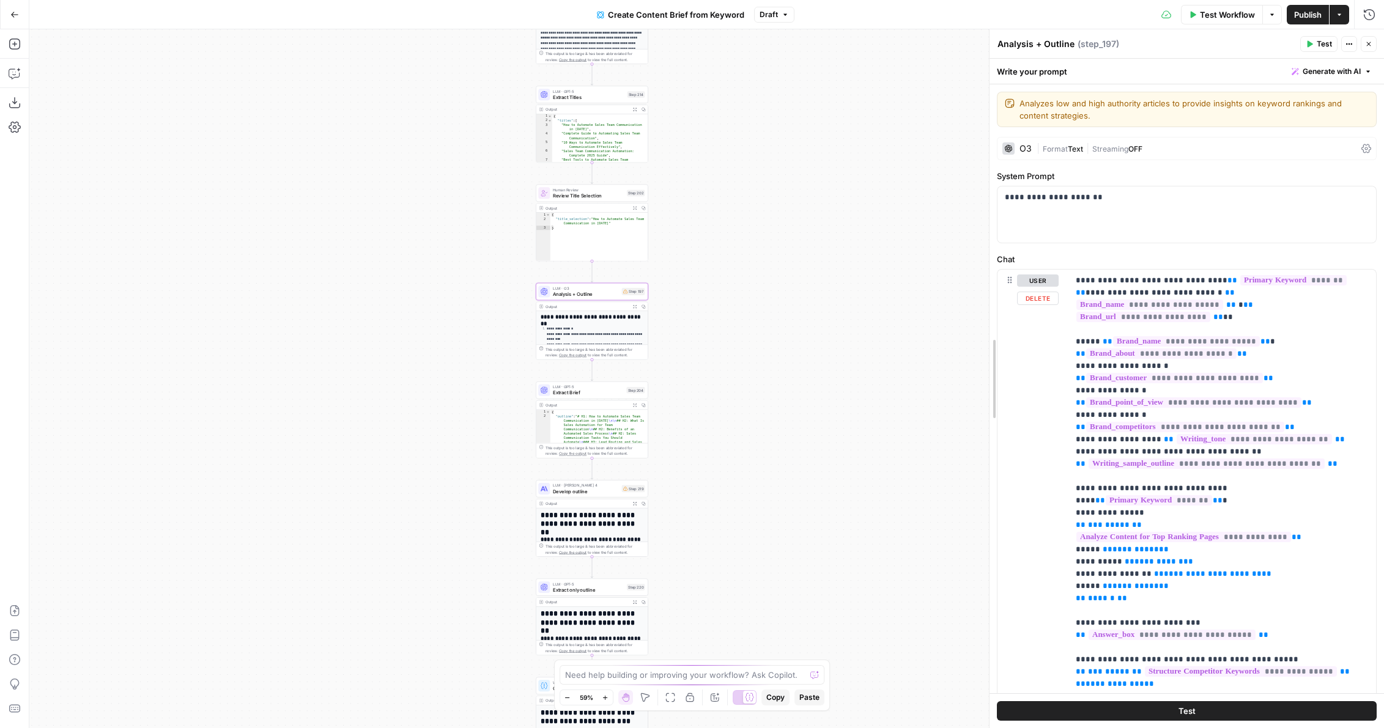
drag, startPoint x: 992, startPoint y: 550, endPoint x: 958, endPoint y: 550, distance: 33.6
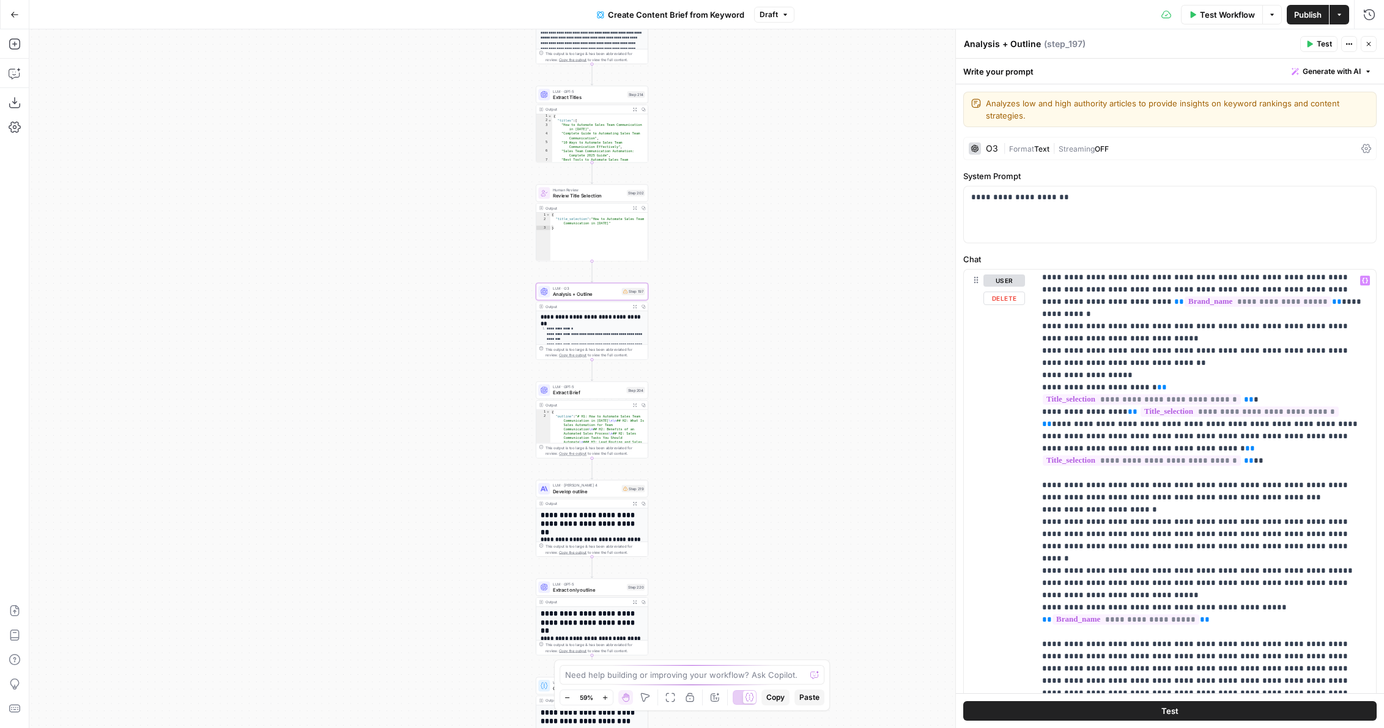
scroll to position [1168, 0]
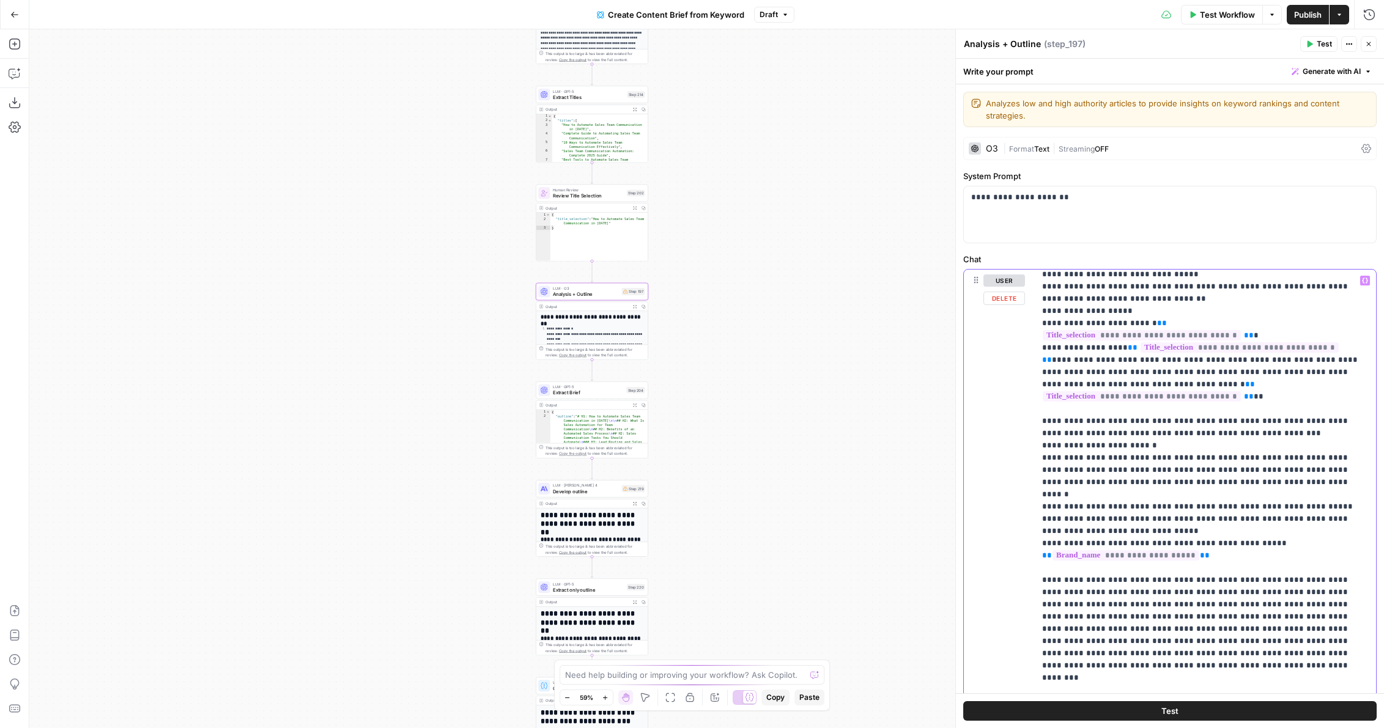
click at [1130, 503] on p "**********" at bounding box center [1205, 526] width 327 height 2838
type input "research"
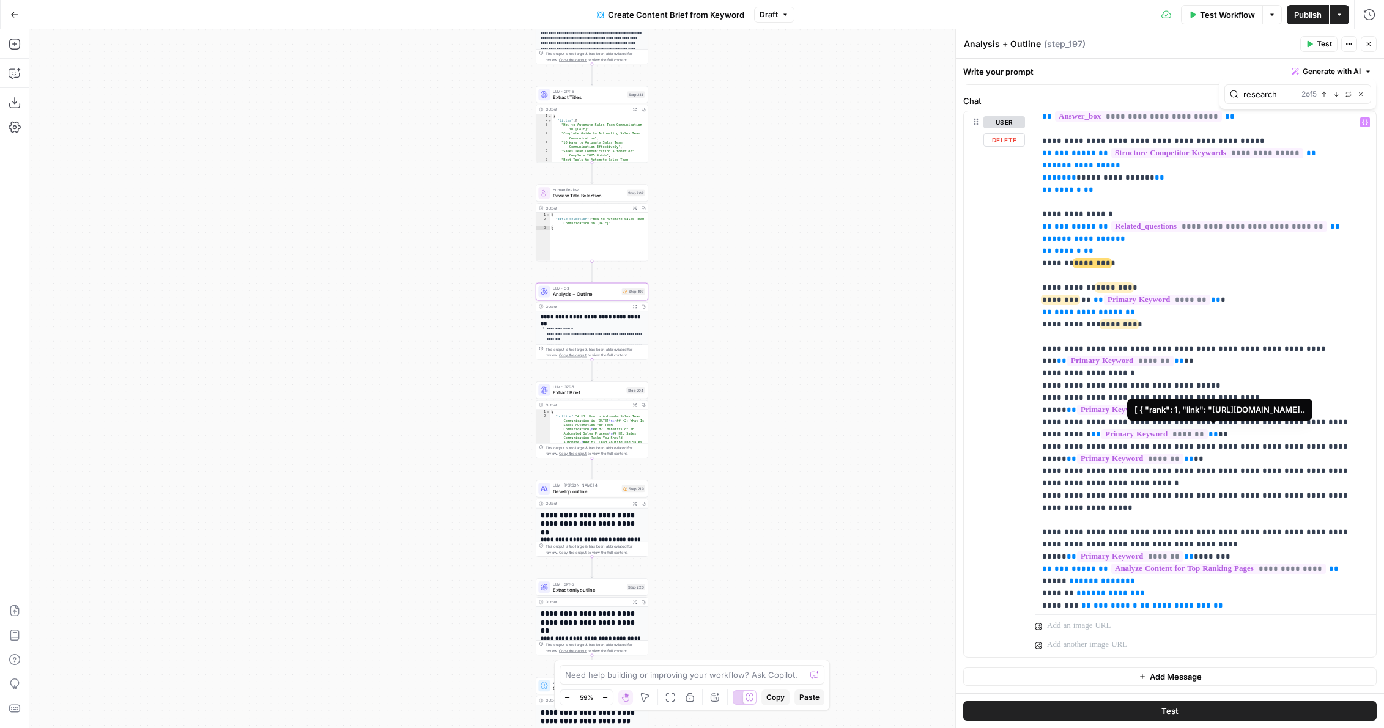
scroll to position [274, 0]
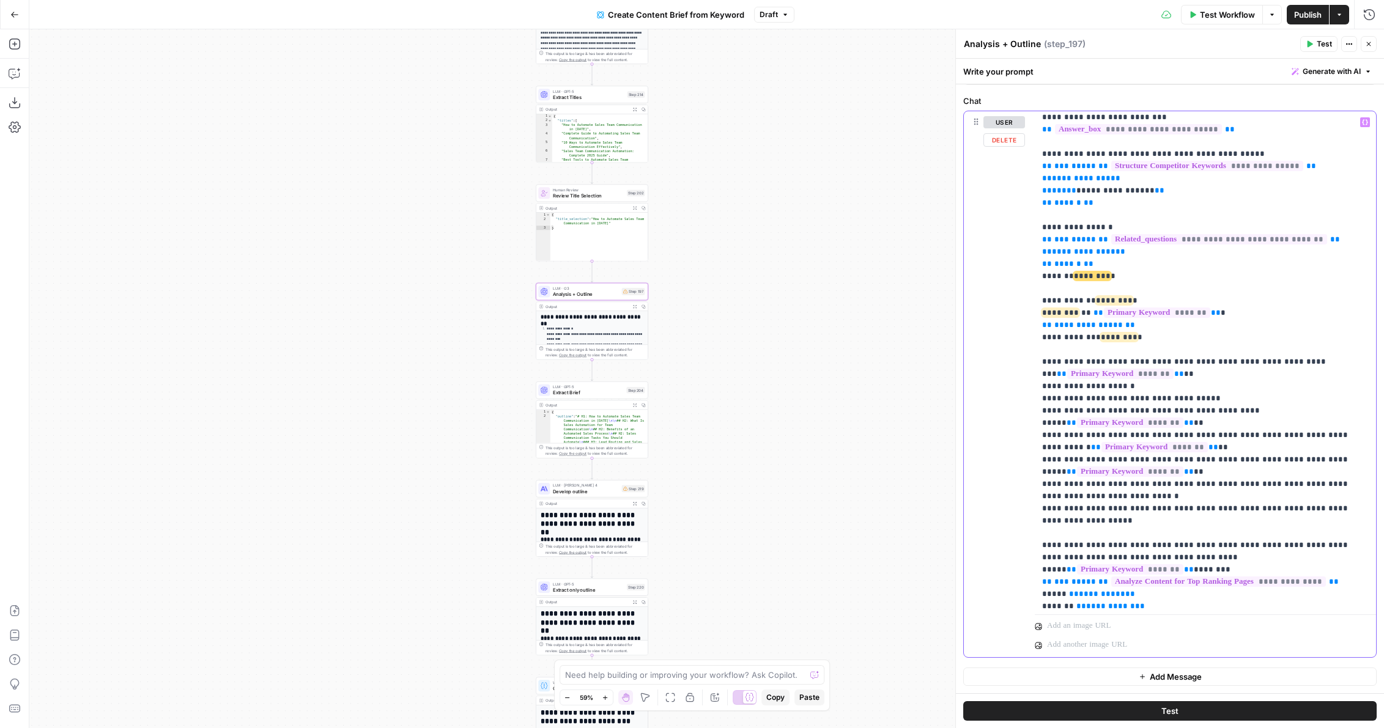
drag, startPoint x: 1141, startPoint y: 344, endPoint x: 1100, endPoint y: 286, distance: 71.4
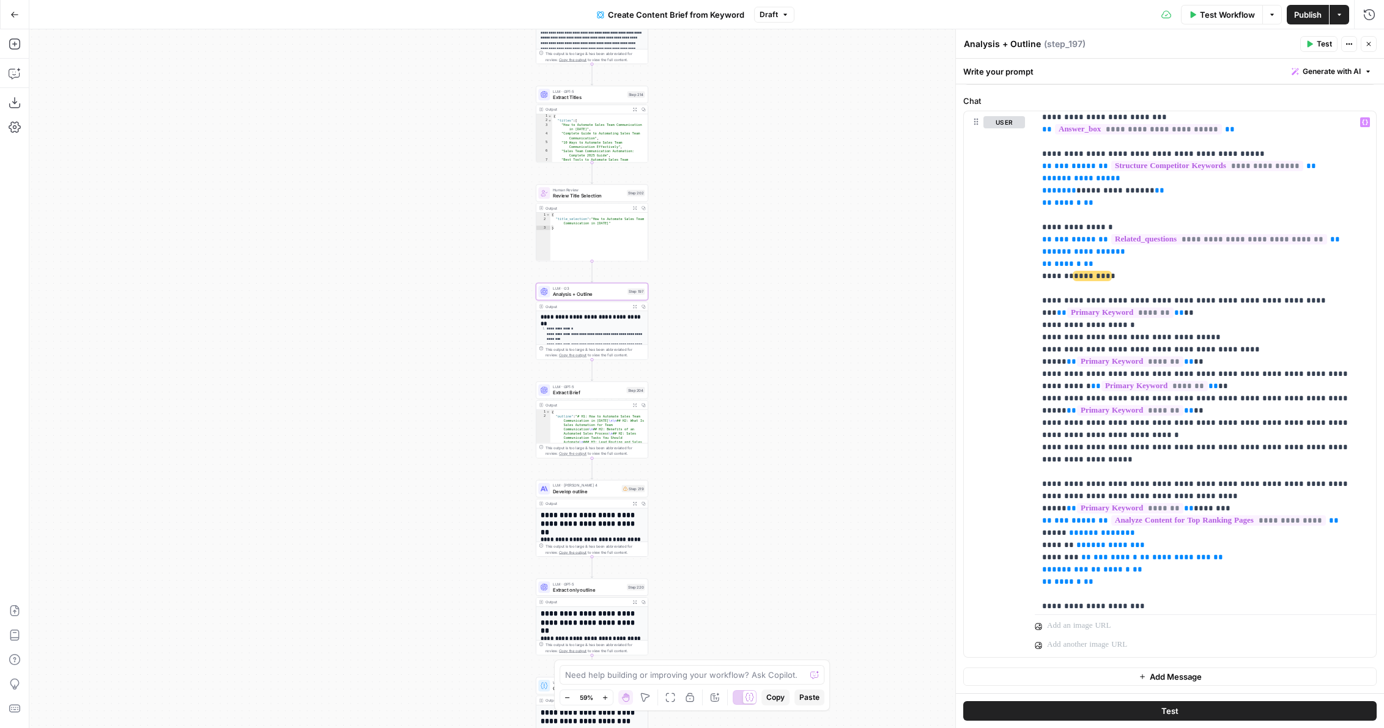
click at [597, 489] on span "Develop outline" at bounding box center [586, 491] width 66 height 7
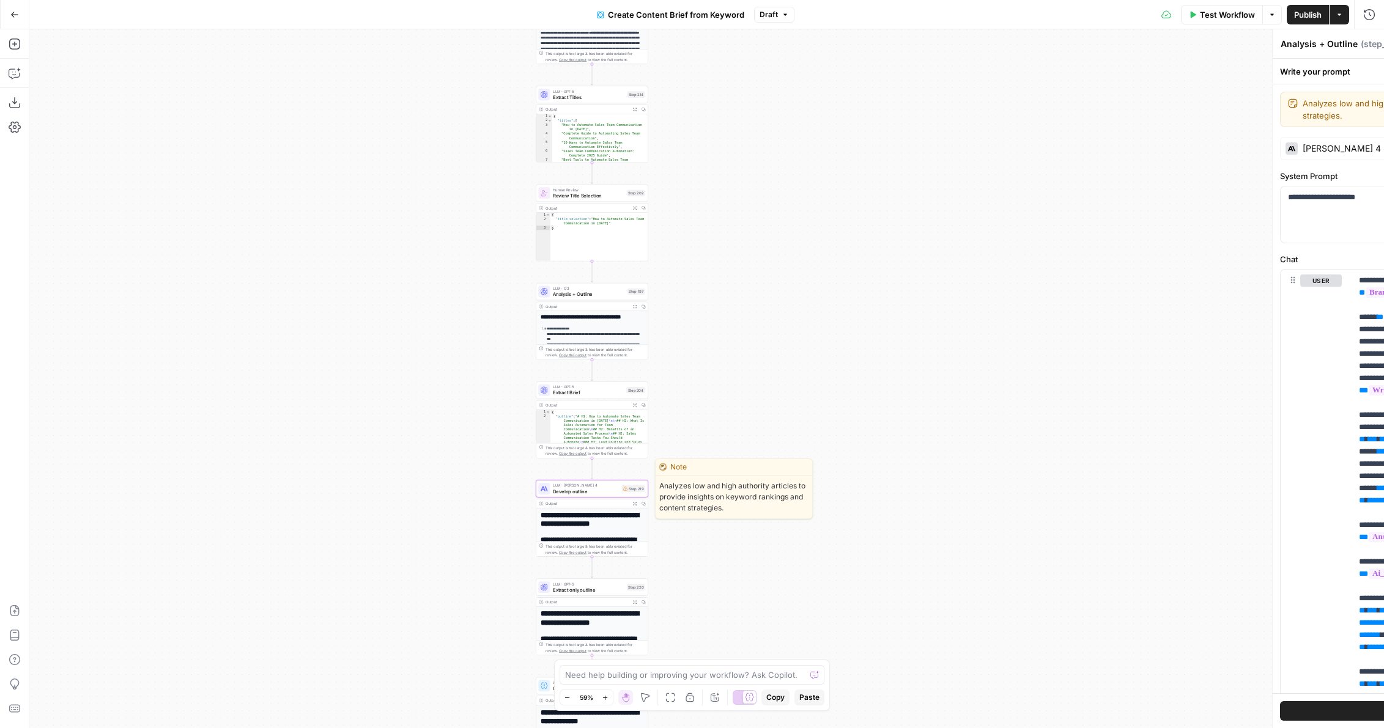
type textarea "Develop outline"
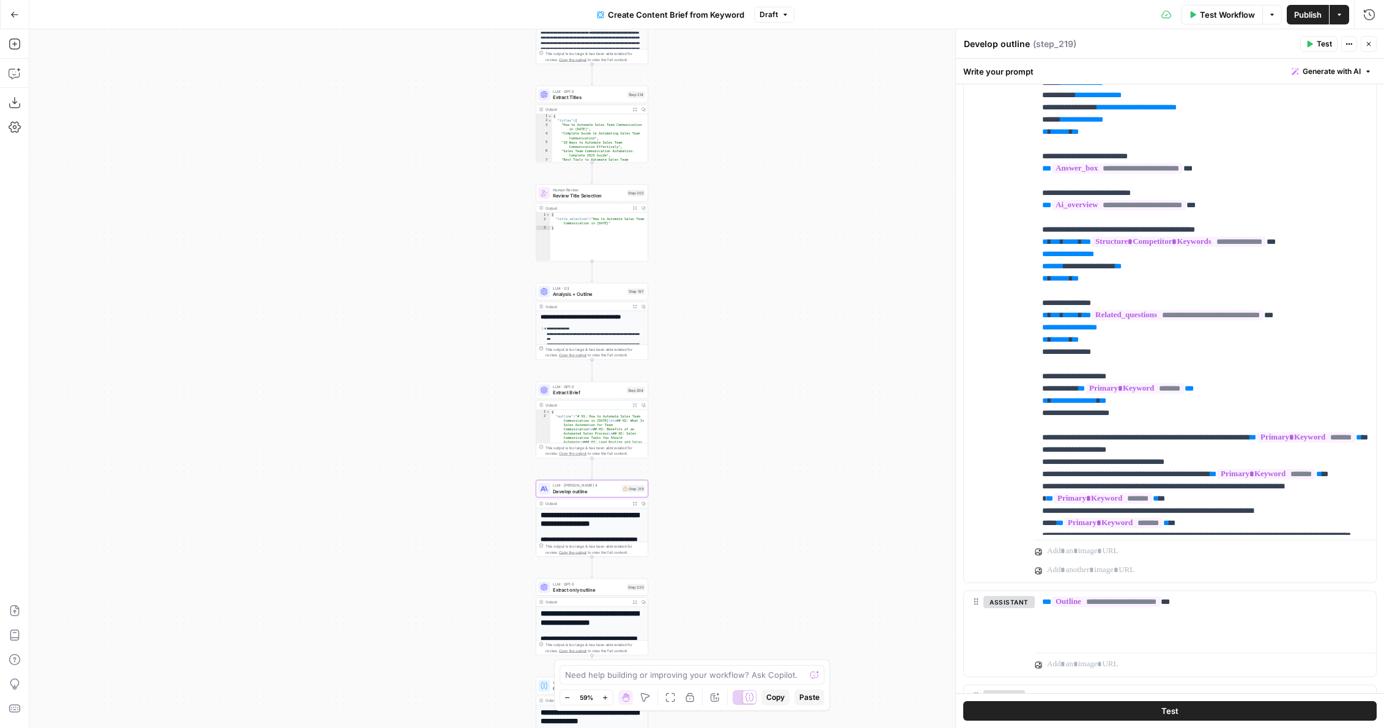
scroll to position [352, 0]
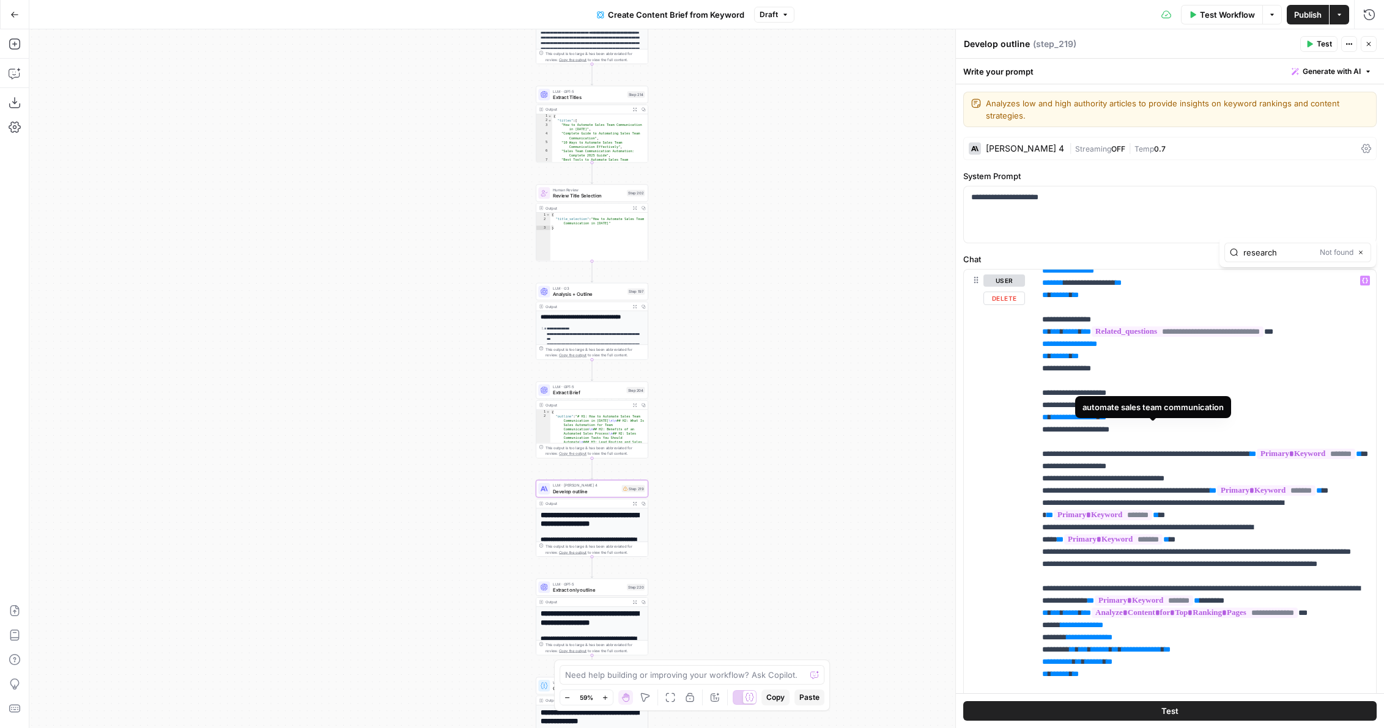
type input "research"
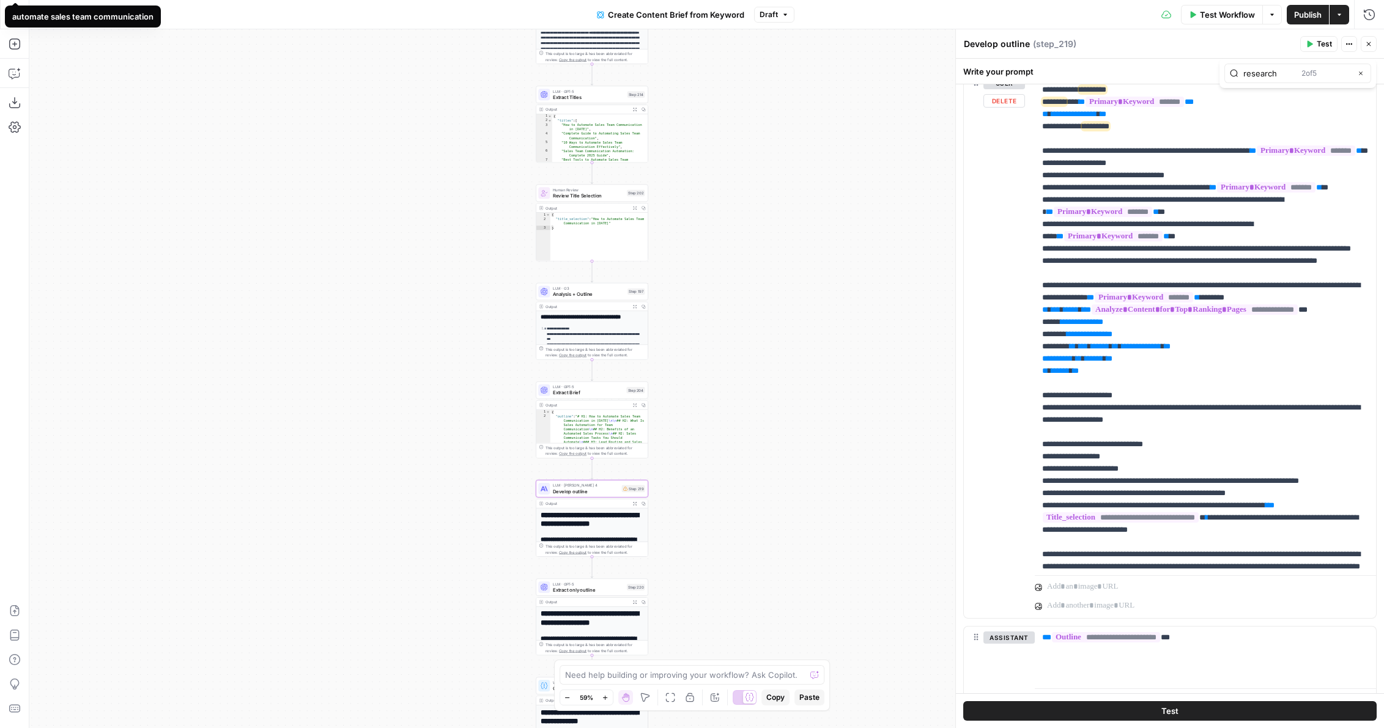
scroll to position [211, 0]
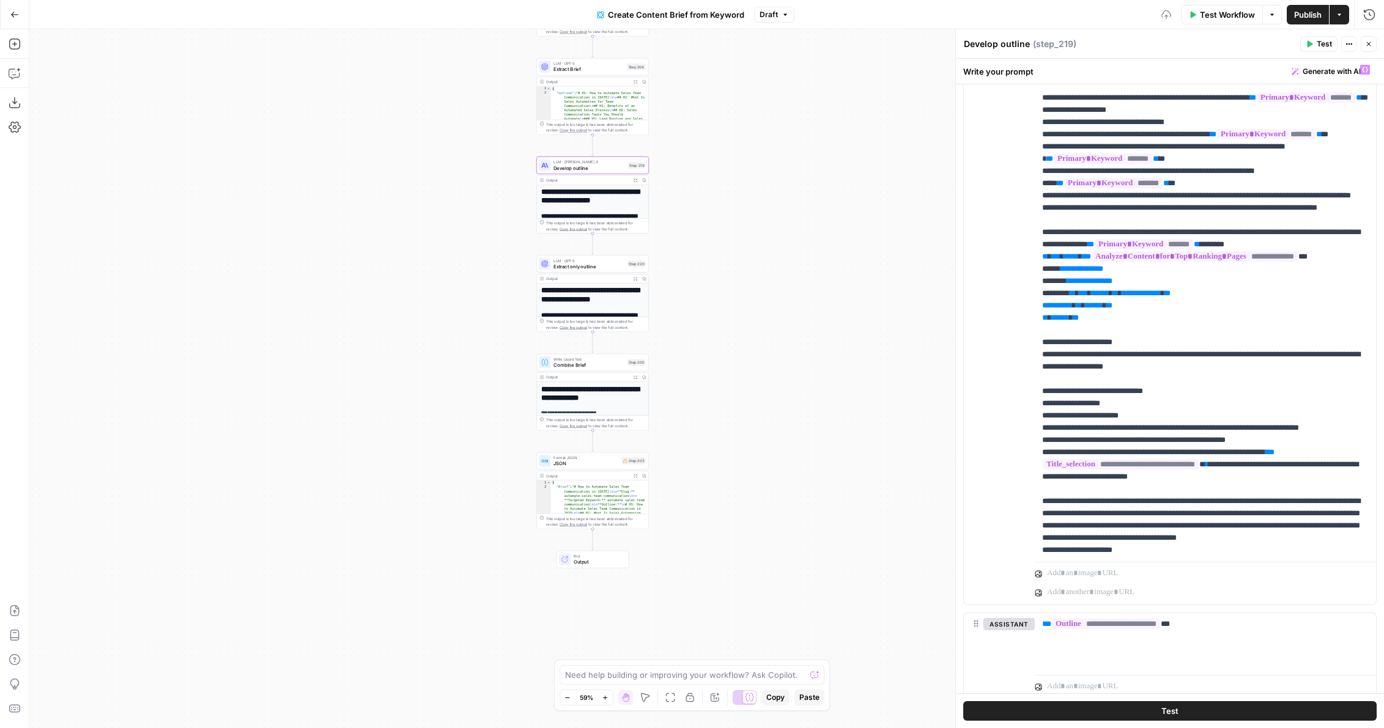
drag, startPoint x: 778, startPoint y: 478, endPoint x: 779, endPoint y: 154, distance: 323.5
click at [779, 154] on div "Workflow Set Inputs Inputs Google Search Perform Google Search Step 51 Output E…" at bounding box center [706, 378] width 1355 height 699
click at [605, 467] on span "JSON" at bounding box center [585, 463] width 65 height 7
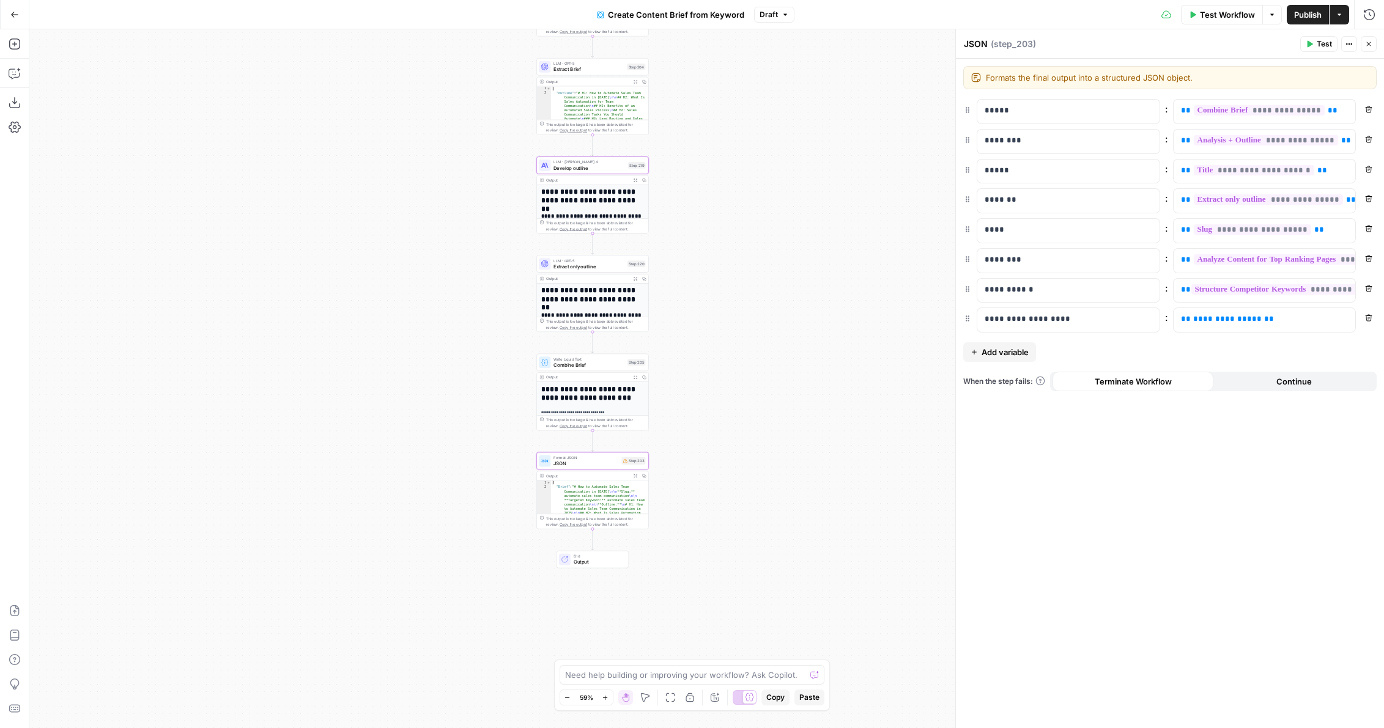
click at [1363, 315] on button "Remove" at bounding box center [1369, 318] width 16 height 16
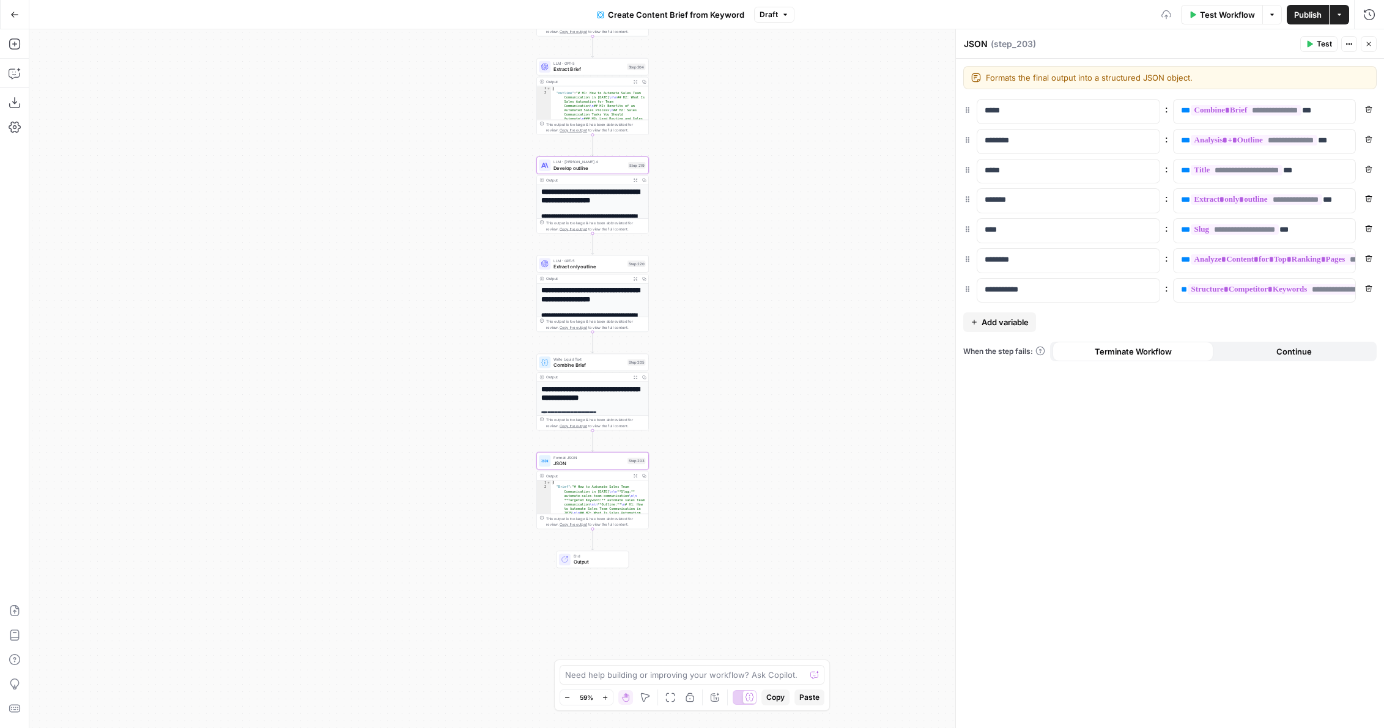
click at [1300, 22] on button "Publish" at bounding box center [1308, 15] width 42 height 20
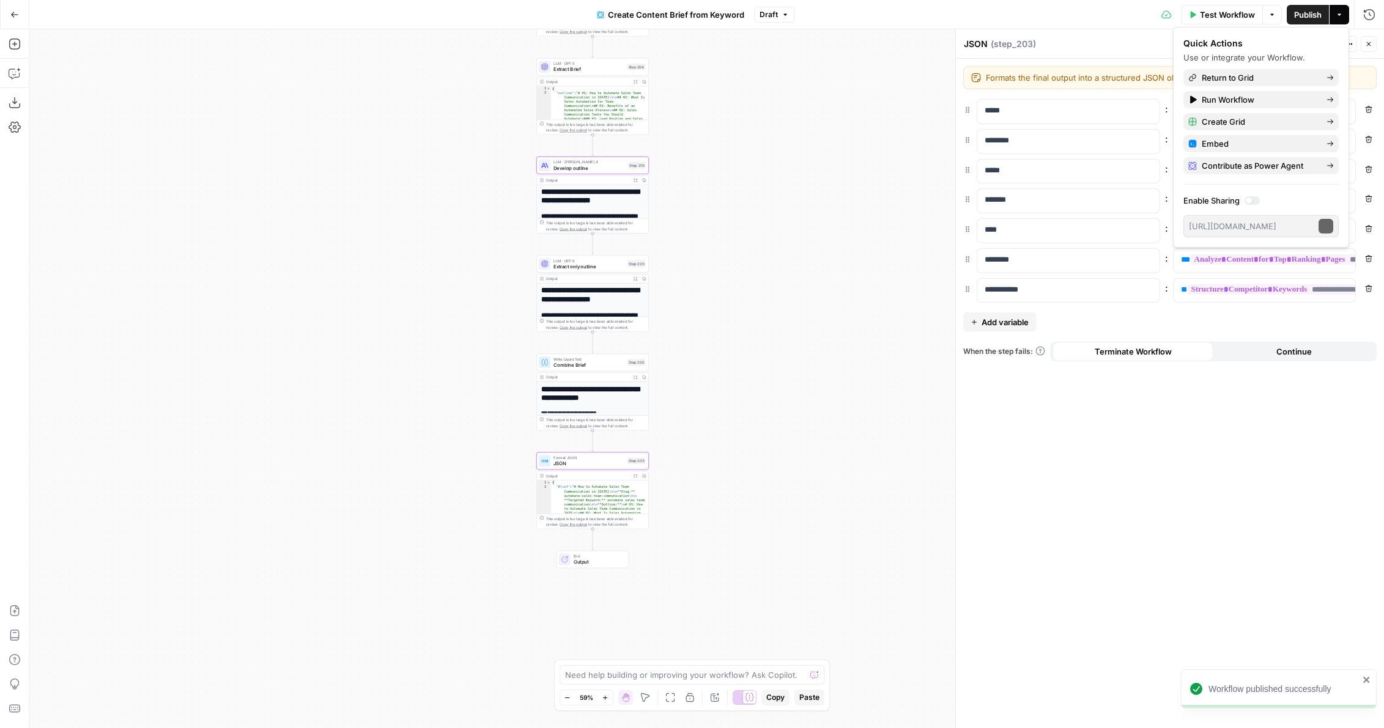
drag, startPoint x: 843, startPoint y: 76, endPoint x: 799, endPoint y: 582, distance: 507.6
click at [798, 566] on div "Workflow Set Inputs Inputs Google Search Perform Google Search Step 51 Output E…" at bounding box center [706, 378] width 1355 height 699
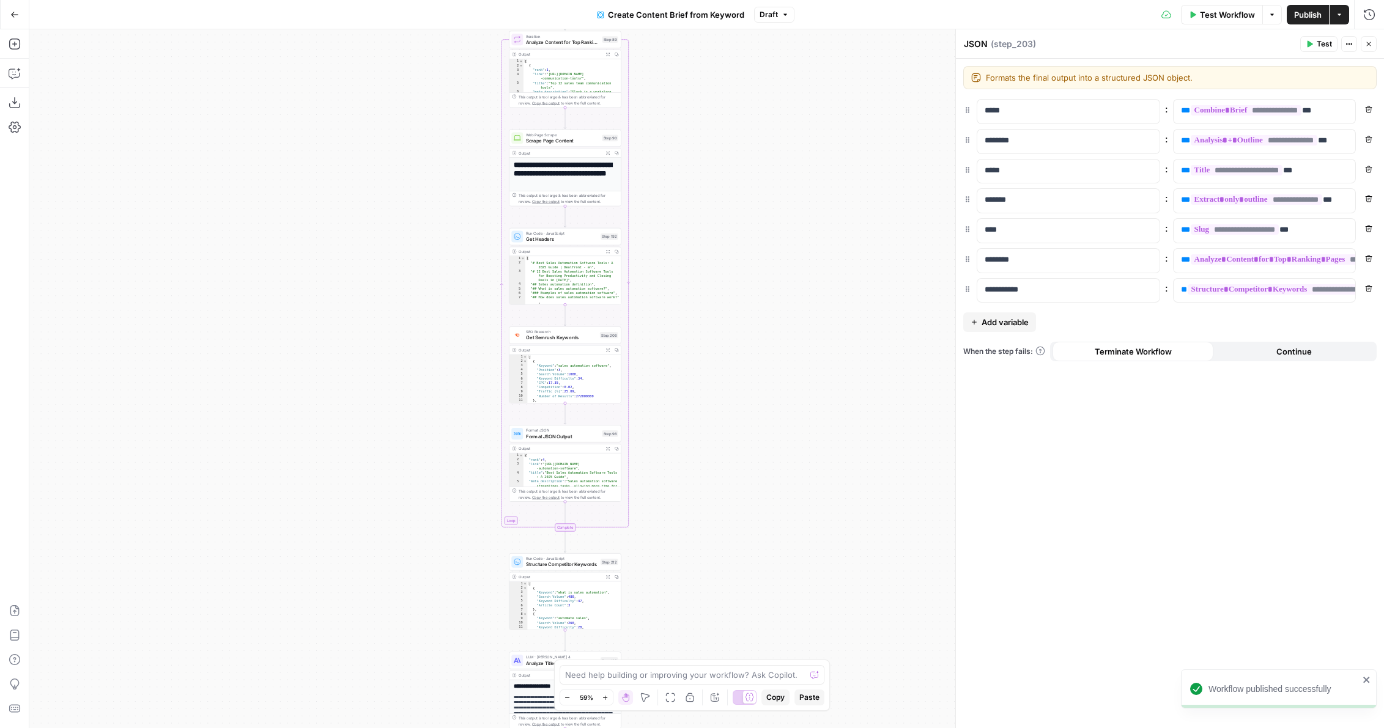
drag, startPoint x: 728, startPoint y: 358, endPoint x: 749, endPoint y: 751, distance: 393.2
click at [749, 728] on html "Workflow published successfully AirOps Administrative New Home Browse Insights …" at bounding box center [692, 364] width 1384 height 728
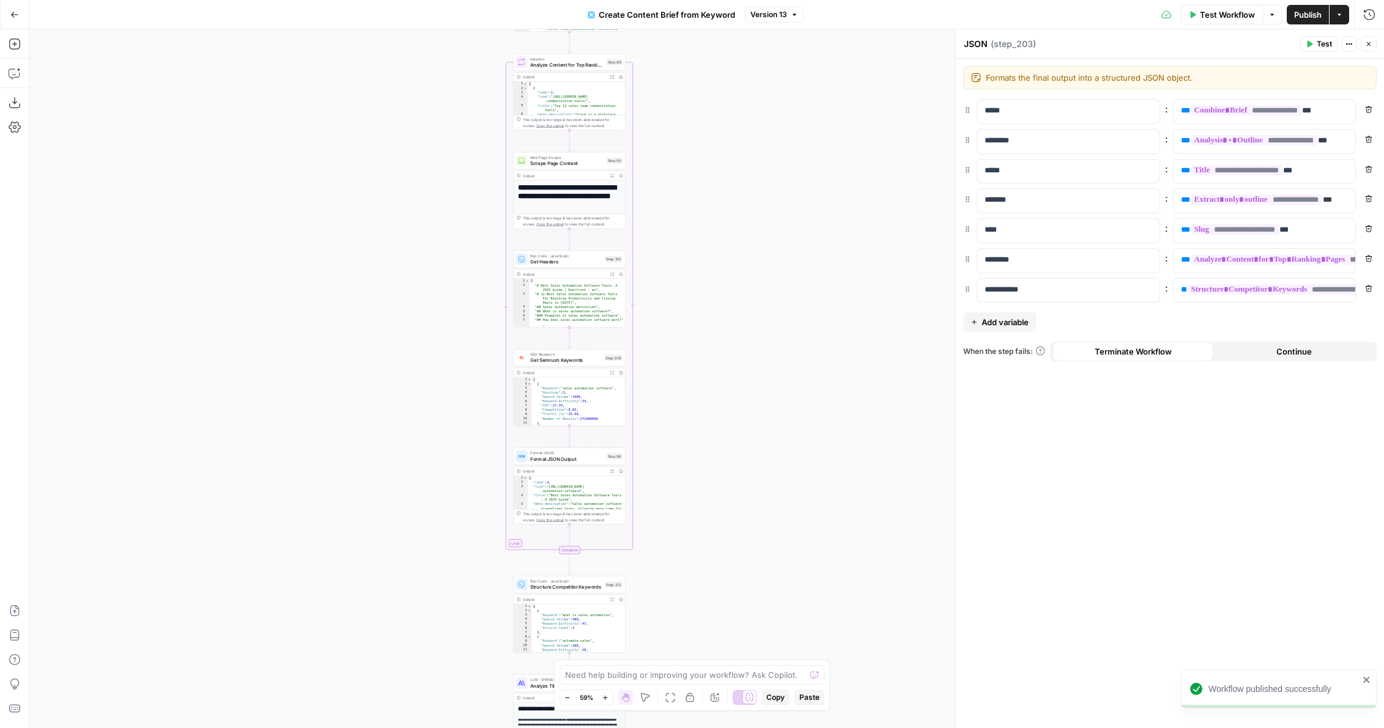
drag, startPoint x: 781, startPoint y: 349, endPoint x: 781, endPoint y: 84, distance: 265.4
click at [781, 84] on div "Workflow Set Inputs Inputs Google Search Perform Google Search Step 51 Output E…" at bounding box center [706, 378] width 1355 height 699
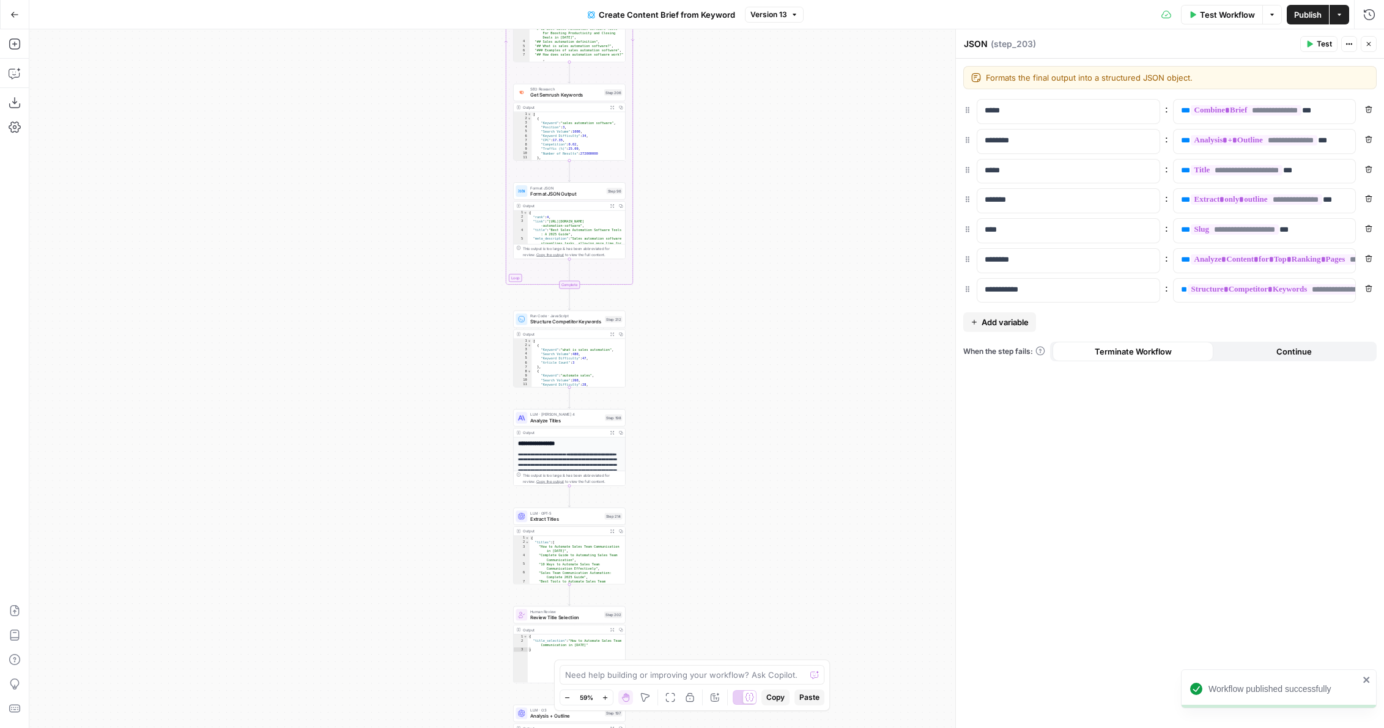
drag, startPoint x: 740, startPoint y: 420, endPoint x: 740, endPoint y: 264, distance: 155.9
click at [740, 264] on div "Workflow Set Inputs Inputs Google Search Perform Google Search Step 51 Output E…" at bounding box center [706, 378] width 1355 height 699
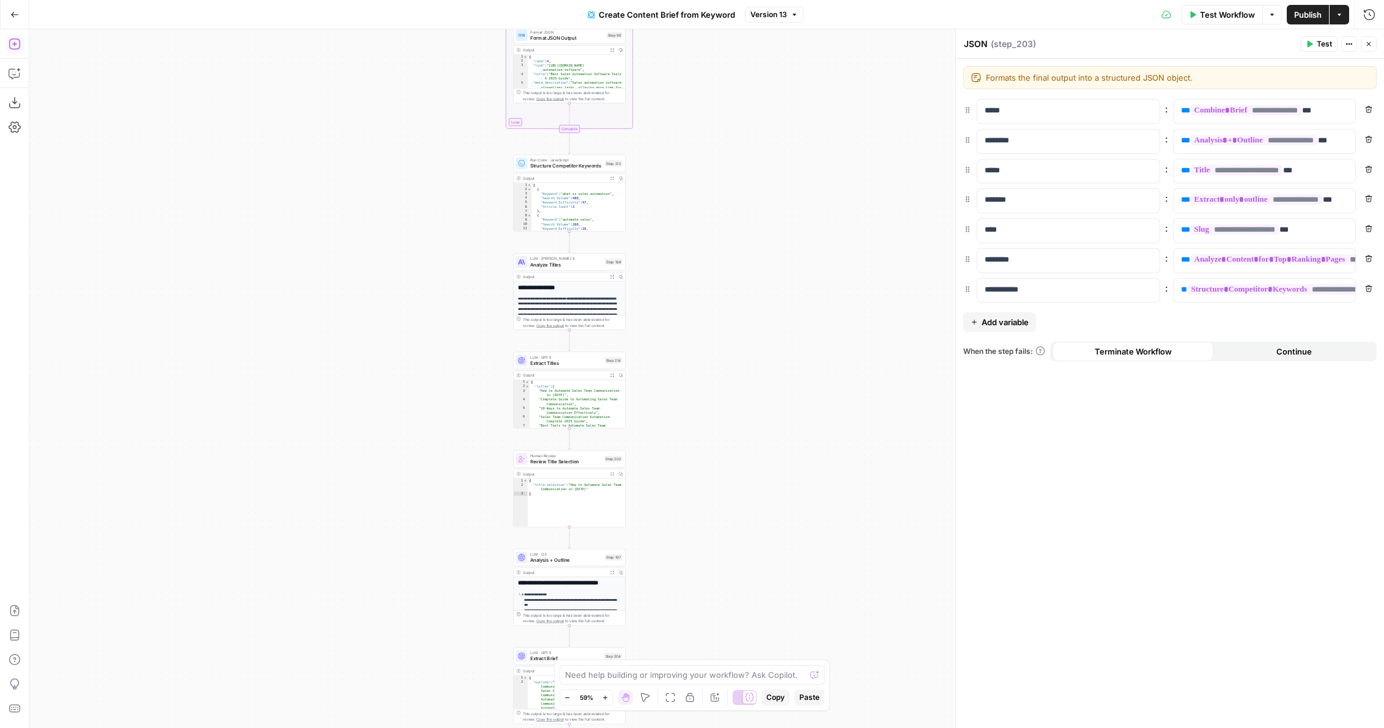
click at [15, 51] on button "Add Steps" at bounding box center [15, 44] width 20 height 20
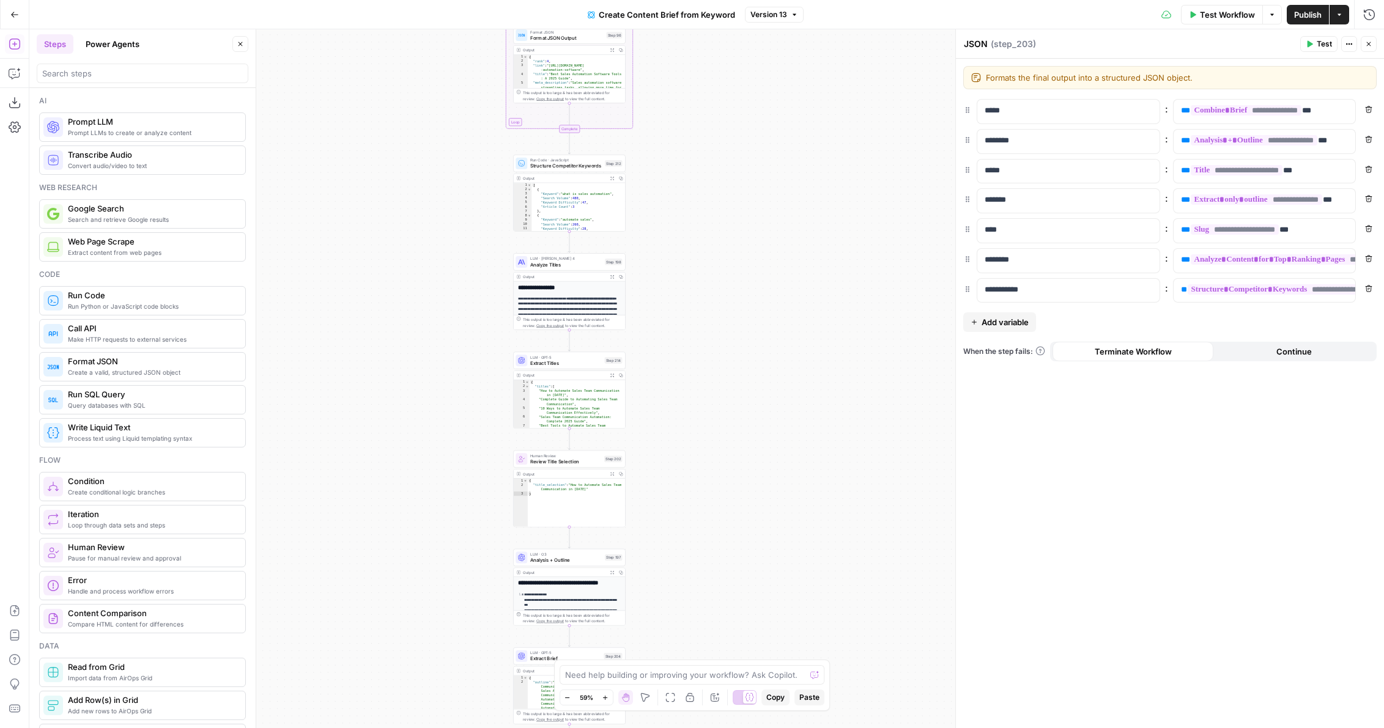
click at [102, 43] on button "Power Agents" at bounding box center [112, 44] width 68 height 20
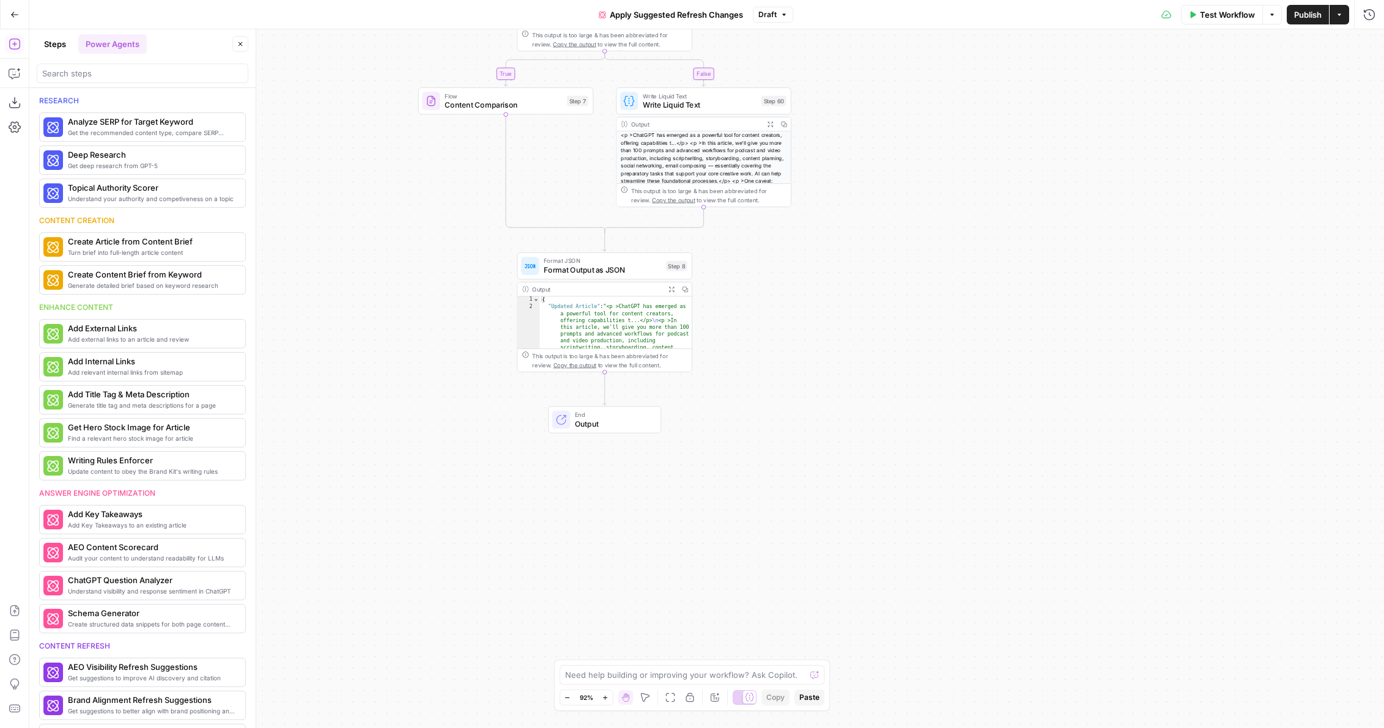
drag, startPoint x: 0, startPoint y: 0, endPoint x: 801, endPoint y: 478, distance: 932.7
click at [801, 474] on div "**********" at bounding box center [706, 378] width 1355 height 699
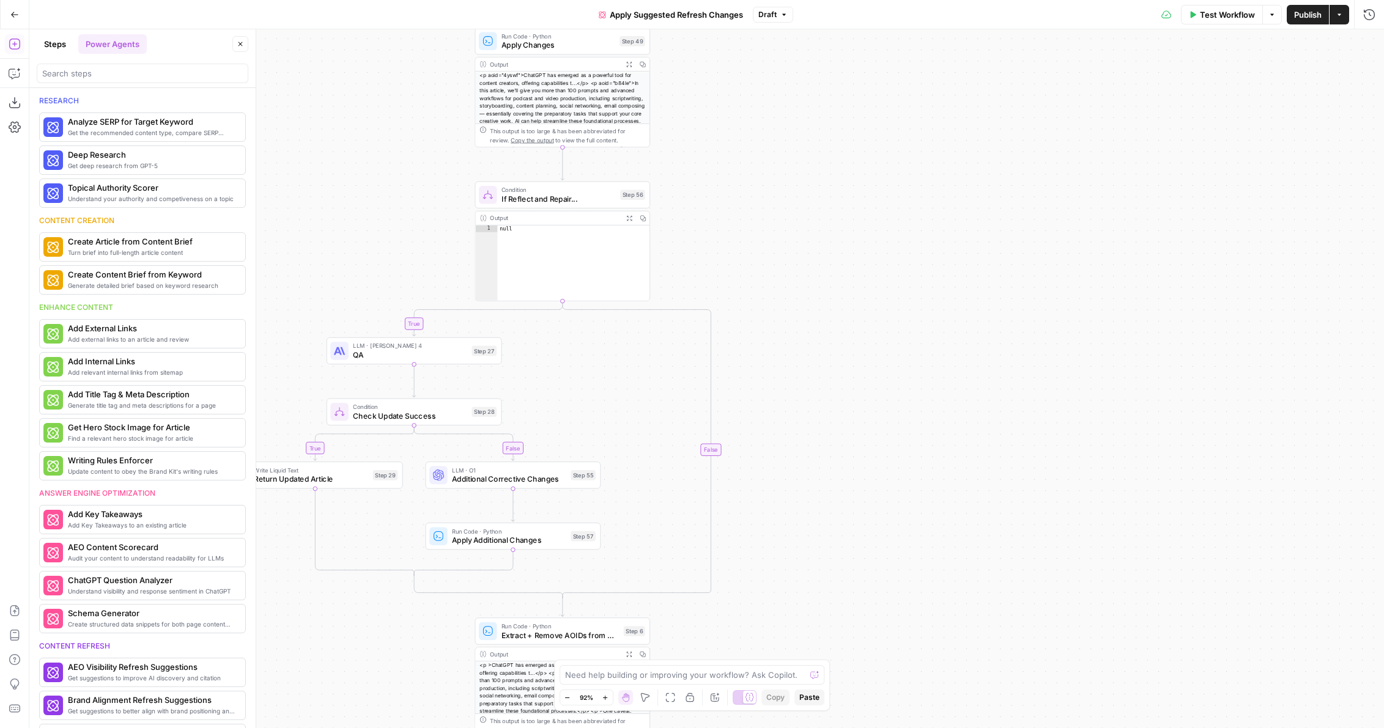
drag, startPoint x: 836, startPoint y: 102, endPoint x: 814, endPoint y: 590, distance: 488.5
click at [814, 590] on div "**********" at bounding box center [706, 378] width 1355 height 699
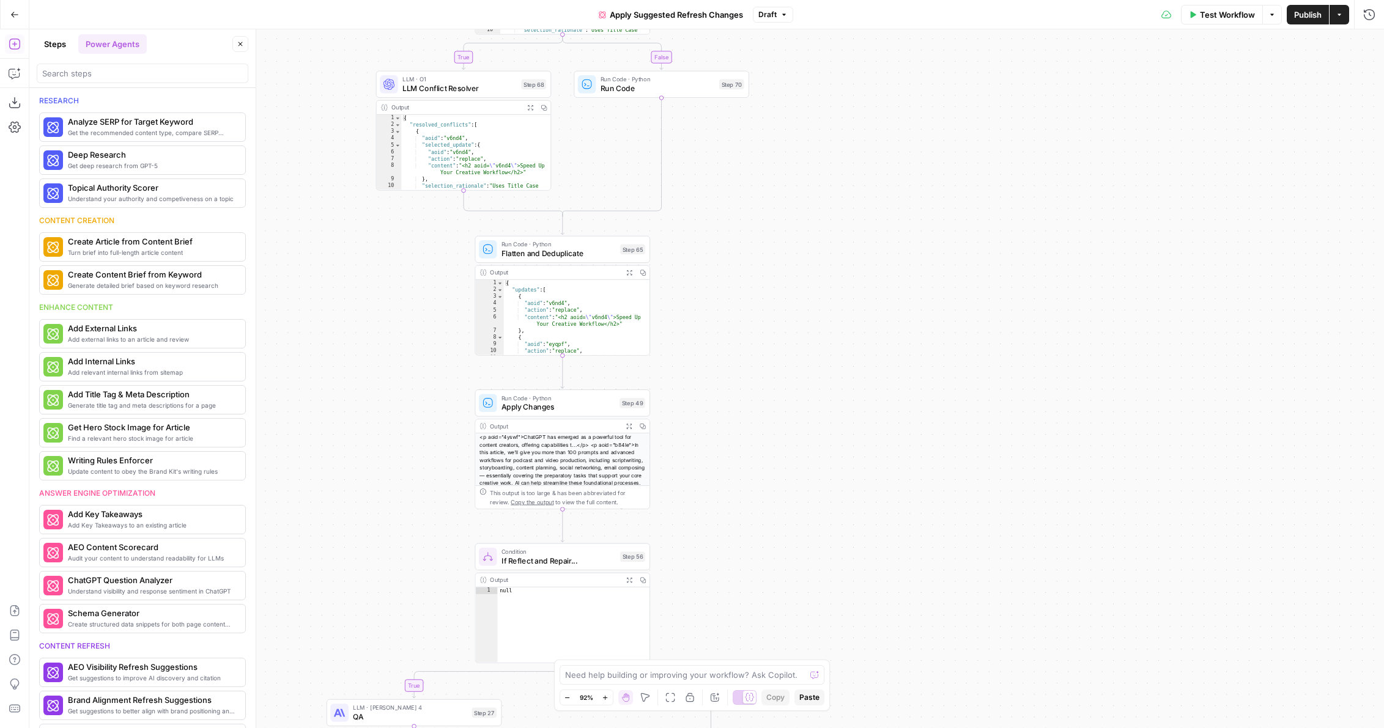
drag, startPoint x: 782, startPoint y: 390, endPoint x: 783, endPoint y: 638, distance: 248.9
click at [783, 638] on div "**********" at bounding box center [706, 378] width 1355 height 699
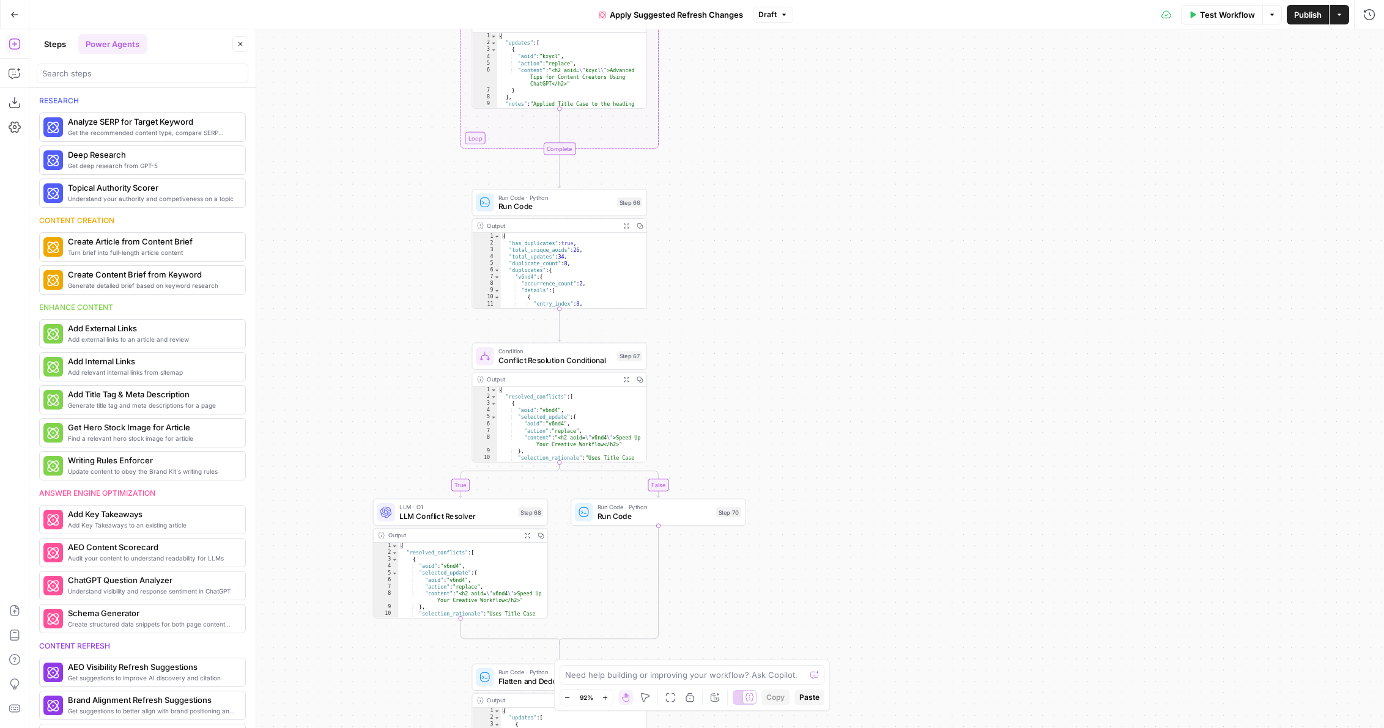
drag, startPoint x: 703, startPoint y: 104, endPoint x: 698, endPoint y: 583, distance: 478.9
click at [698, 582] on div "**********" at bounding box center [706, 378] width 1355 height 699
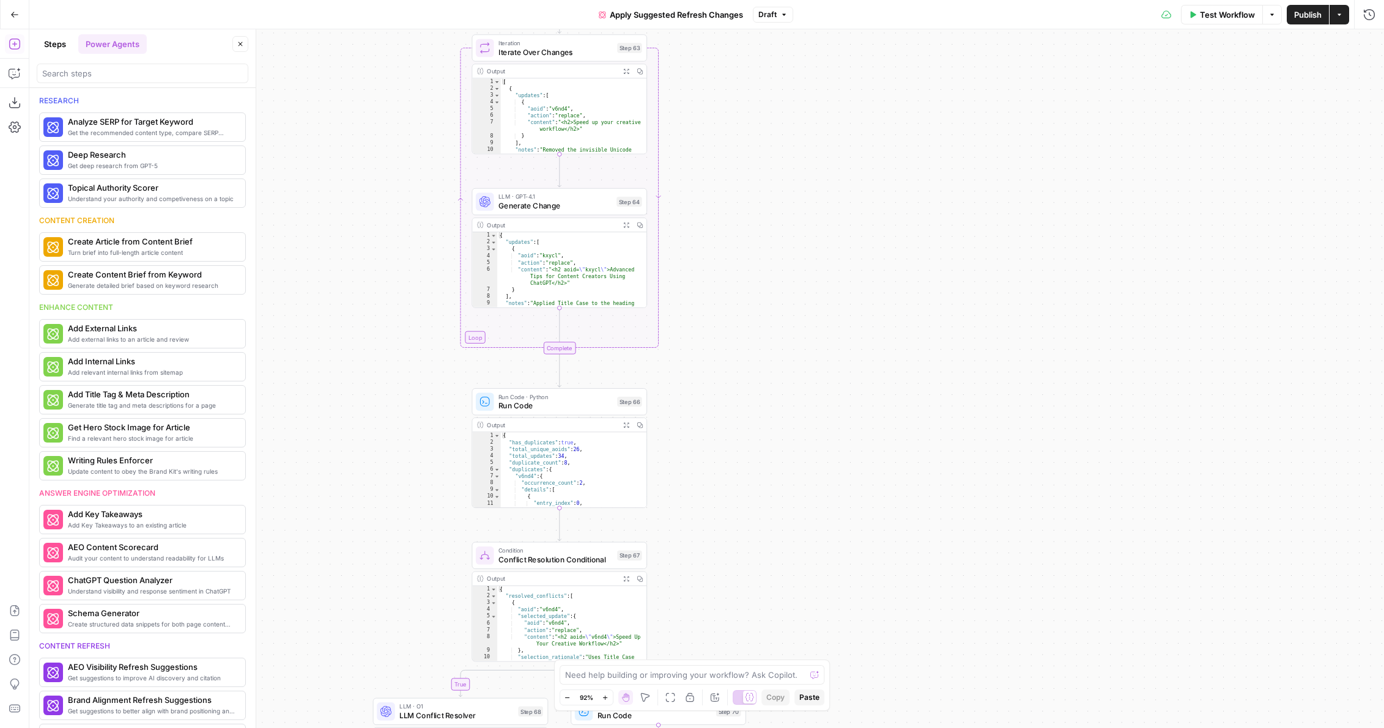
drag, startPoint x: 702, startPoint y: 108, endPoint x: 714, endPoint y: 615, distance: 507.7
click at [714, 615] on div "**********" at bounding box center [706, 378] width 1355 height 699
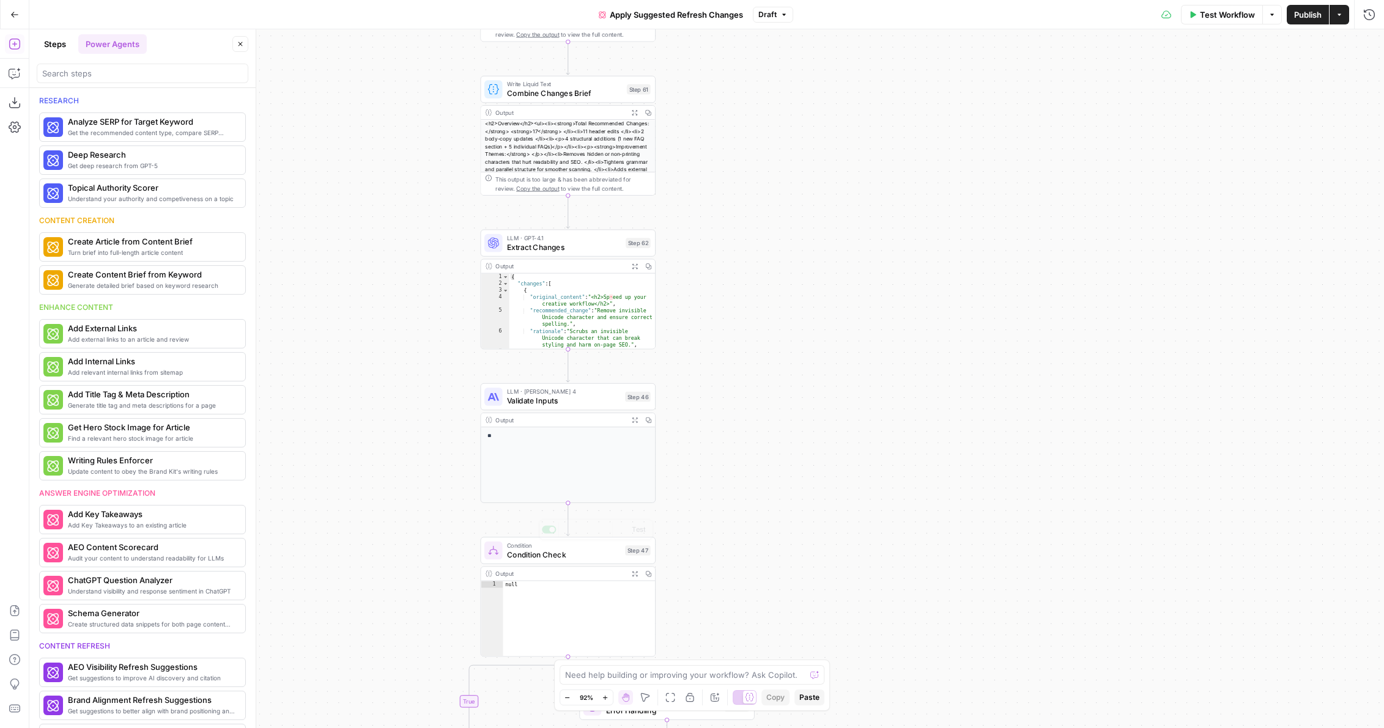
drag, startPoint x: 750, startPoint y: 140, endPoint x: 747, endPoint y: 607, distance: 466.6
click at [747, 607] on div "**********" at bounding box center [706, 378] width 1355 height 699
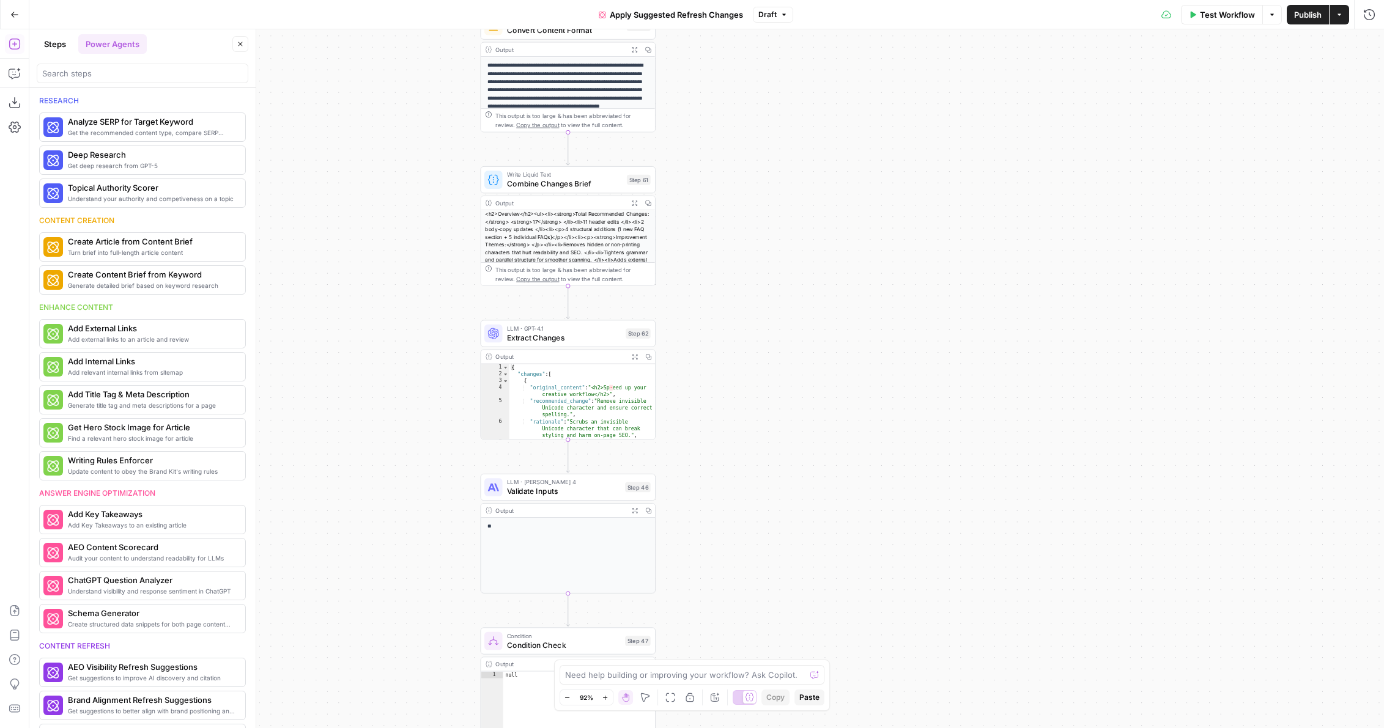
drag, startPoint x: 778, startPoint y: 111, endPoint x: 775, endPoint y: 566, distance: 455.0
click at [775, 566] on div "**********" at bounding box center [706, 378] width 1355 height 699
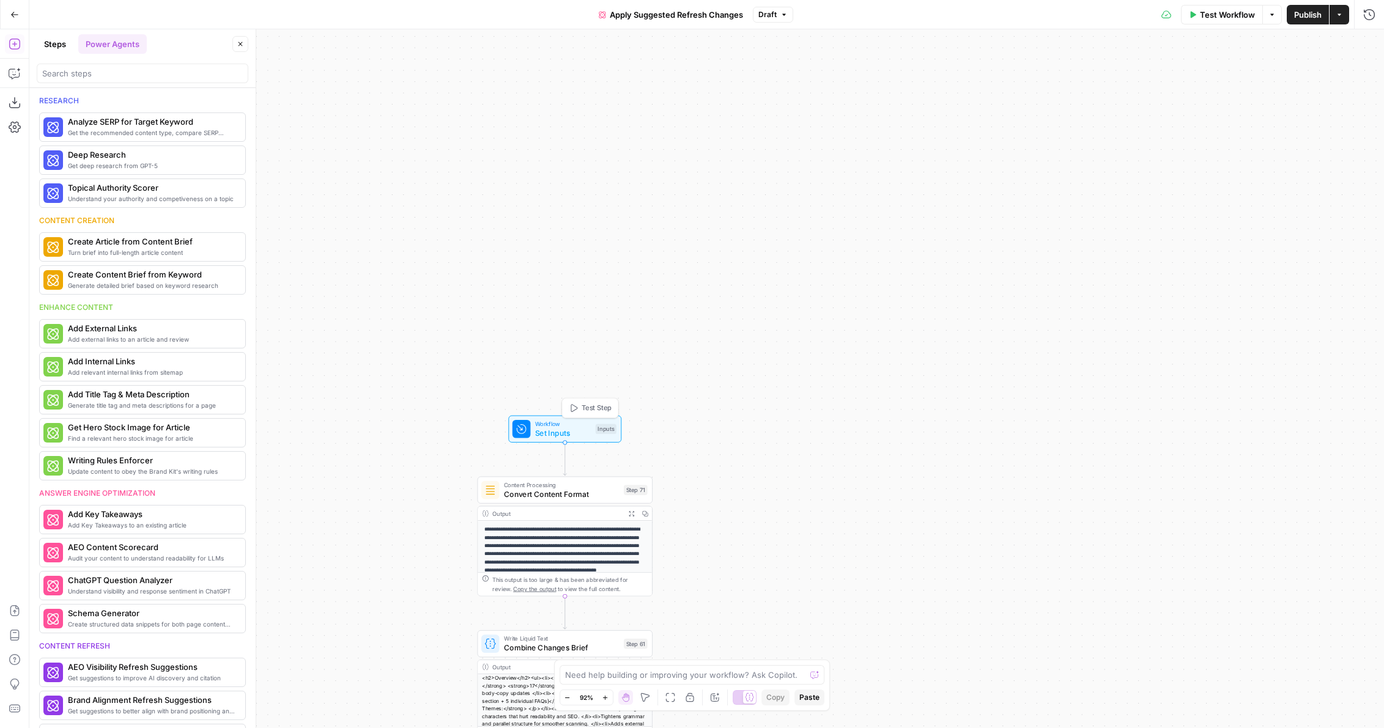
click at [599, 408] on span "Test Step" at bounding box center [597, 408] width 30 height 10
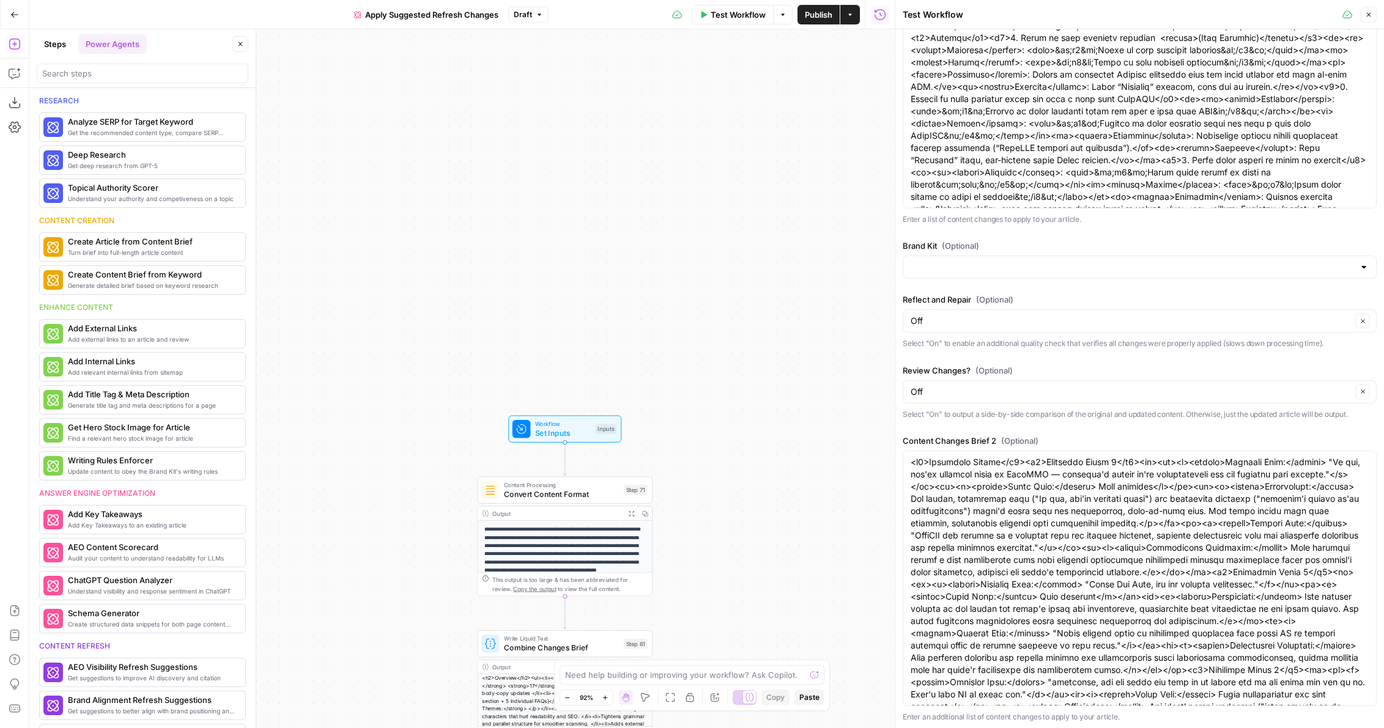
scroll to position [596, 0]
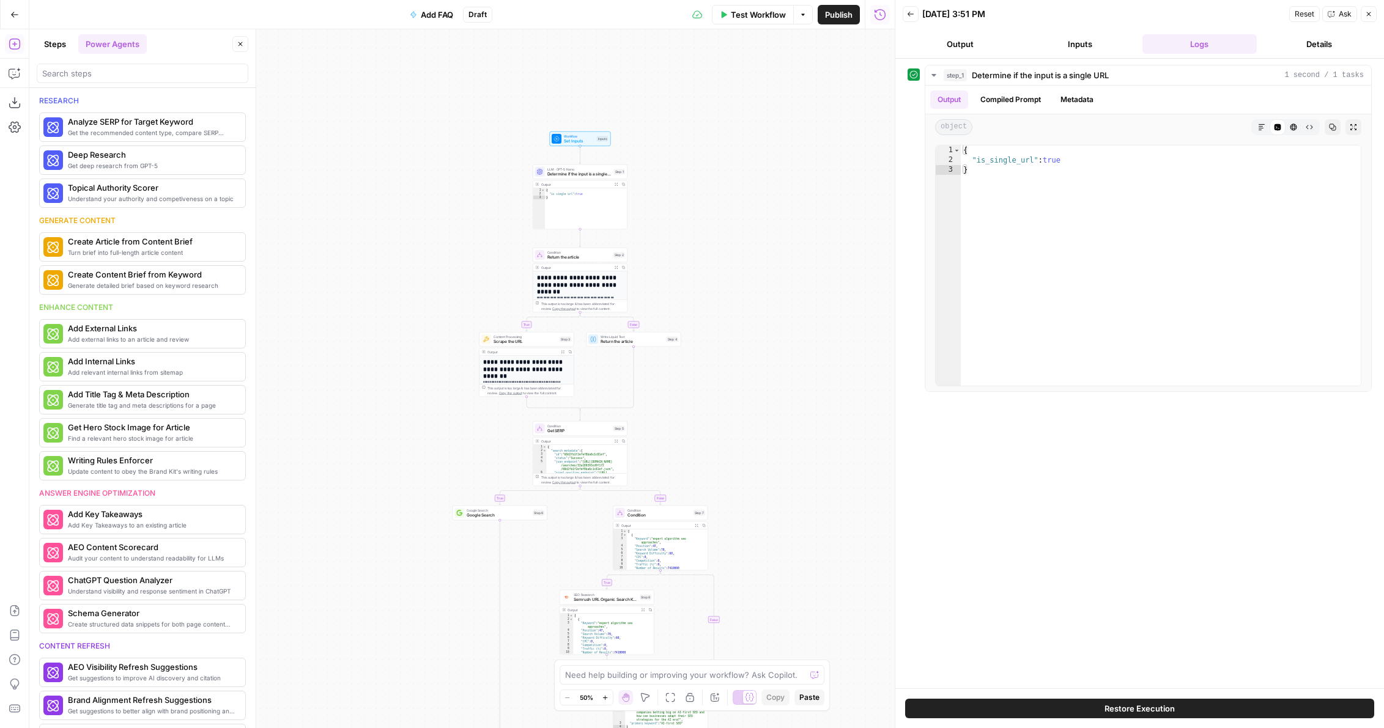
drag, startPoint x: 0, startPoint y: 0, endPoint x: 760, endPoint y: 413, distance: 864.8
click at [760, 413] on div "**********" at bounding box center [461, 378] width 865 height 699
click at [591, 128] on span "Test Step" at bounding box center [598, 130] width 17 height 6
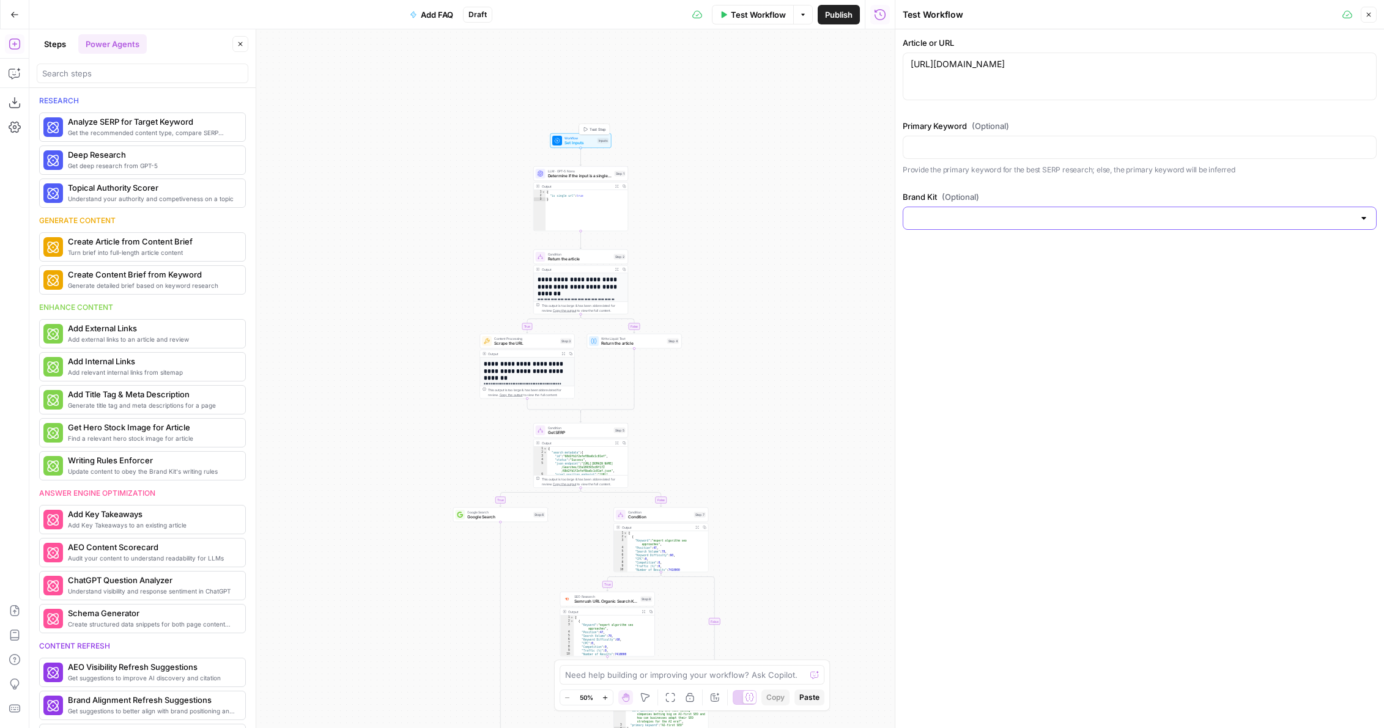
click at [990, 214] on input "Brand Kit (Optional)" at bounding box center [1132, 218] width 443 height 12
click at [980, 191] on label "Brand Kit (Optional)" at bounding box center [1140, 197] width 474 height 12
click at [980, 212] on input "Brand Kit (Optional)" at bounding box center [1132, 218] width 443 height 12
click at [975, 189] on div "Article or URL https://www.airops.com/blog/companies-ai-first-seo-approach http…" at bounding box center [1140, 133] width 474 height 193
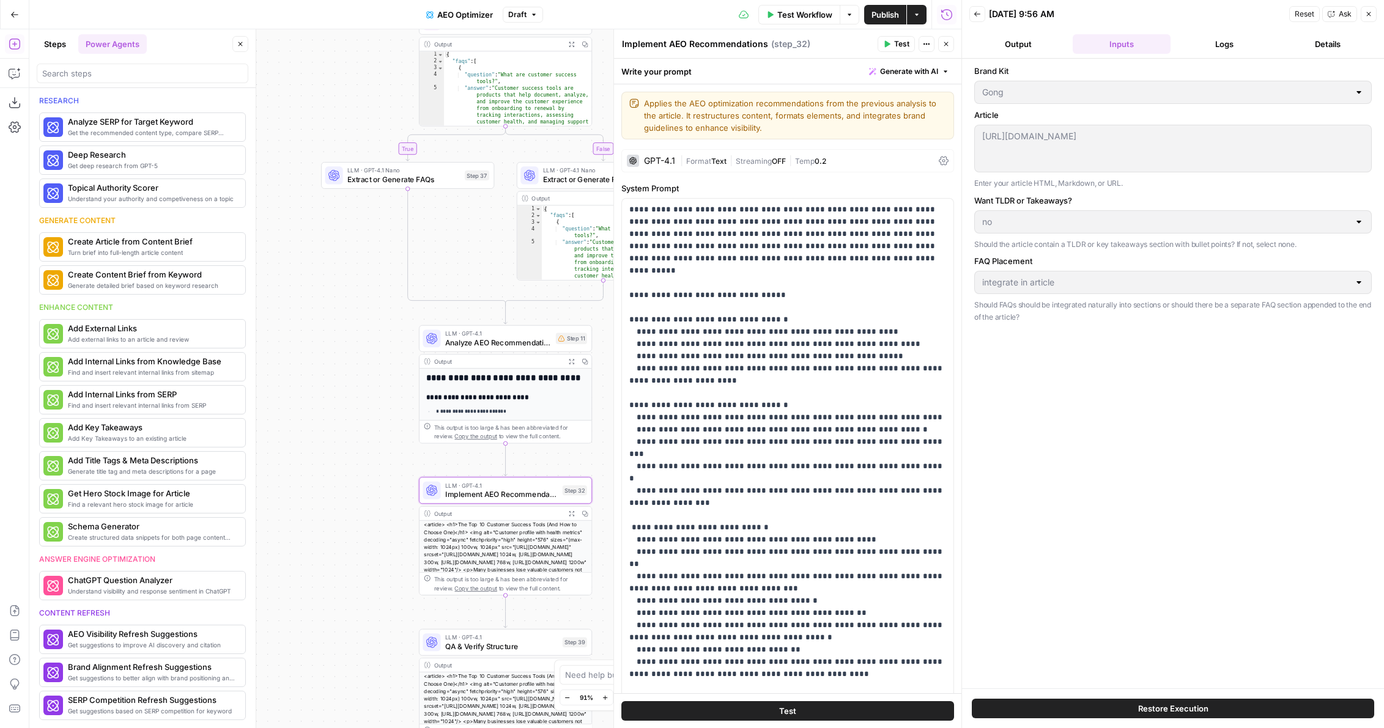
scroll to position [416, 0]
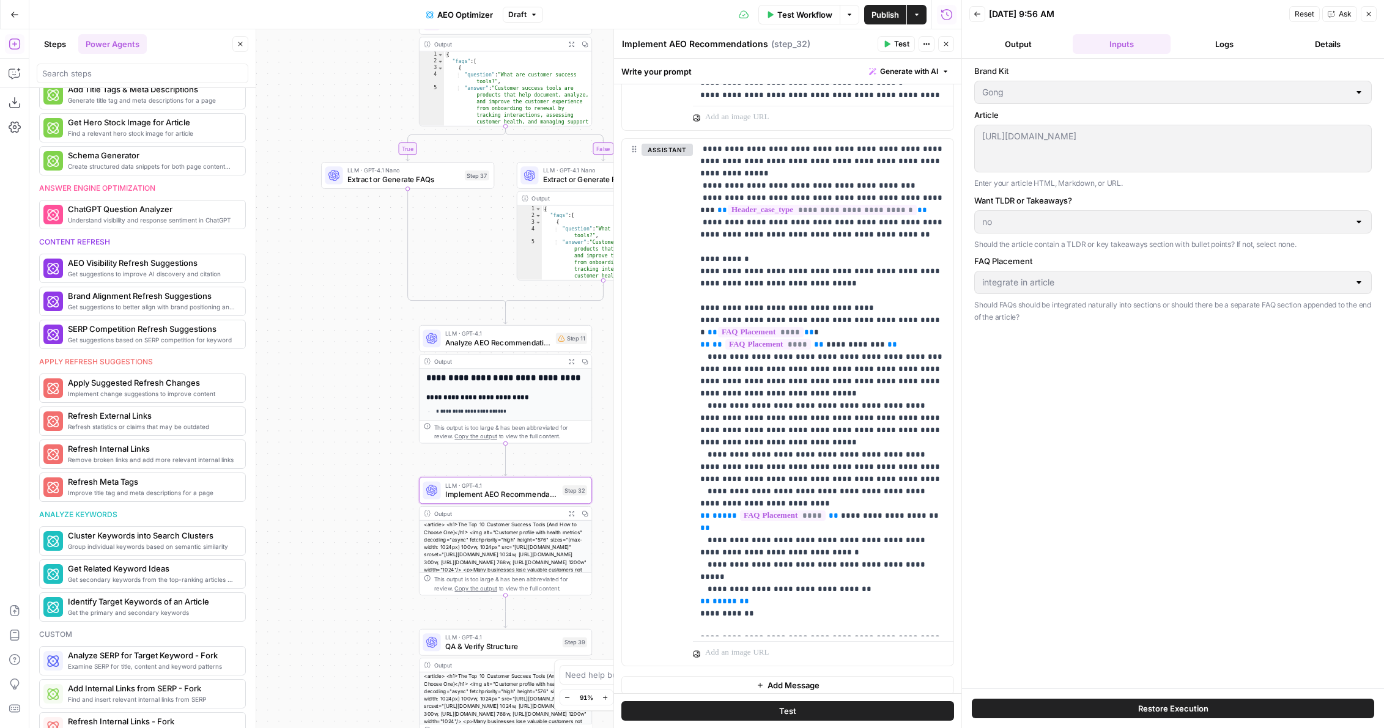
drag, startPoint x: 321, startPoint y: 75, endPoint x: 270, endPoint y: 491, distance: 419.0
click at [270, 491] on div "true false Workflow Set Inputs Inputs Content Processing Convert Content Format…" at bounding box center [495, 378] width 932 height 699
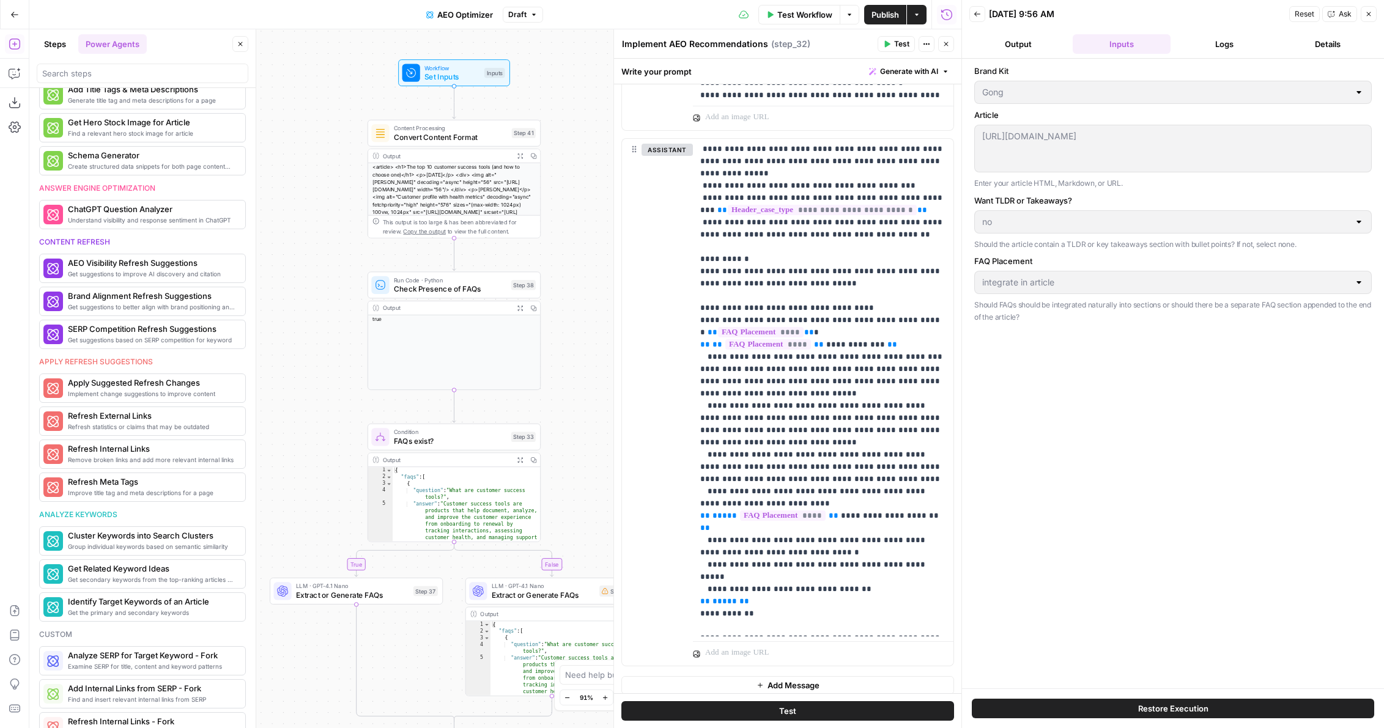
click at [478, 50] on span "Test Step" at bounding box center [484, 52] width 29 height 10
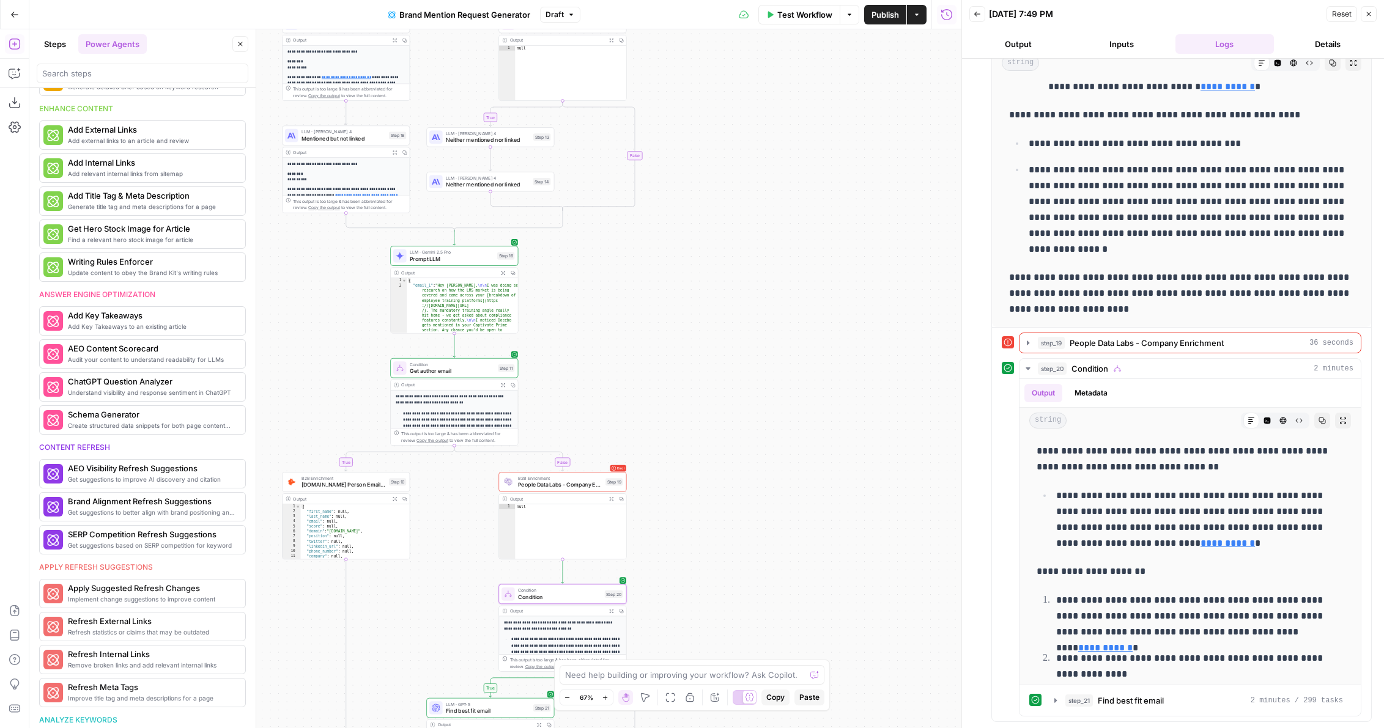
scroll to position [286, 0]
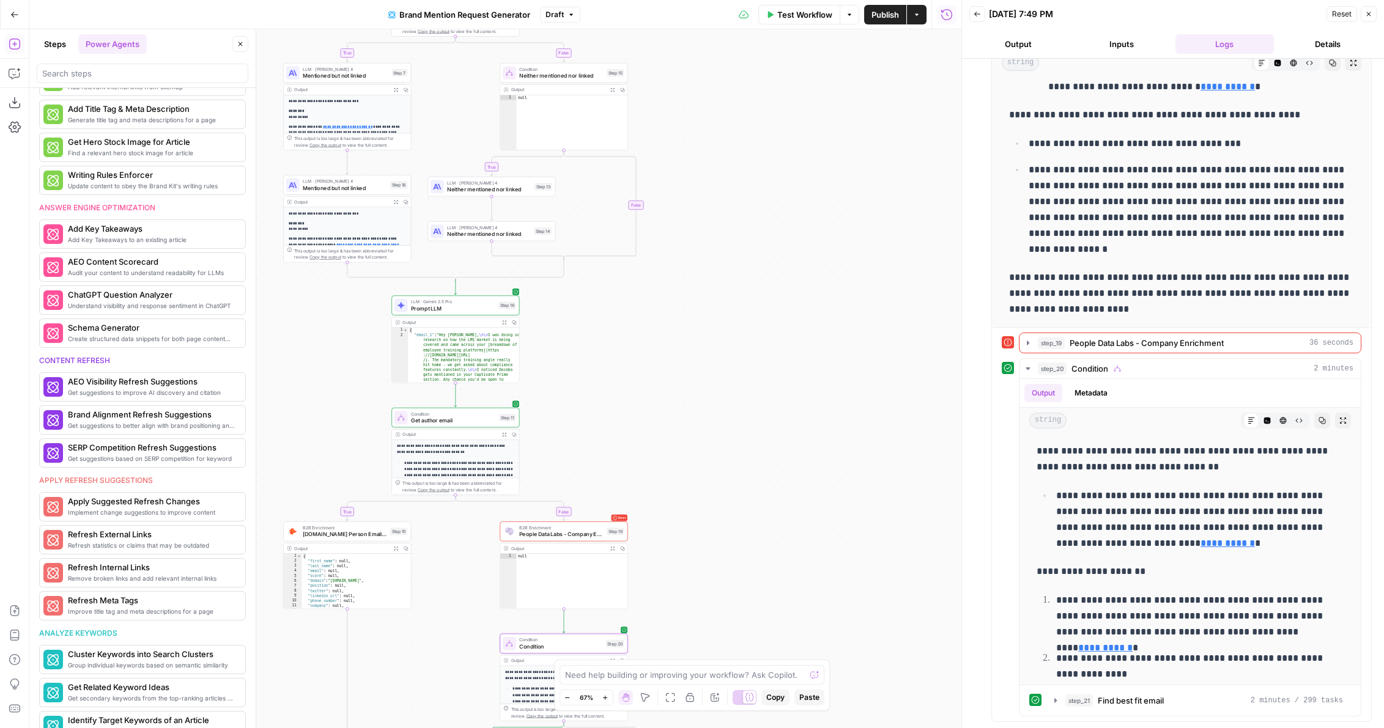
drag, startPoint x: 722, startPoint y: 174, endPoint x: 804, endPoint y: 553, distance: 388.0
click at [804, 552] on div "**********" at bounding box center [495, 378] width 932 height 699
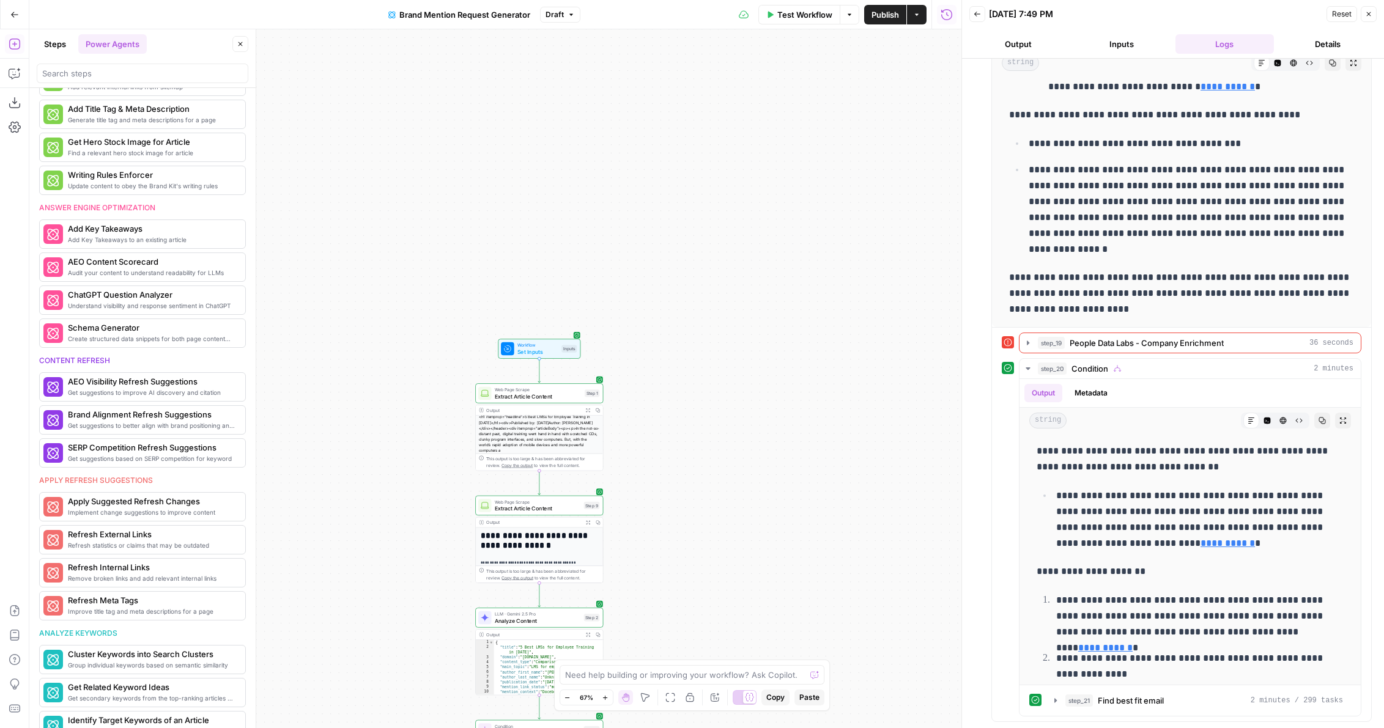
drag, startPoint x: 683, startPoint y: 127, endPoint x: 684, endPoint y: 522, distance: 395.1
click at [684, 521] on div "**********" at bounding box center [495, 378] width 932 height 699
click at [549, 331] on button "Test Step" at bounding box center [557, 335] width 37 height 11
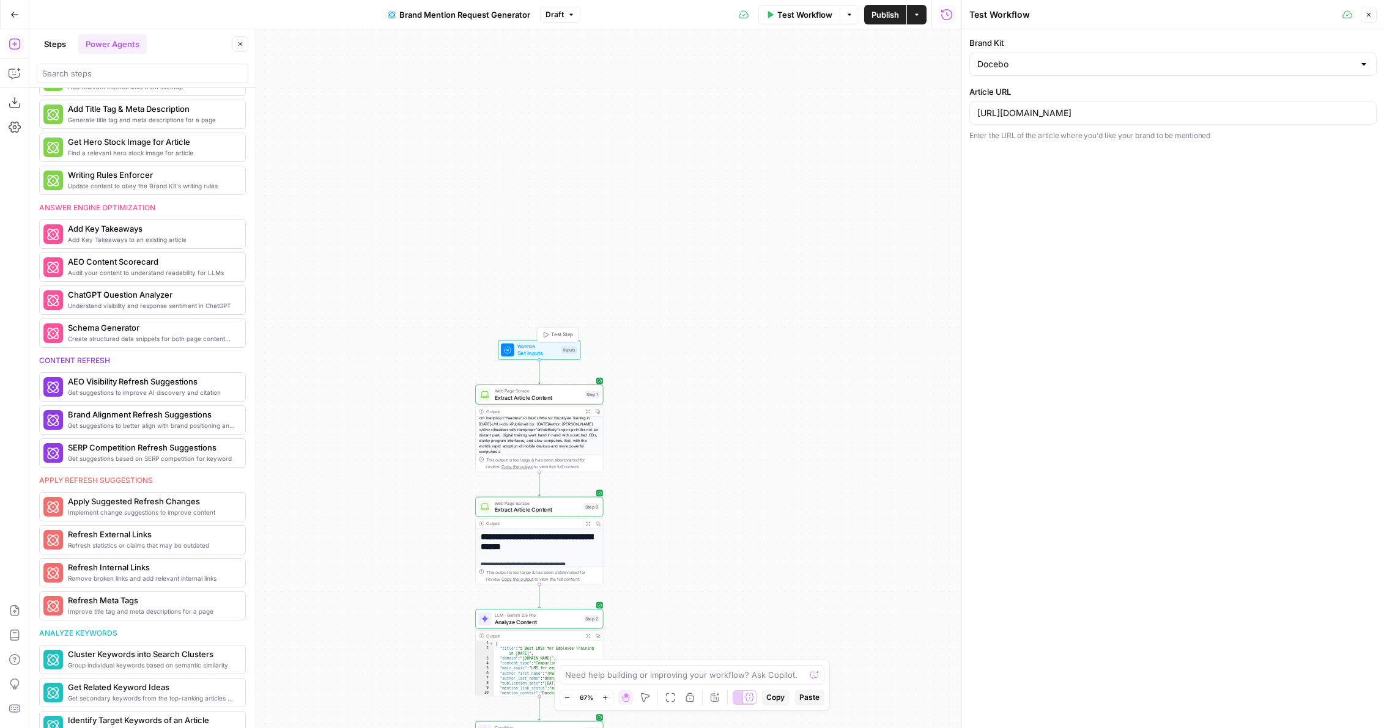
click at [555, 351] on span "Set Inputs" at bounding box center [537, 353] width 41 height 8
click at [897, 78] on span "edit field" at bounding box center [905, 76] width 27 height 10
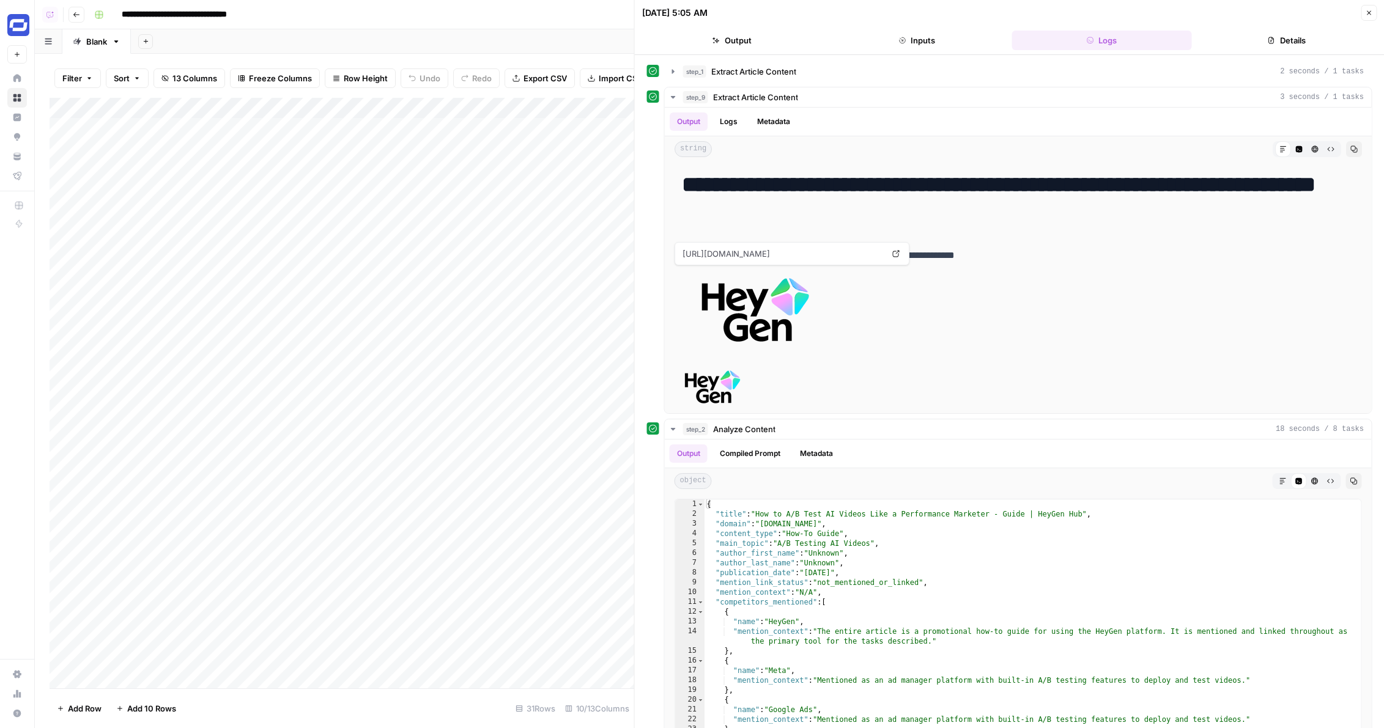
scroll to position [8, 0]
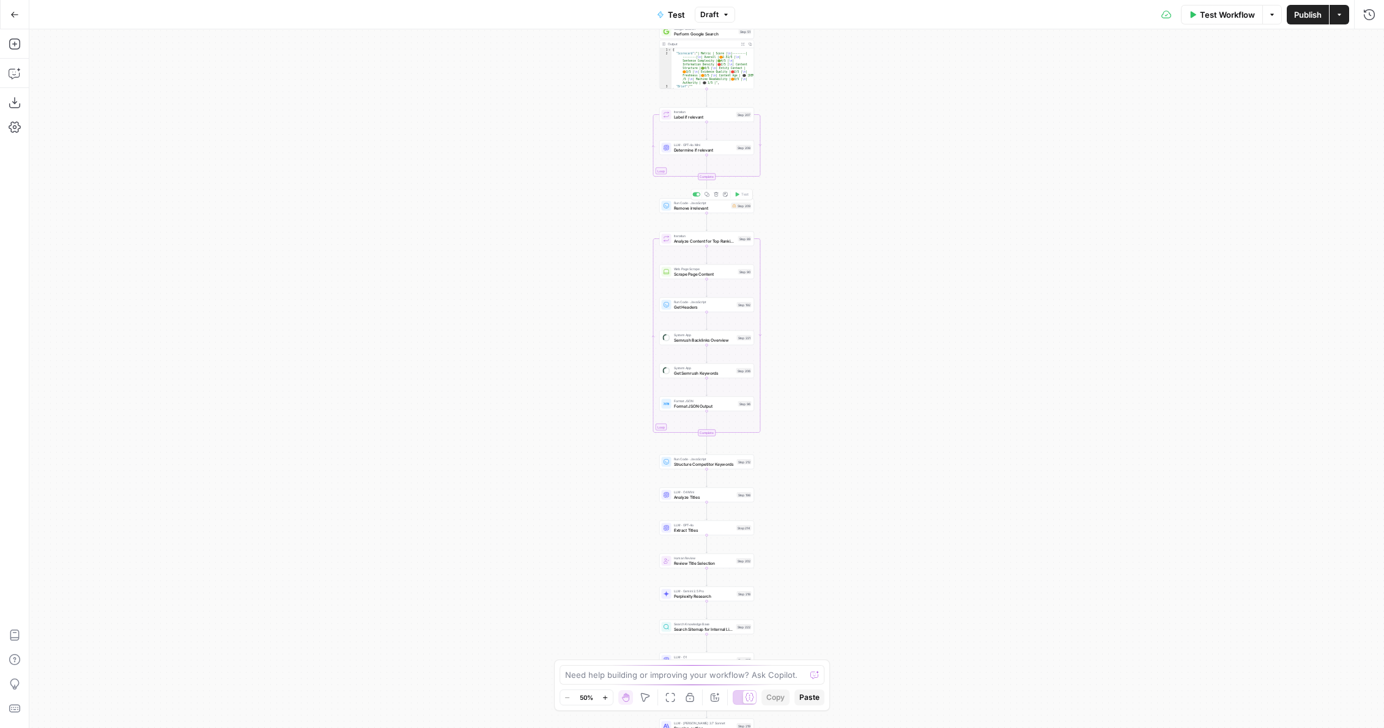
drag, startPoint x: 832, startPoint y: 143, endPoint x: 728, endPoint y: 433, distance: 308.2
click at [728, 433] on div "Workflow Set Inputs Inputs Power Agent Create Content Brief from Keyword Step 2…" at bounding box center [706, 378] width 1355 height 699
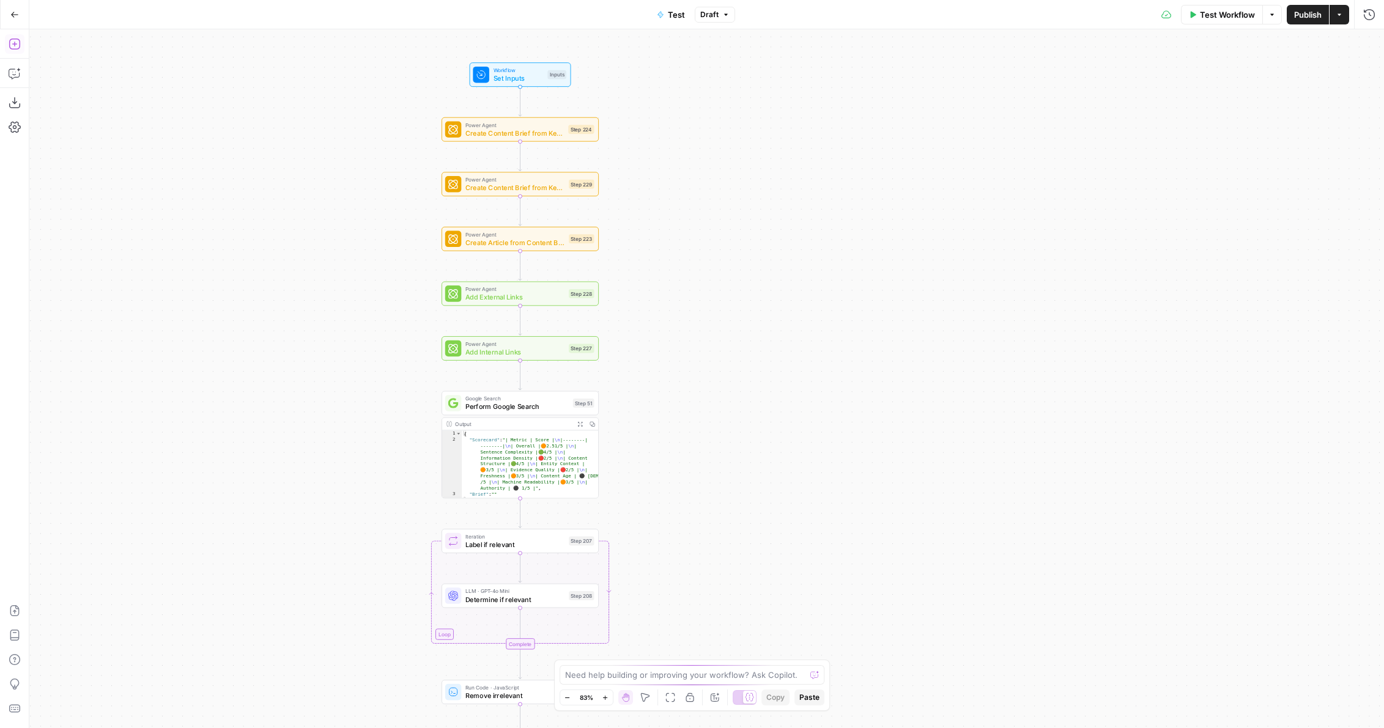
click at [13, 42] on icon "button" at bounding box center [15, 44] width 12 height 12
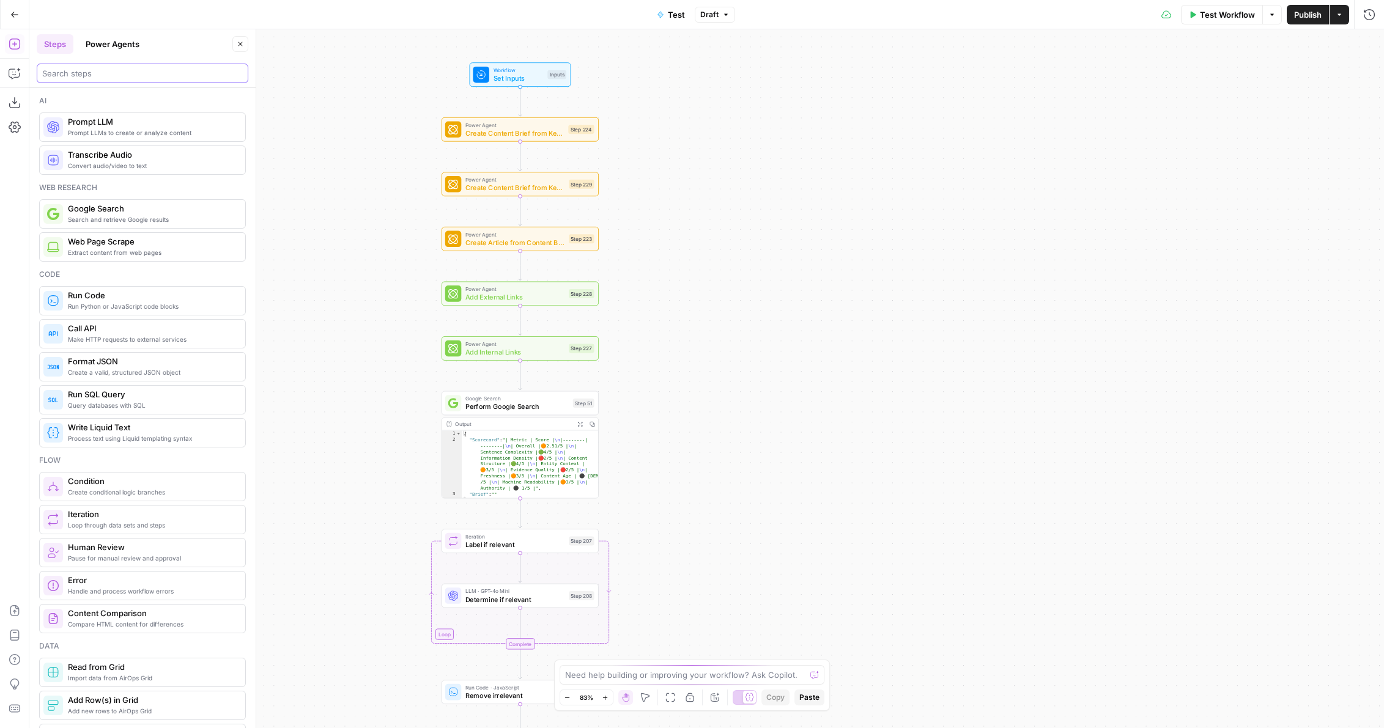
click at [106, 72] on input "search" at bounding box center [142, 73] width 201 height 12
click at [105, 45] on button "Power Agents" at bounding box center [112, 44] width 68 height 20
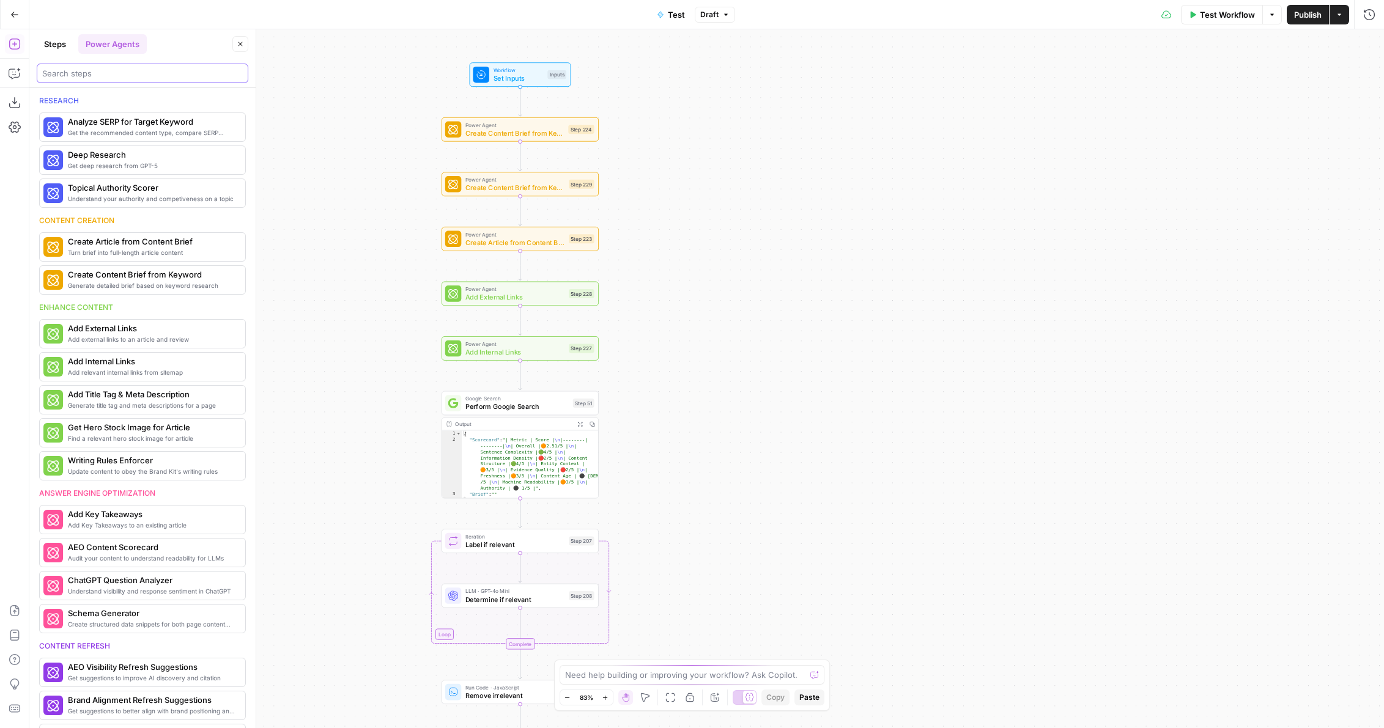
click at [97, 76] on input "search" at bounding box center [142, 73] width 201 height 12
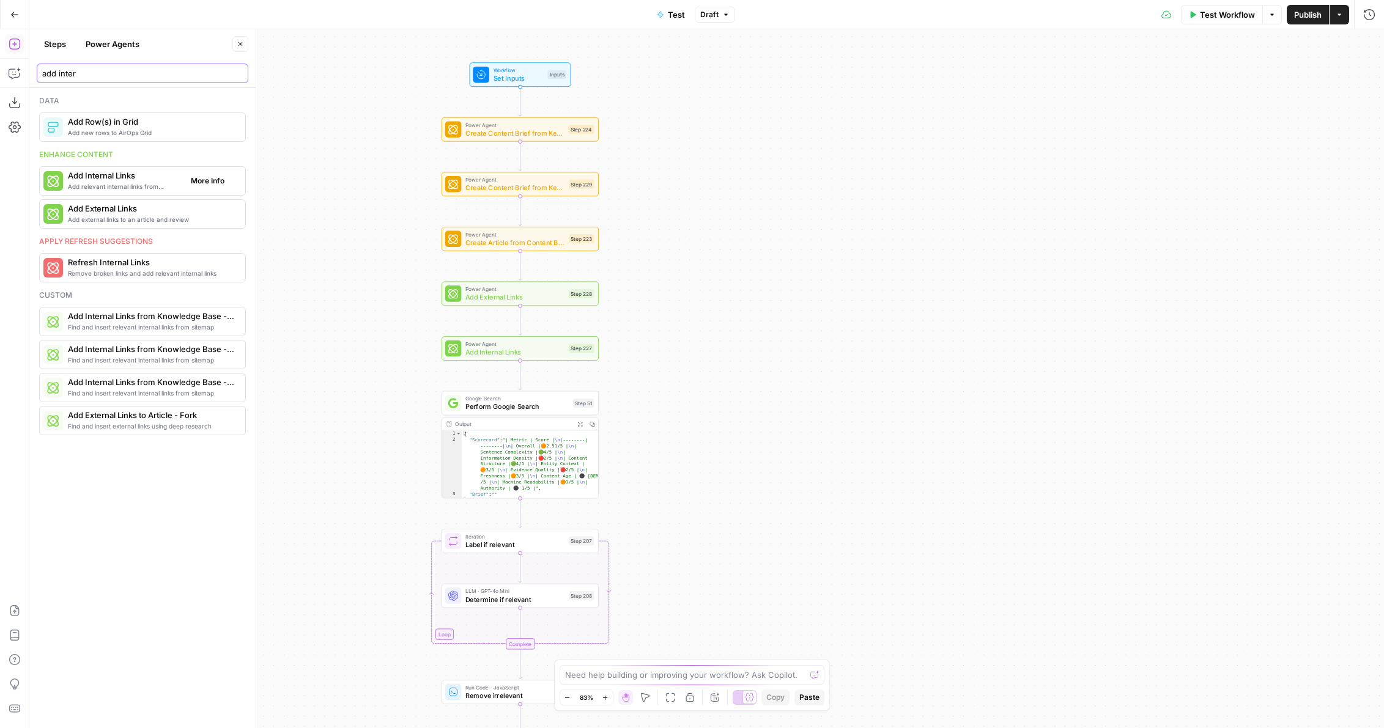
type input "add inter"
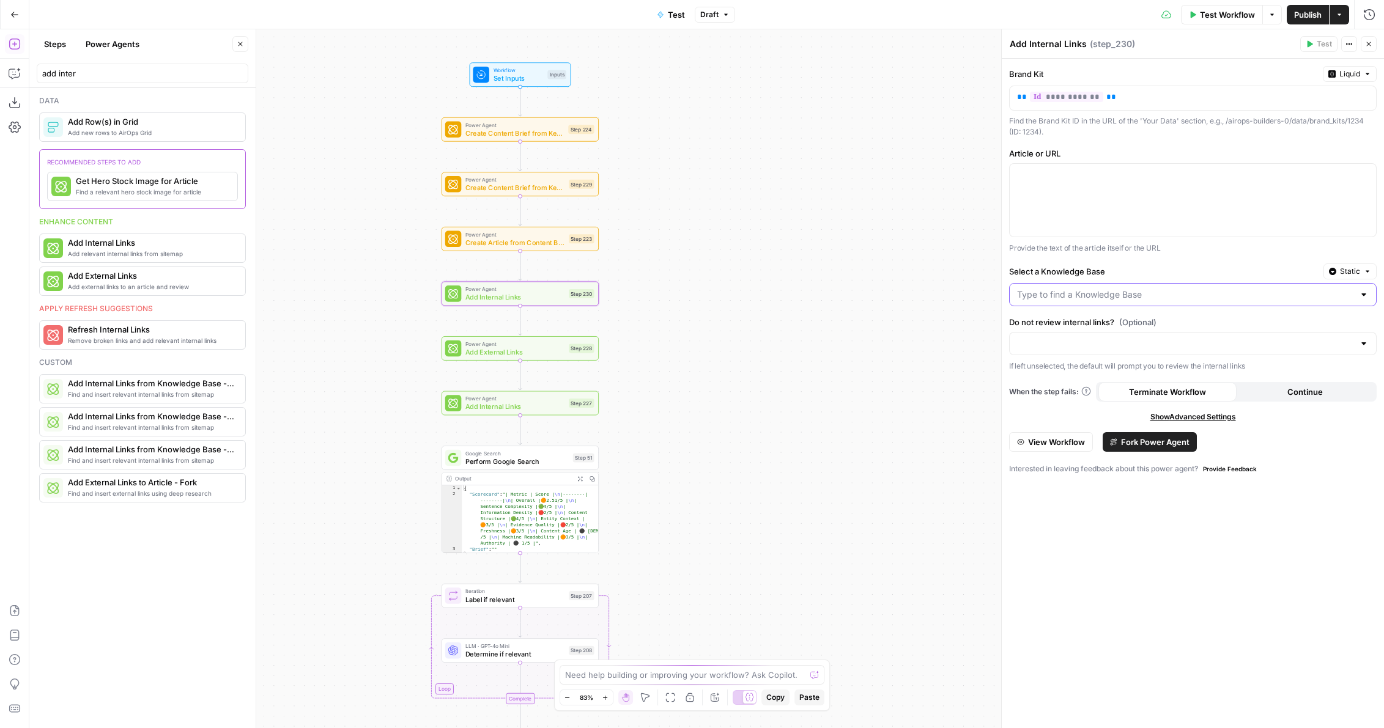
click at [1101, 291] on input "Select a Knowledge Base" at bounding box center [1185, 295] width 337 height 12
click at [1092, 273] on label "Select a Knowledge Base" at bounding box center [1163, 271] width 309 height 12
click at [1092, 289] on input "Select a Knowledge Base" at bounding box center [1185, 295] width 337 height 12
click at [1049, 259] on div "**********" at bounding box center [1193, 394] width 382 height 670
click at [8, 19] on button "Go Back" at bounding box center [15, 15] width 22 height 22
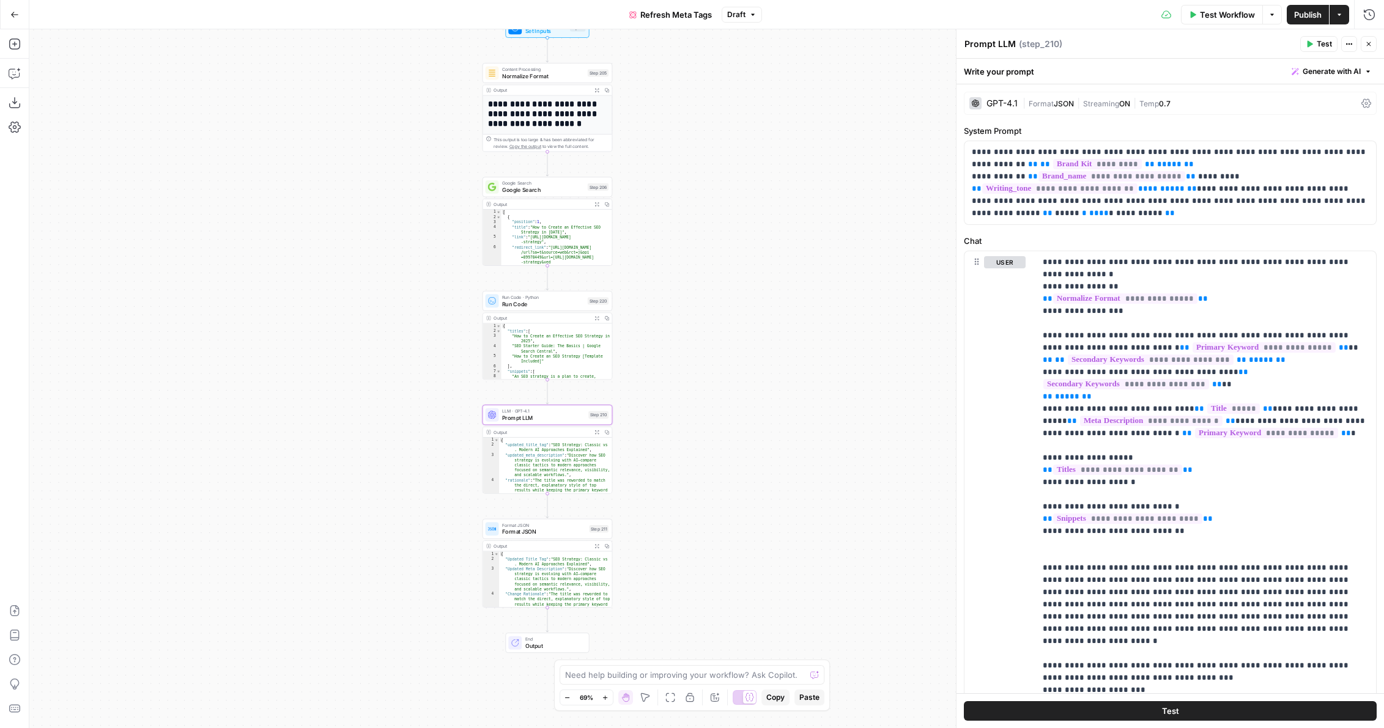
scroll to position [368, 0]
